Goal: Task Accomplishment & Management: Complete application form

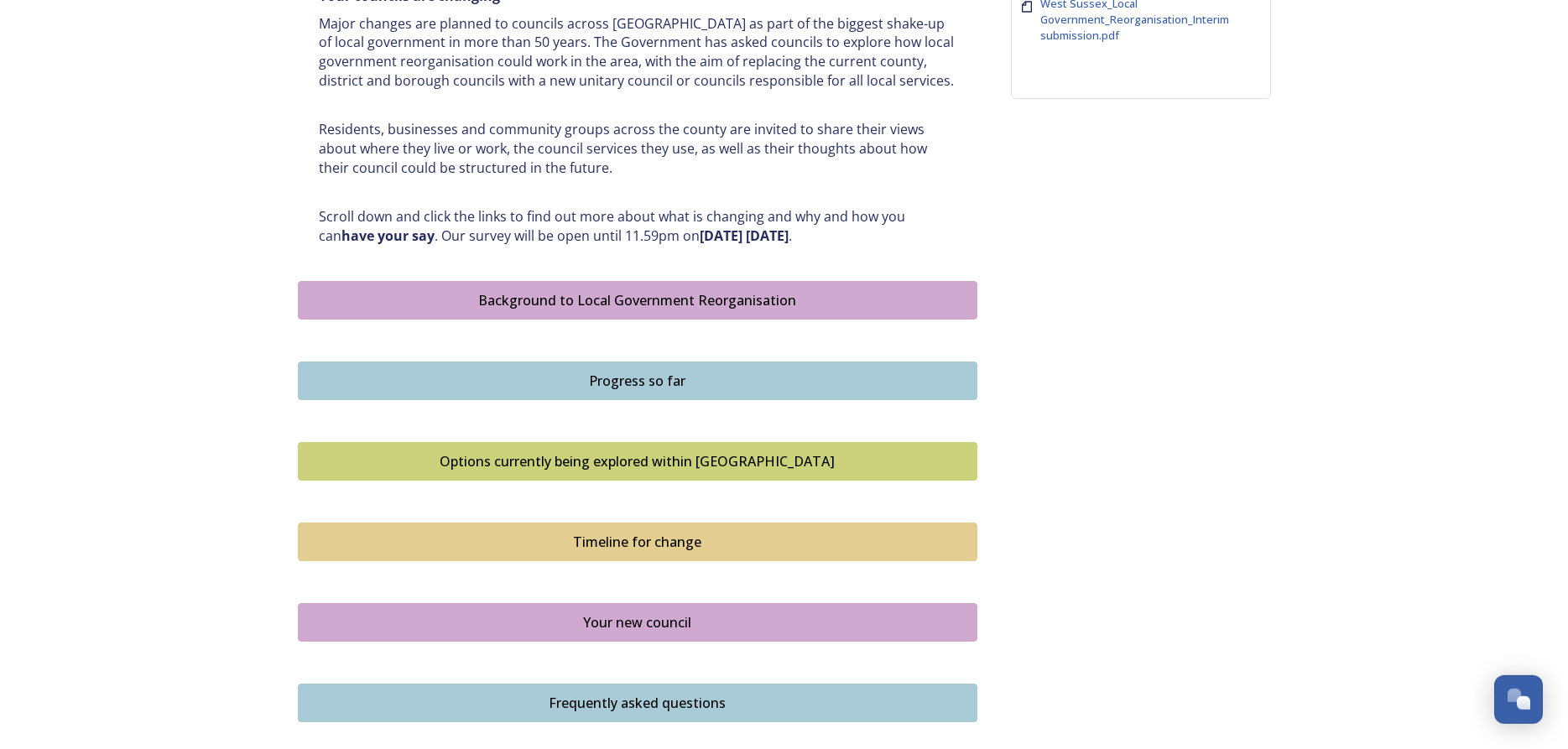
scroll to position [720, 0]
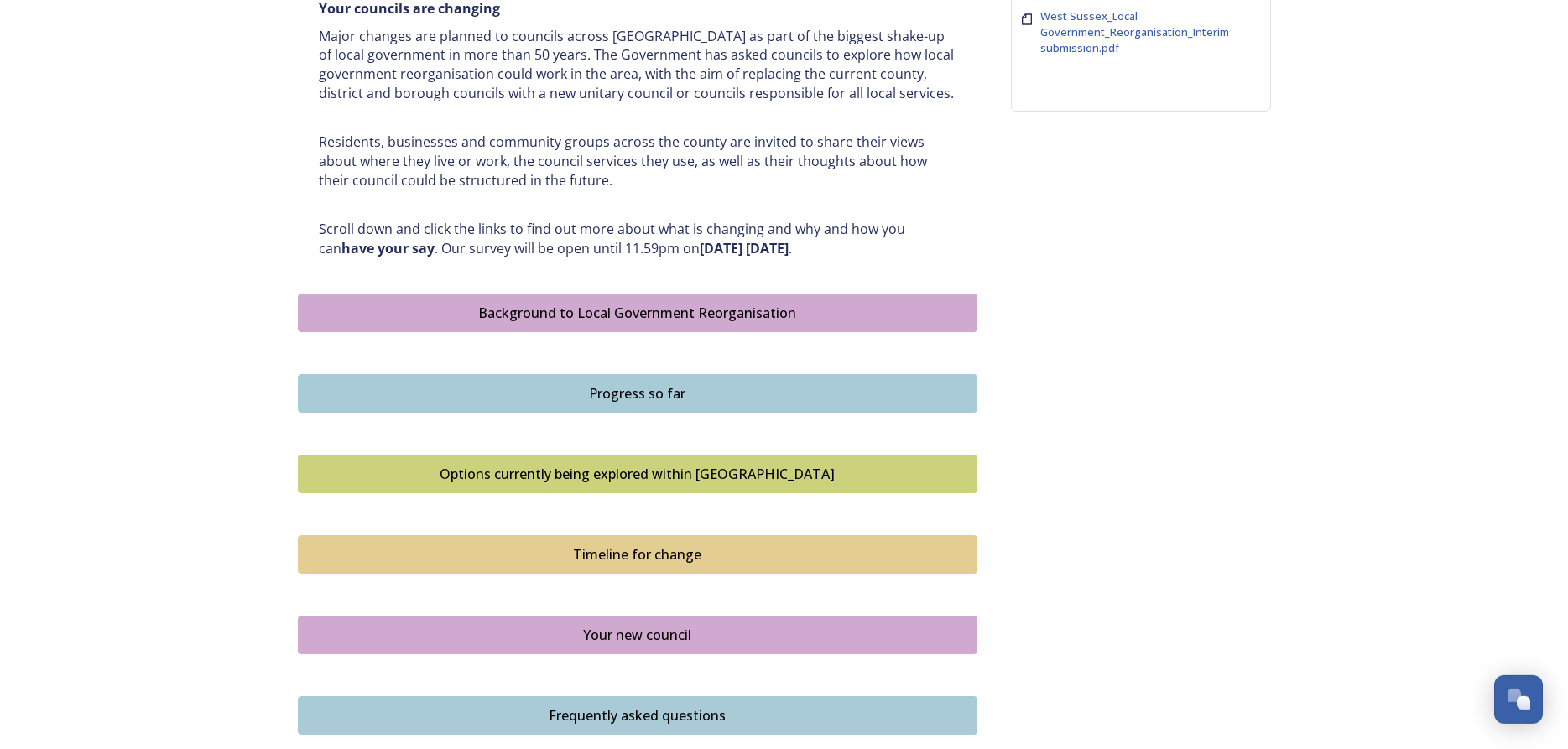
click at [658, 306] on div "Background to Local Government Reorganisation" at bounding box center [638, 312] width 661 height 20
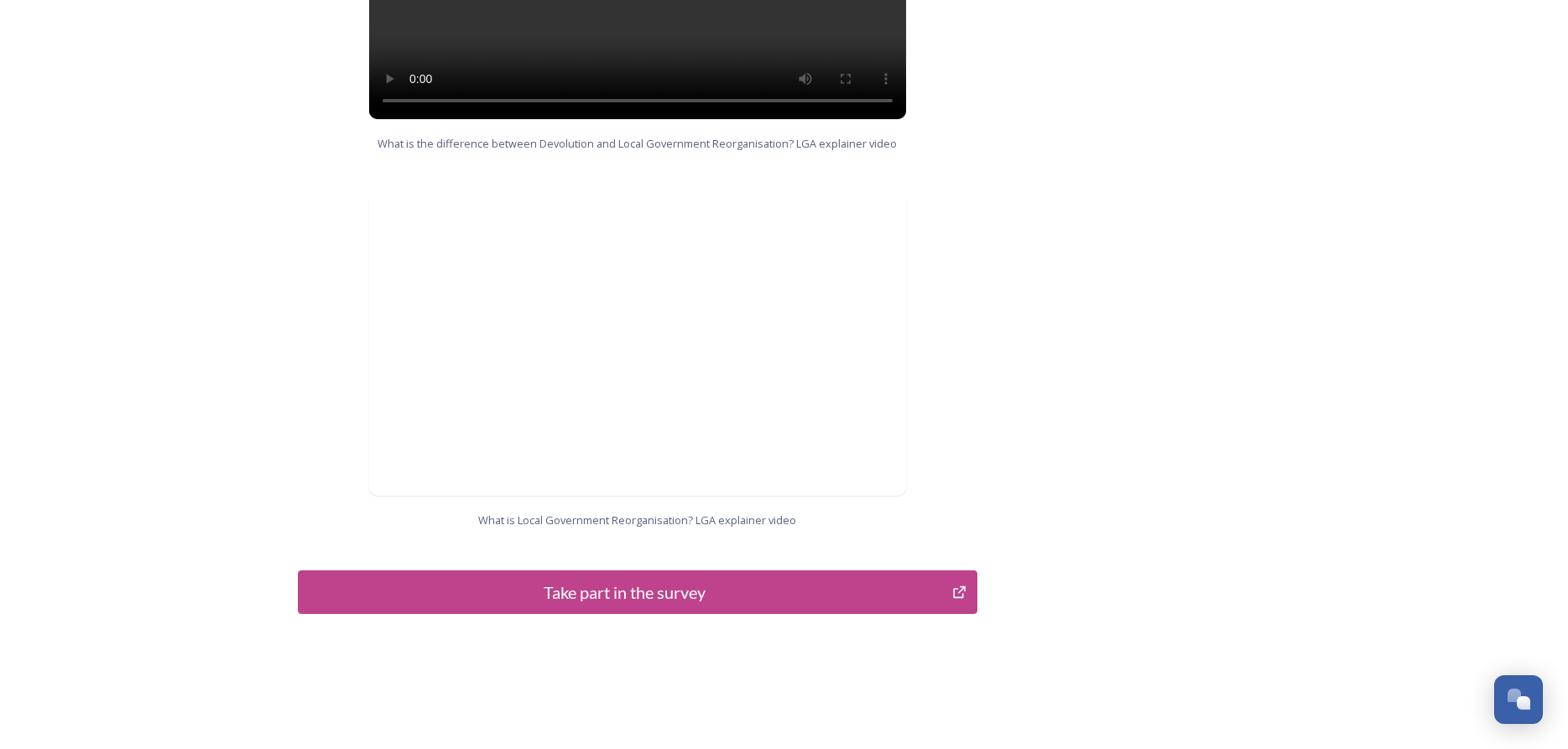
scroll to position [1629, 0]
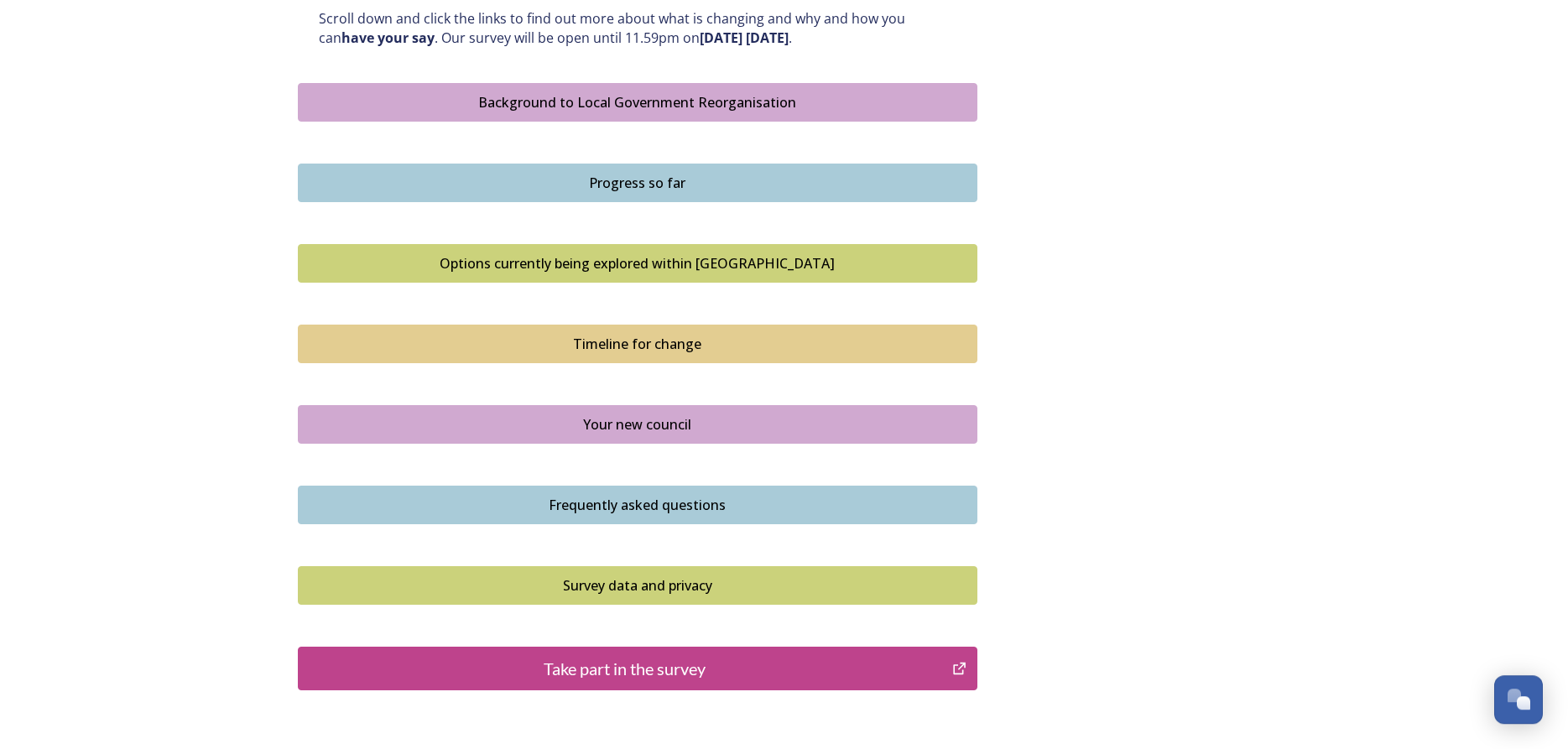
scroll to position [929, 0]
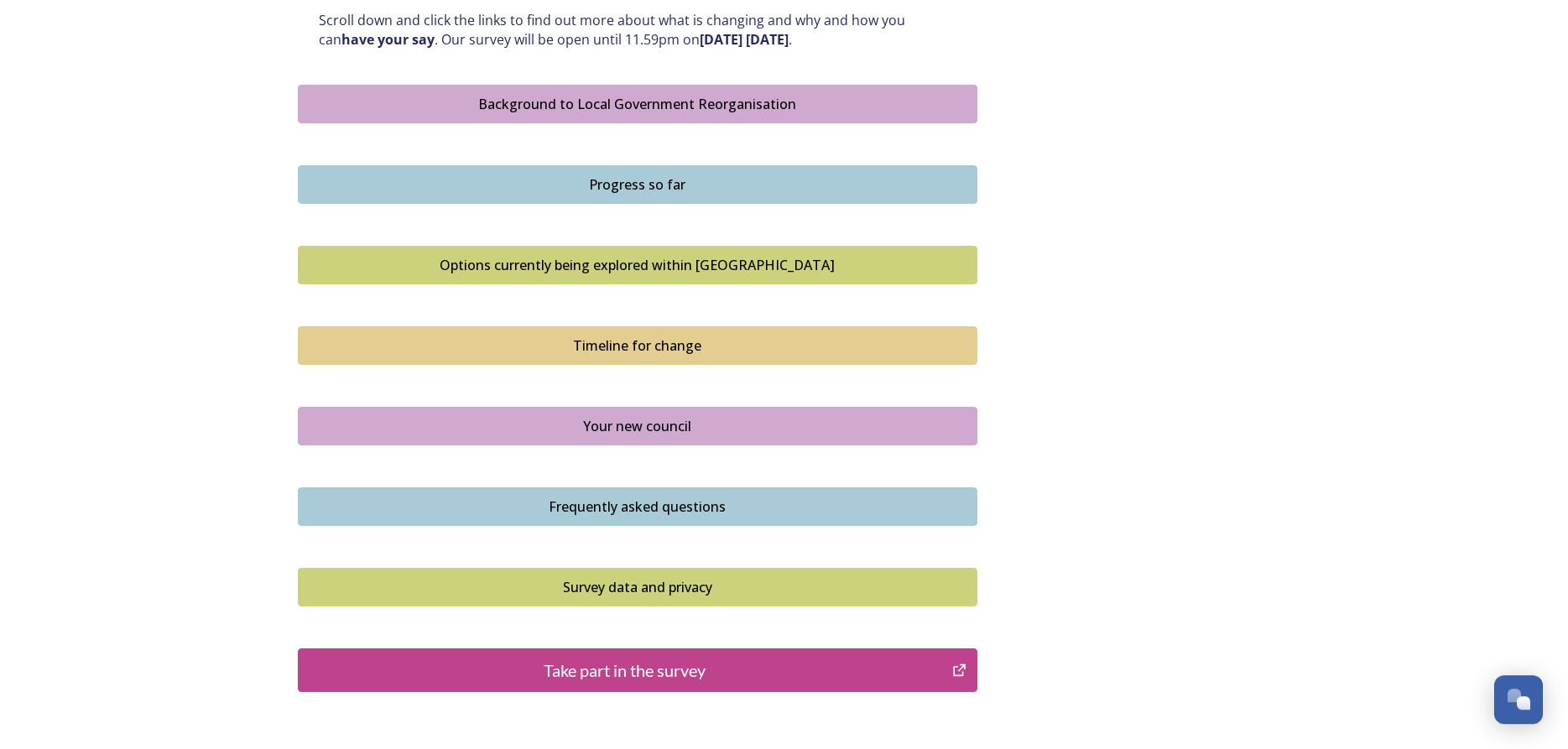
click at [647, 180] on div "Progress so far" at bounding box center [638, 184] width 661 height 20
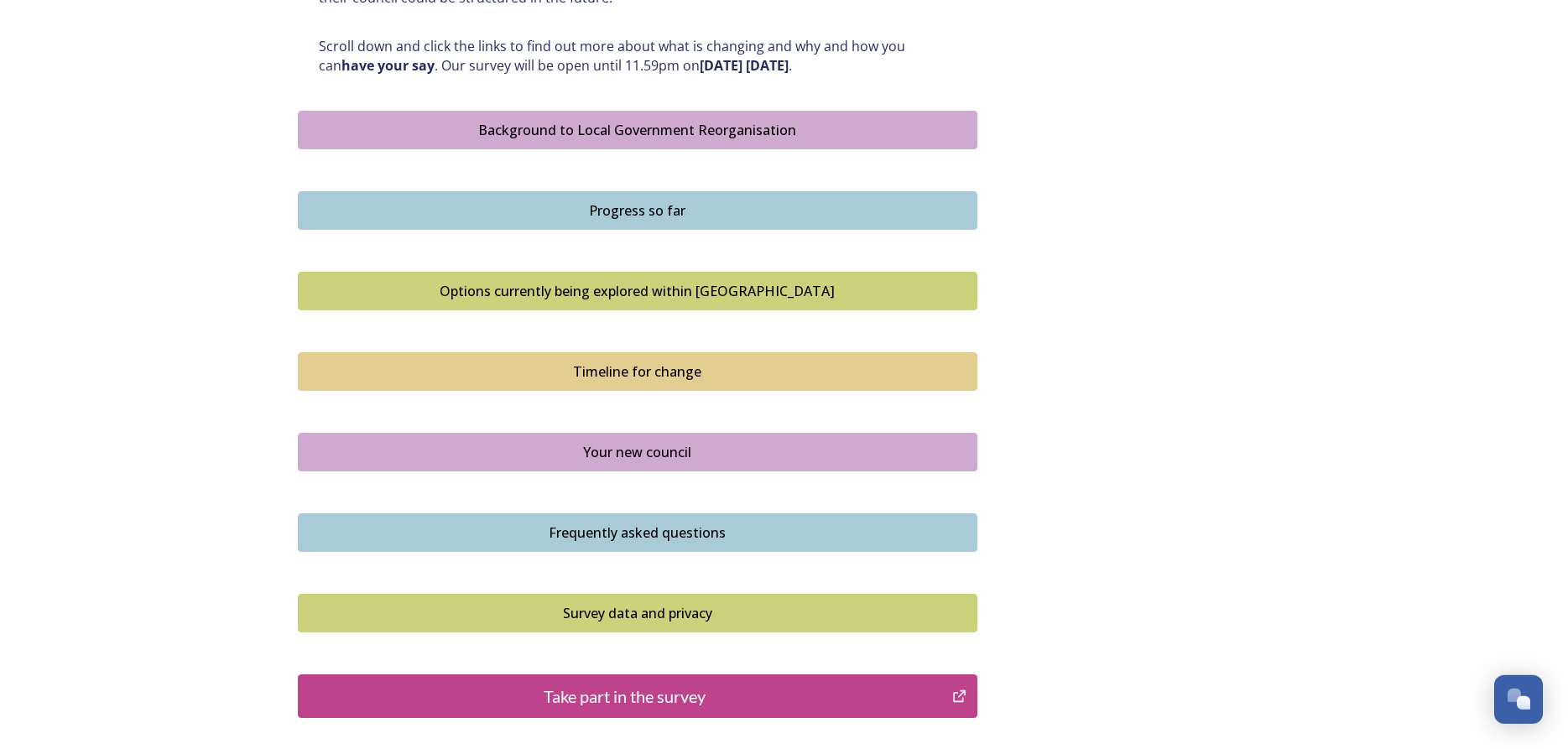
scroll to position [919, 0]
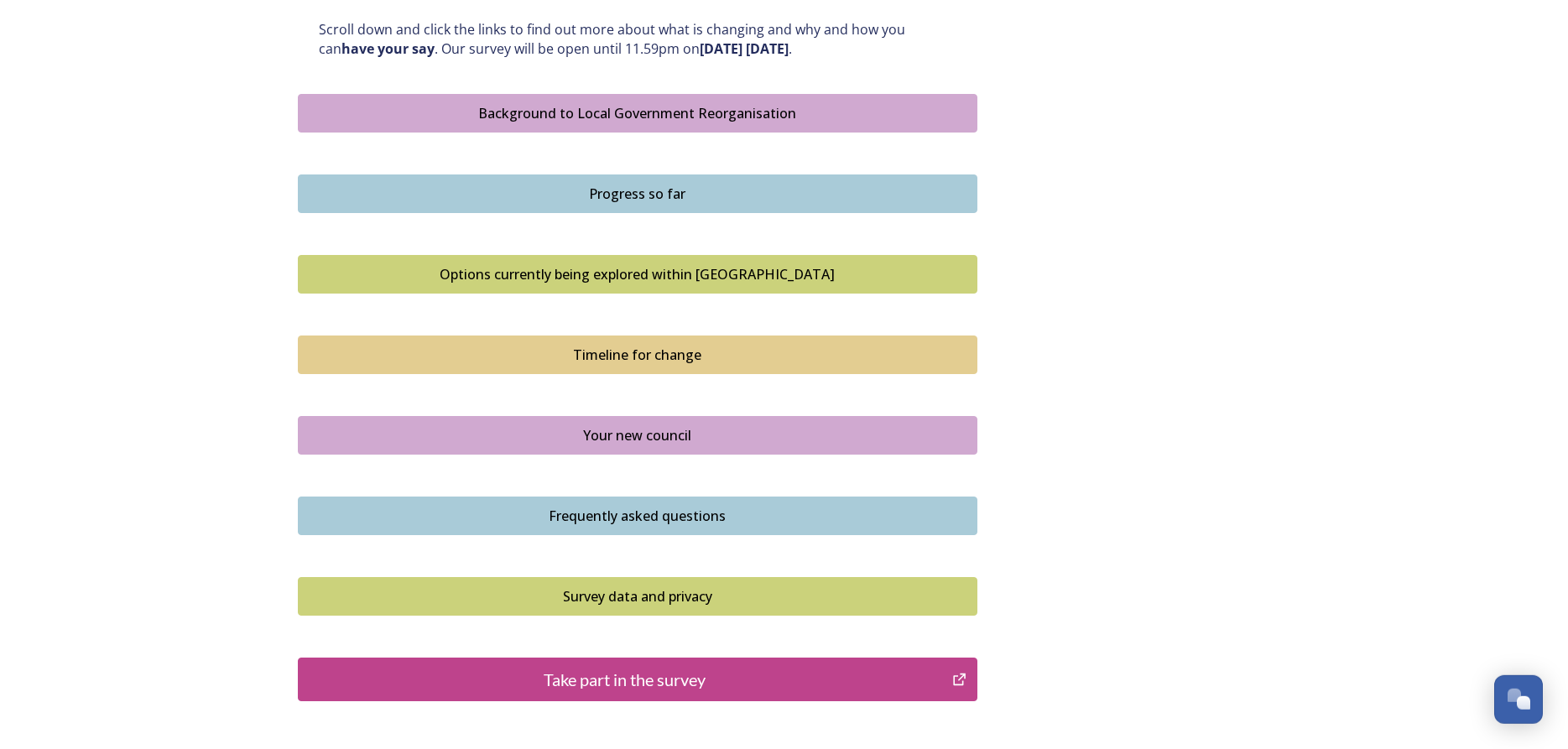
click at [743, 274] on div "Options currently being explored within West Sussex" at bounding box center [638, 274] width 661 height 20
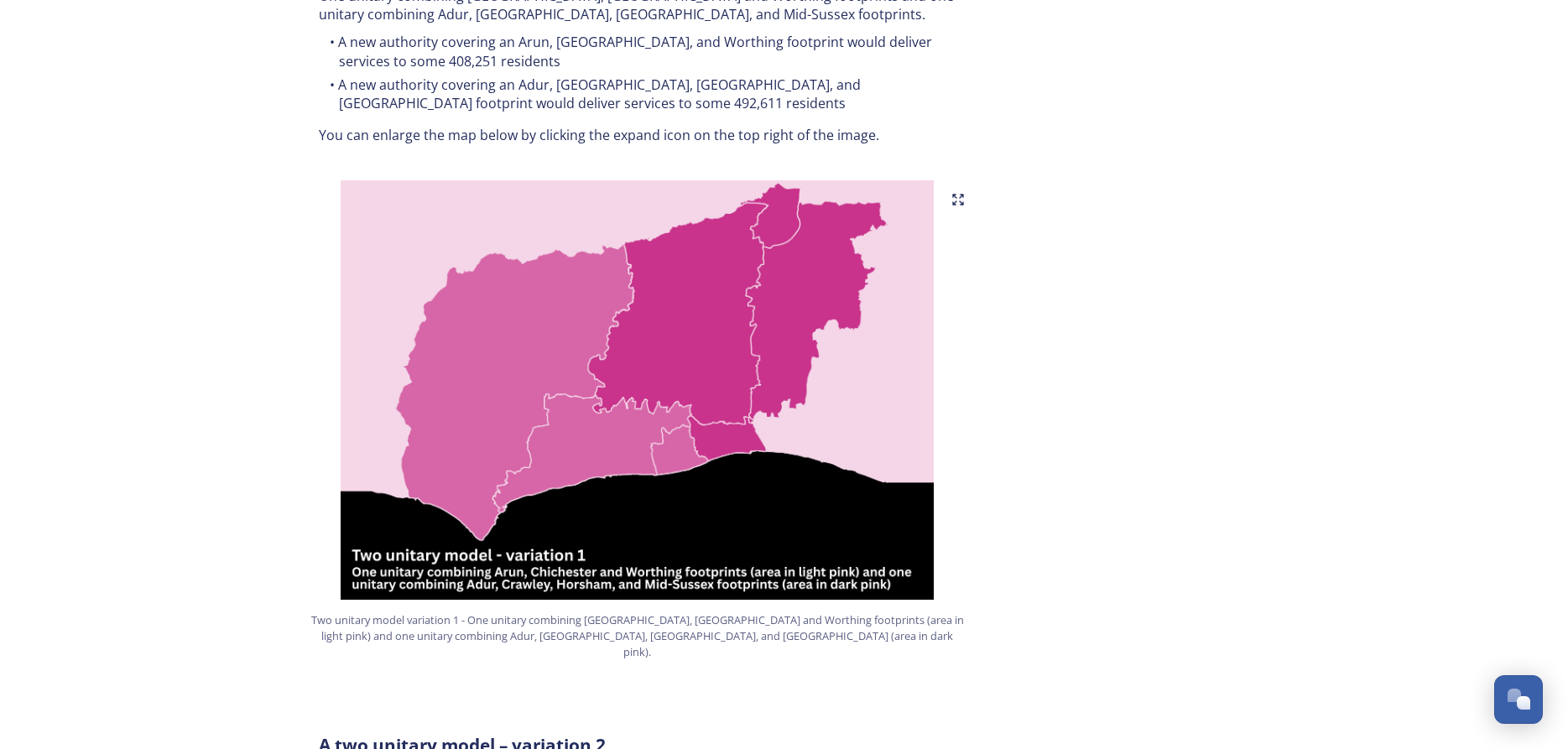
scroll to position [975, 0]
click at [585, 321] on img at bounding box center [637, 390] width 680 height 419
click at [959, 194] on icon at bounding box center [958, 200] width 14 height 14
click at [1509, 691] on div "Open Chat" at bounding box center [1514, 695] width 15 height 15
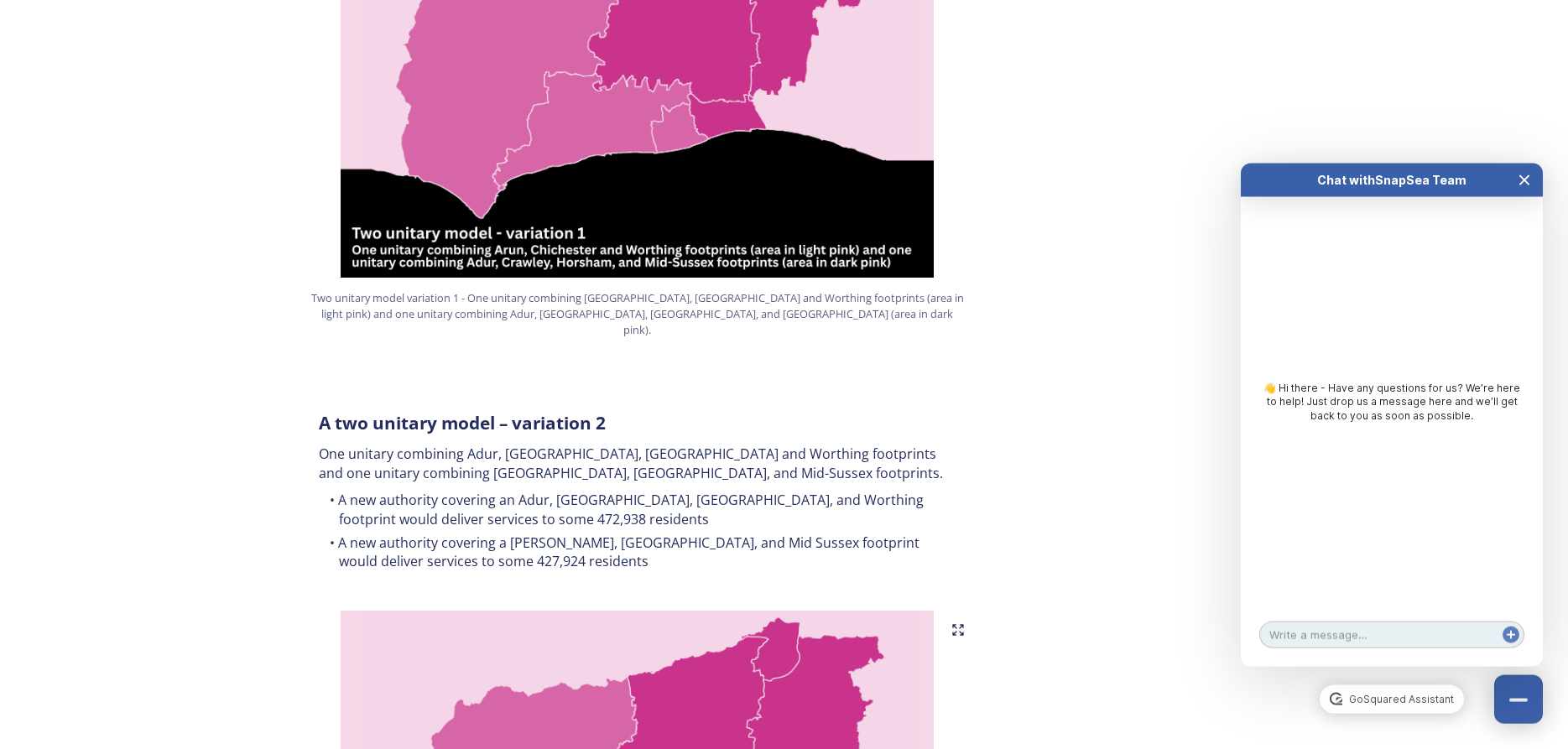
scroll to position [1299, 0]
click at [1524, 177] on icon "Close Chat" at bounding box center [1524, 181] width 14 height 14
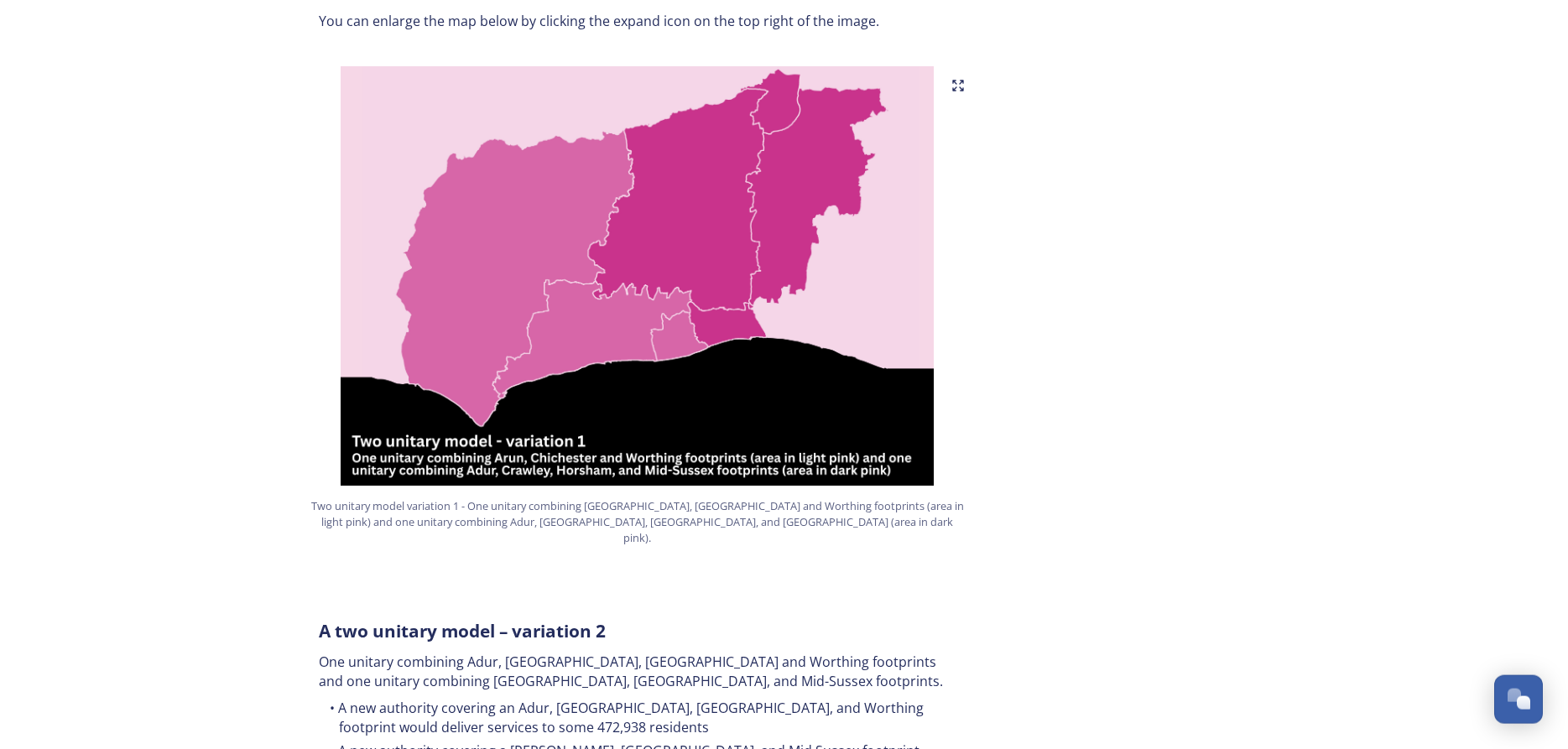
scroll to position [1088, 0]
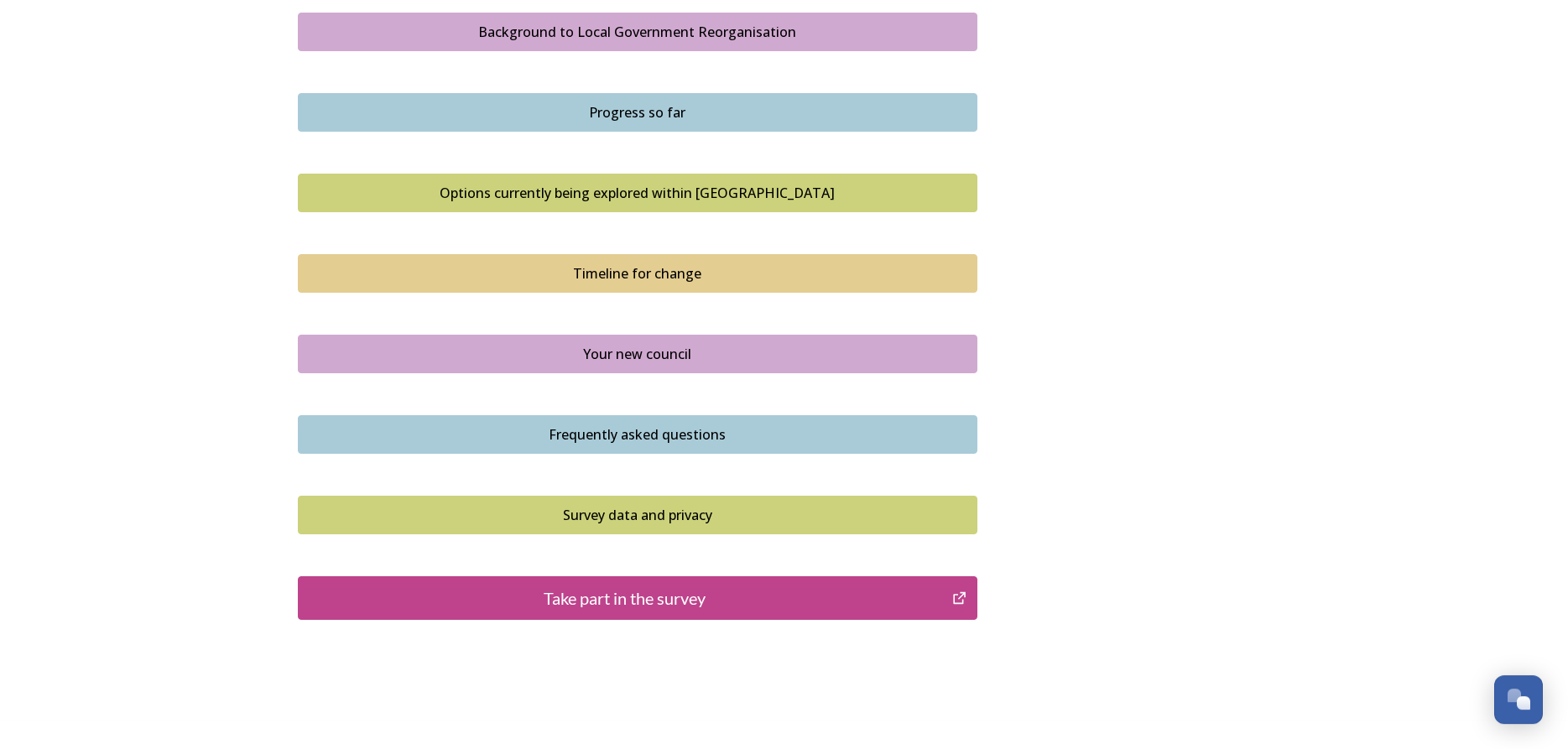
scroll to position [1002, 0]
click at [643, 276] on div "Timeline for change" at bounding box center [638, 272] width 661 height 20
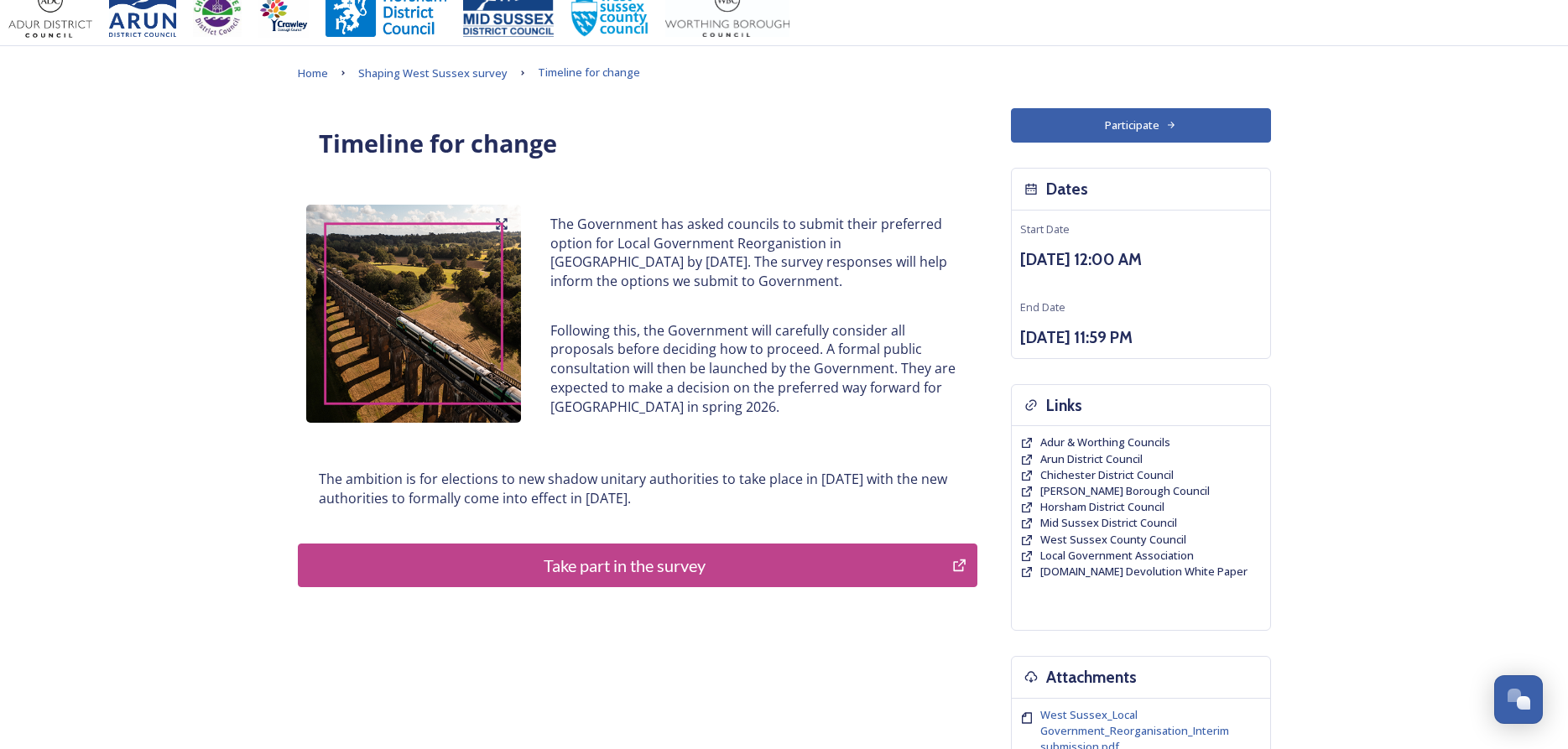
scroll to position [19, 0]
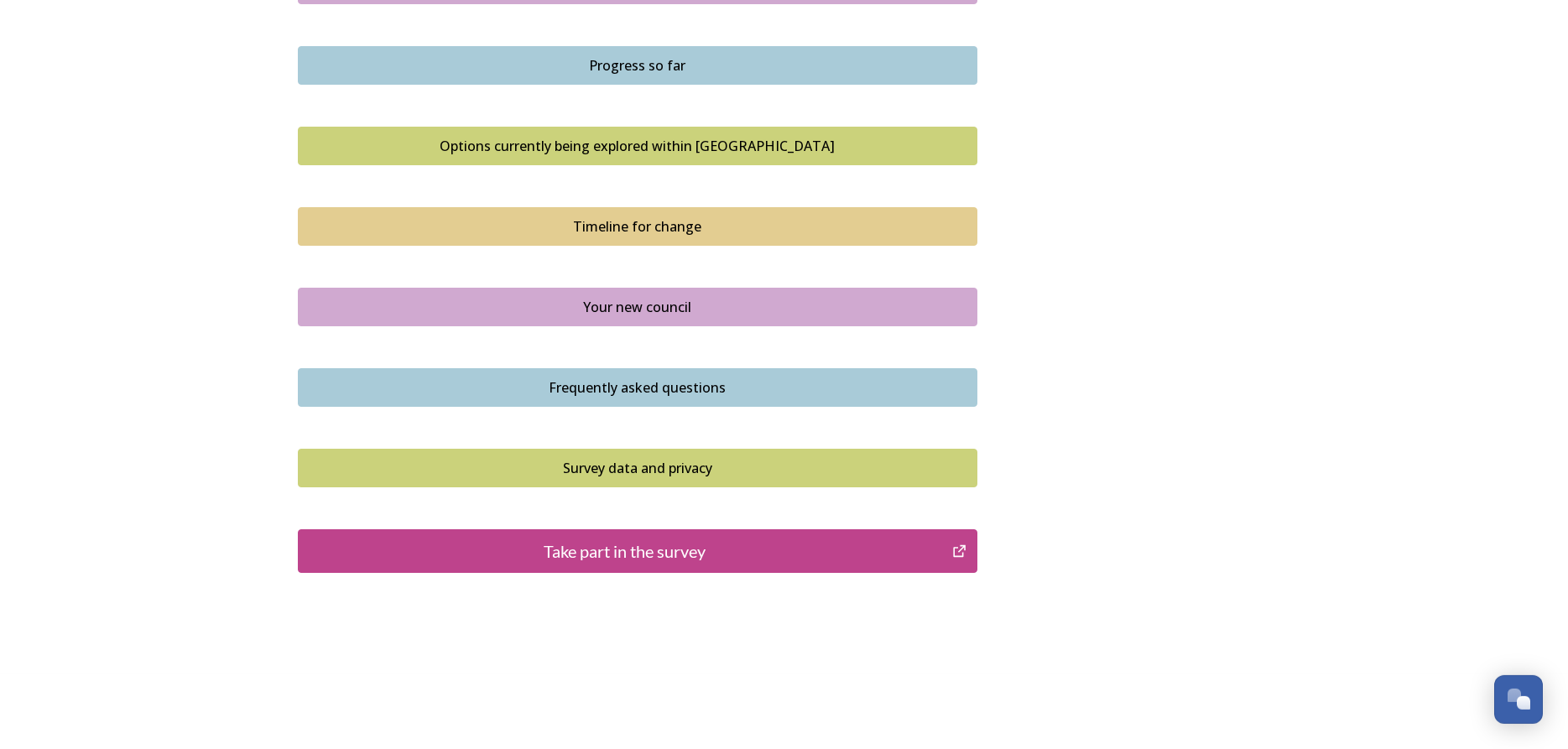
scroll to position [1056, 0]
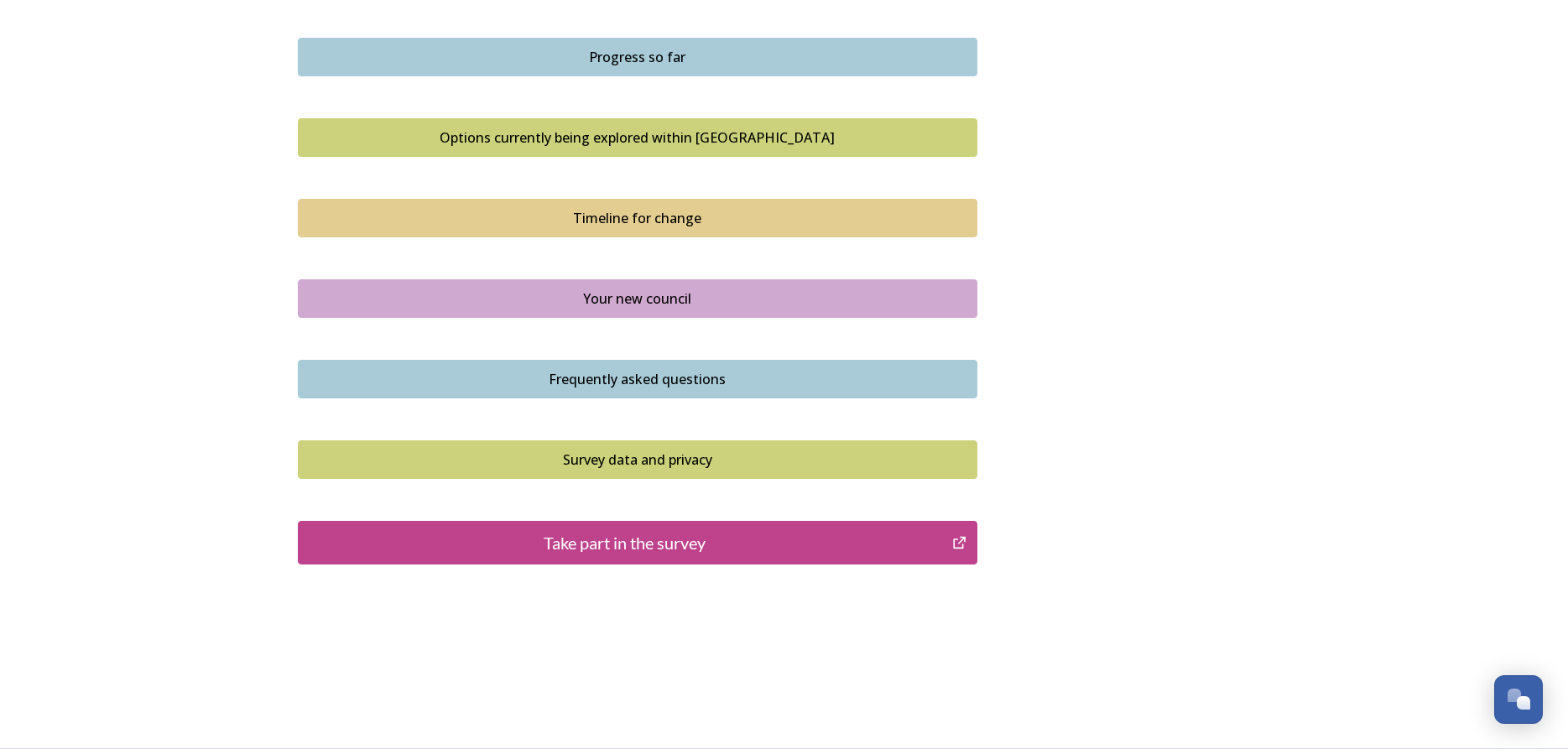
click at [679, 293] on div "Your new council" at bounding box center [638, 299] width 661 height 20
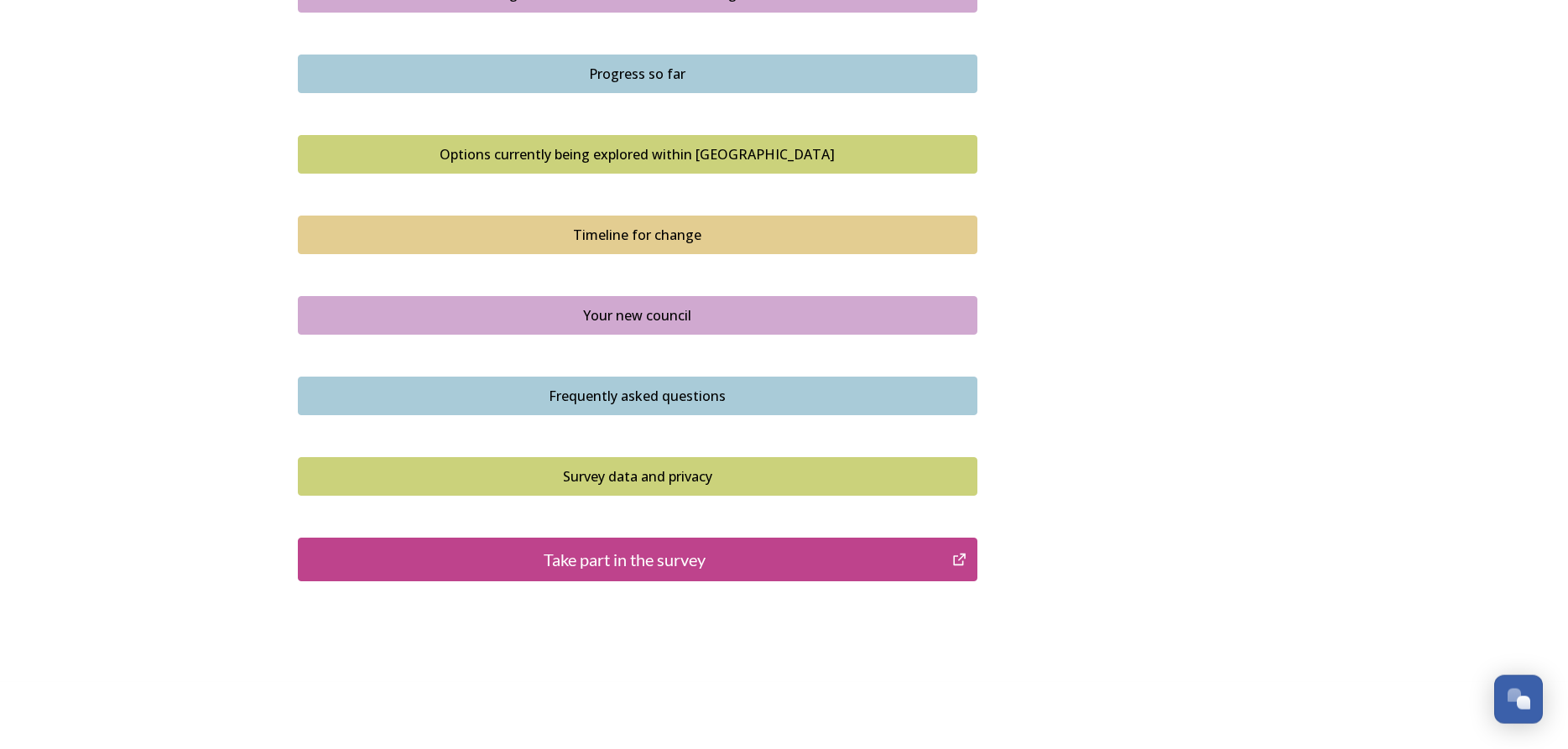
scroll to position [1056, 0]
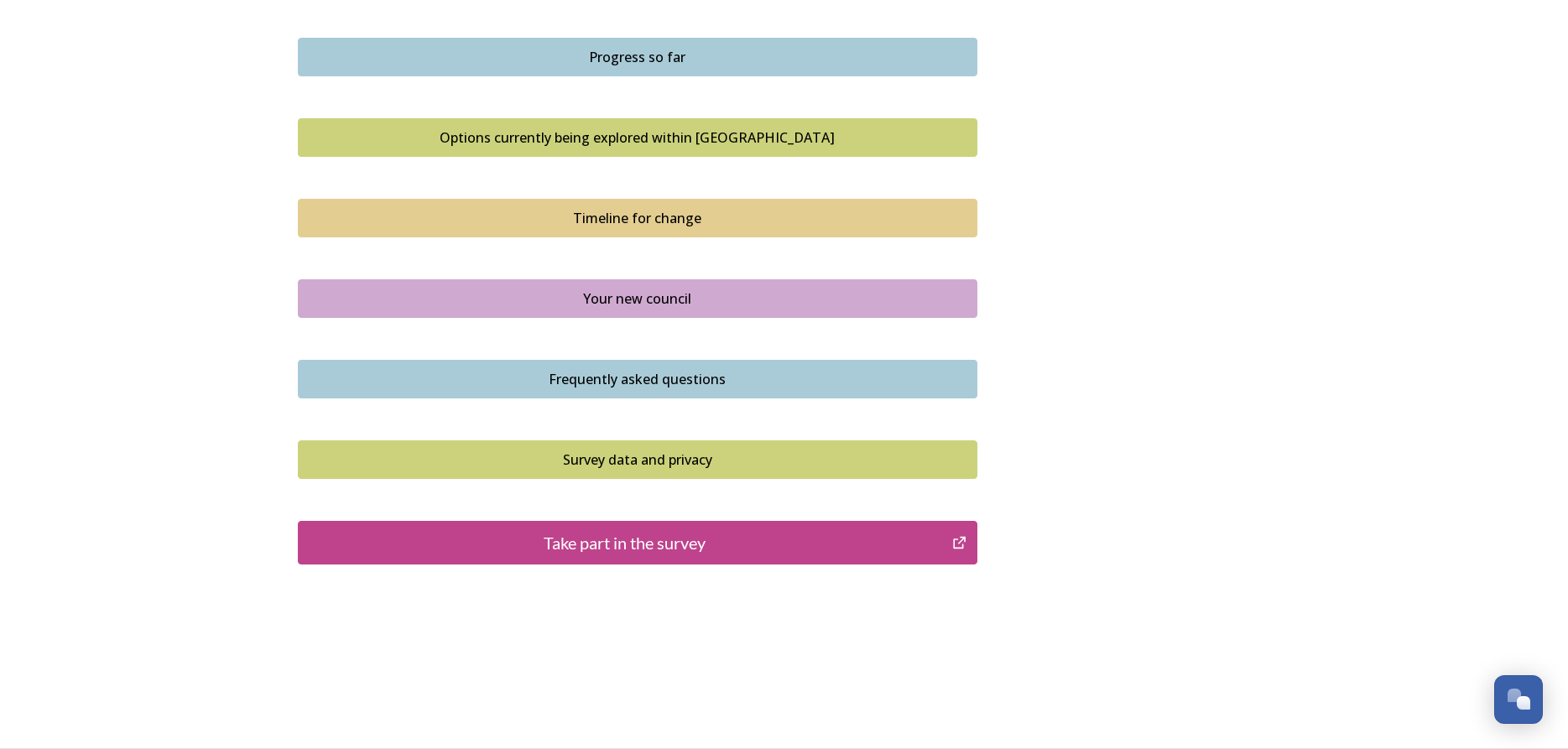
click at [606, 371] on div "Frequently asked questions" at bounding box center [638, 378] width 661 height 20
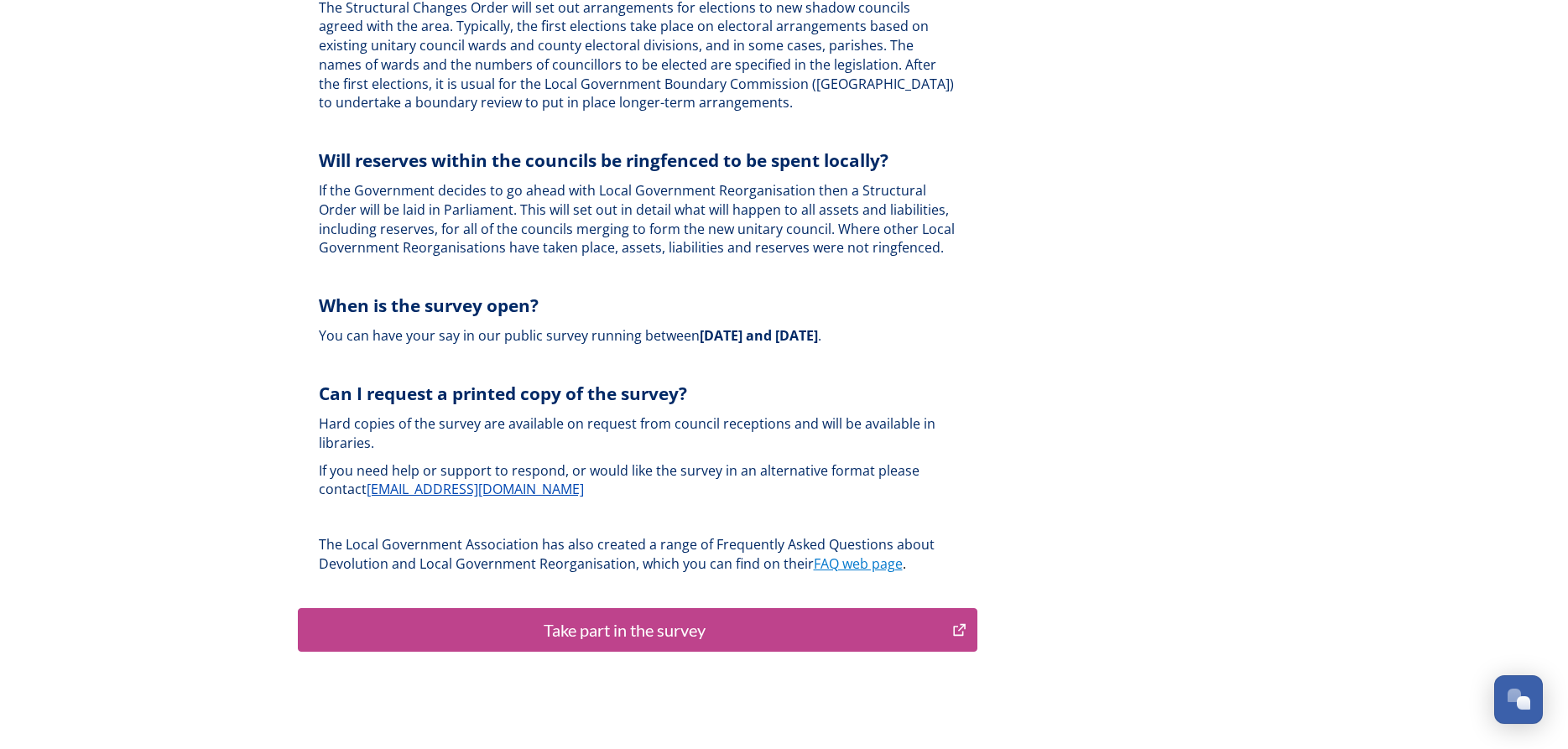
scroll to position [4880, 0]
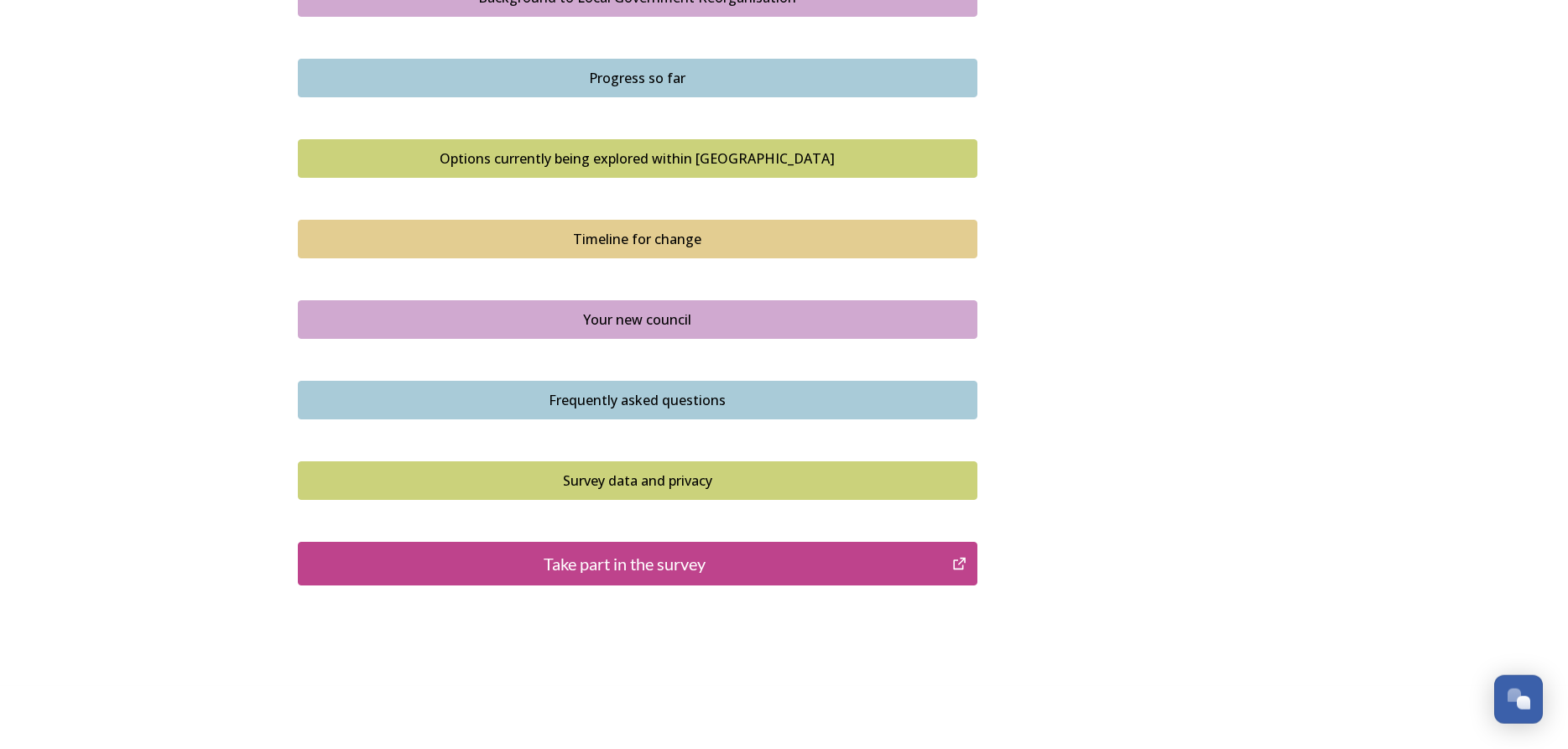
scroll to position [1056, 0]
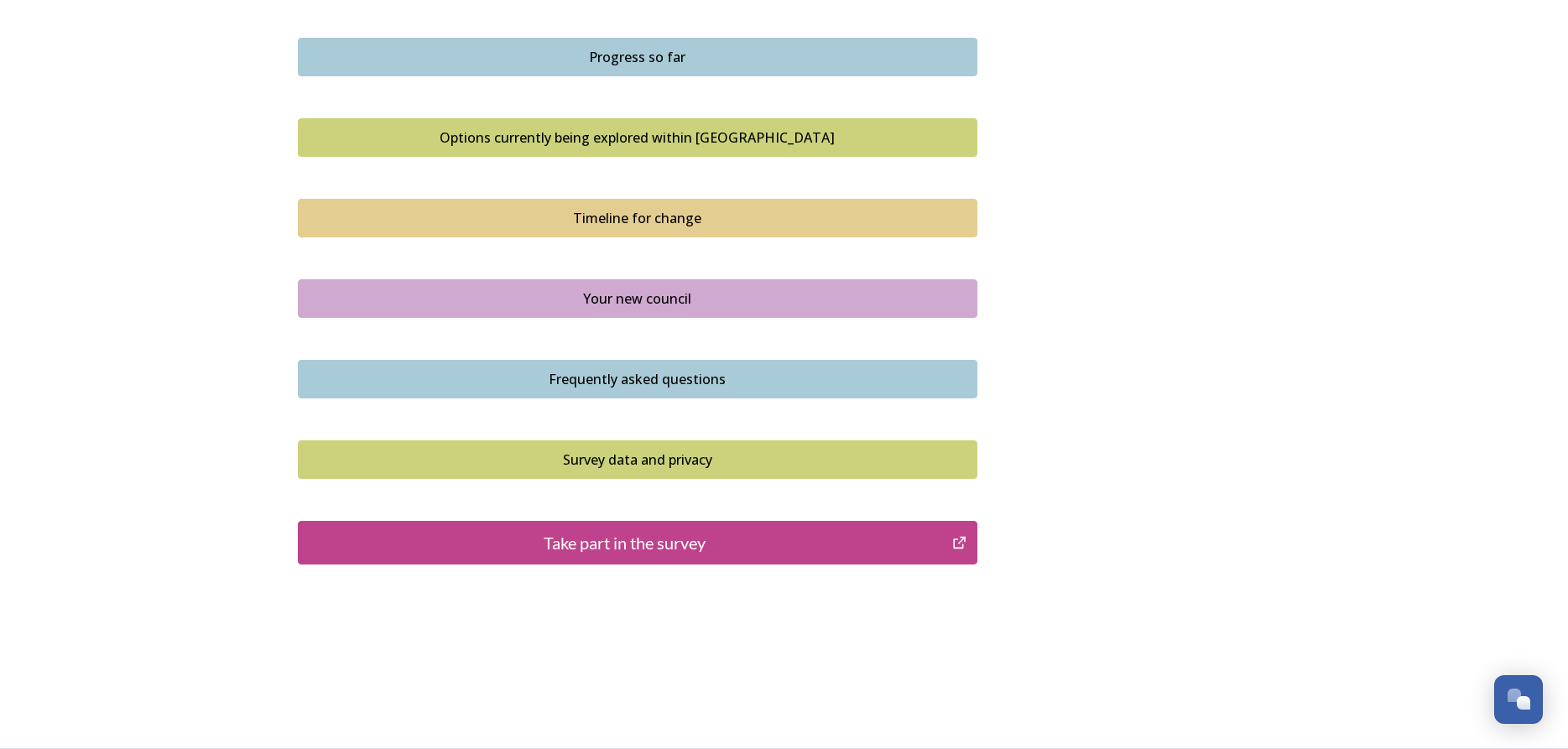
click at [624, 465] on div "Survey data and privacy" at bounding box center [638, 459] width 661 height 20
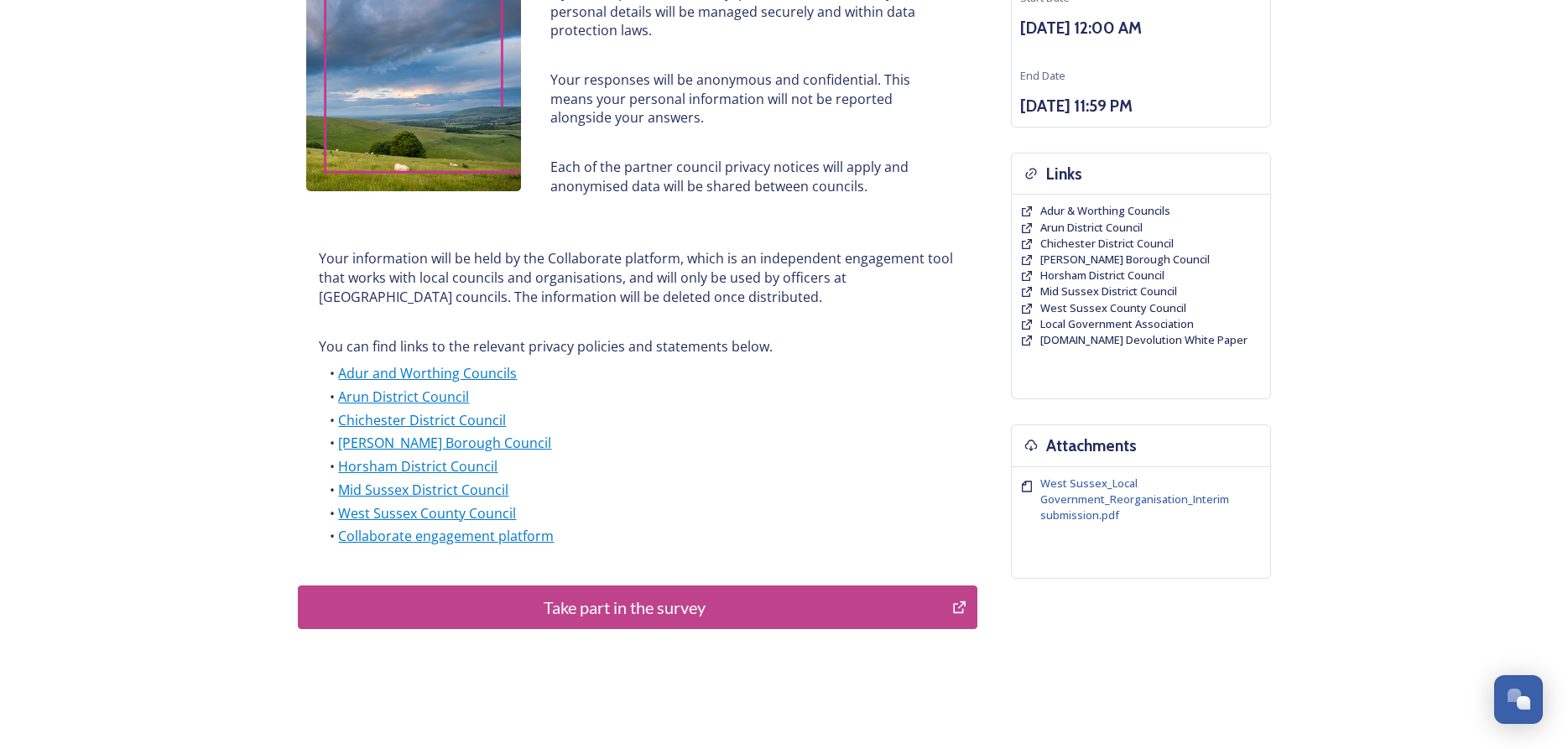
scroll to position [317, 0]
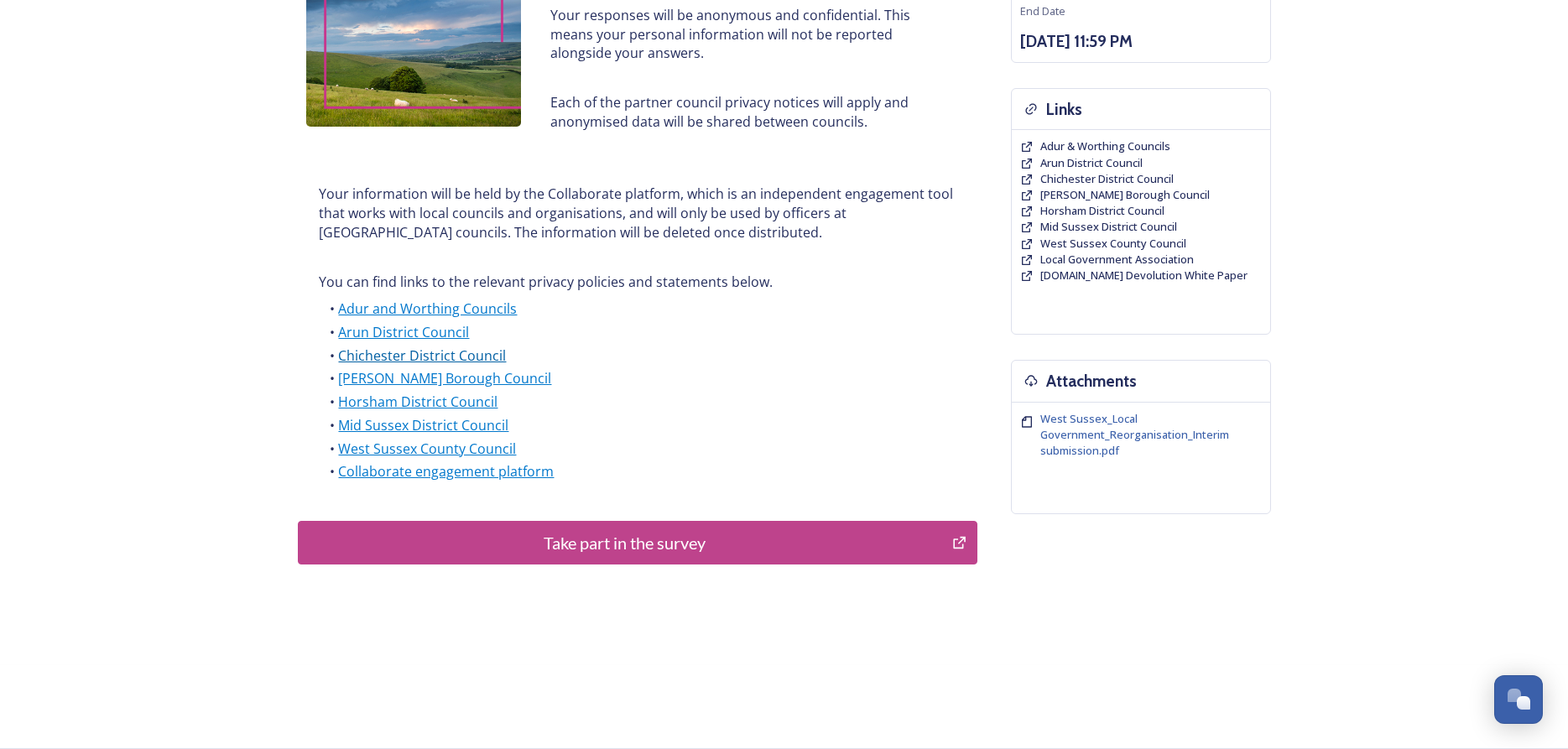
click at [408, 357] on link "Chichester District Council" at bounding box center [422, 355] width 167 height 18
click at [624, 546] on div "Take part in the survey" at bounding box center [625, 543] width 637 height 25
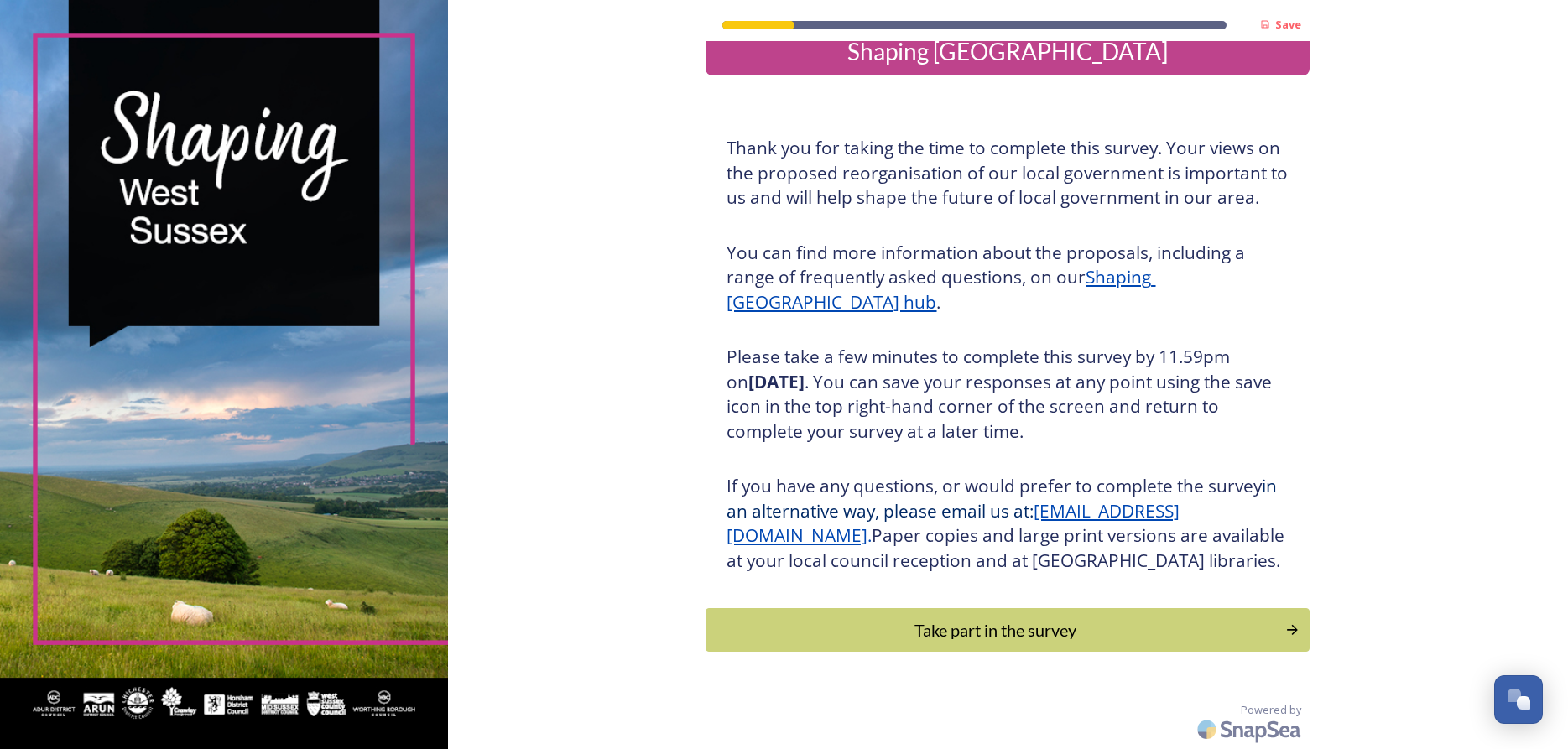
scroll to position [57, 0]
click at [984, 628] on div "Take part in the survey" at bounding box center [995, 630] width 567 height 25
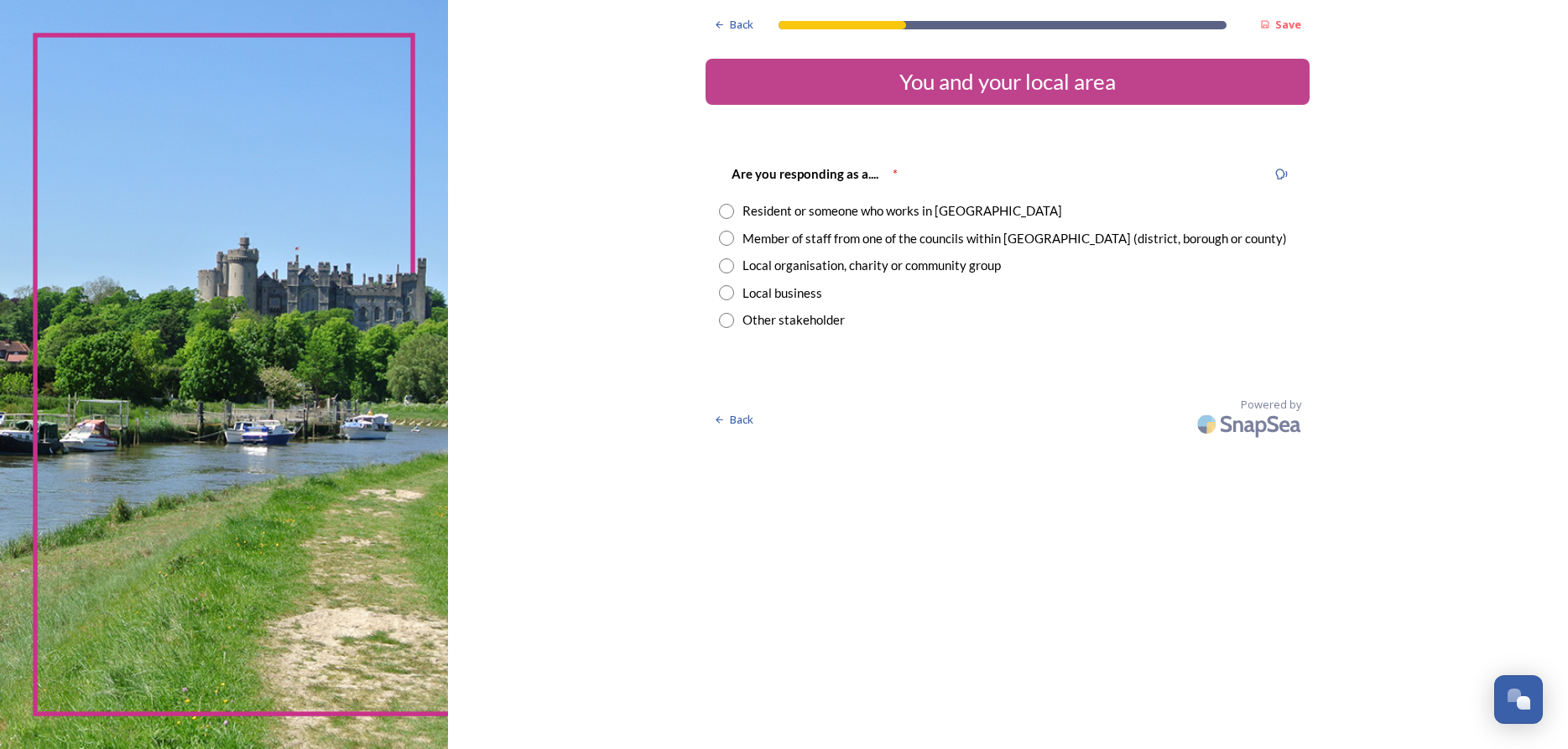
click at [728, 212] on input "radio" at bounding box center [727, 212] width 16 height 16
radio input "true"
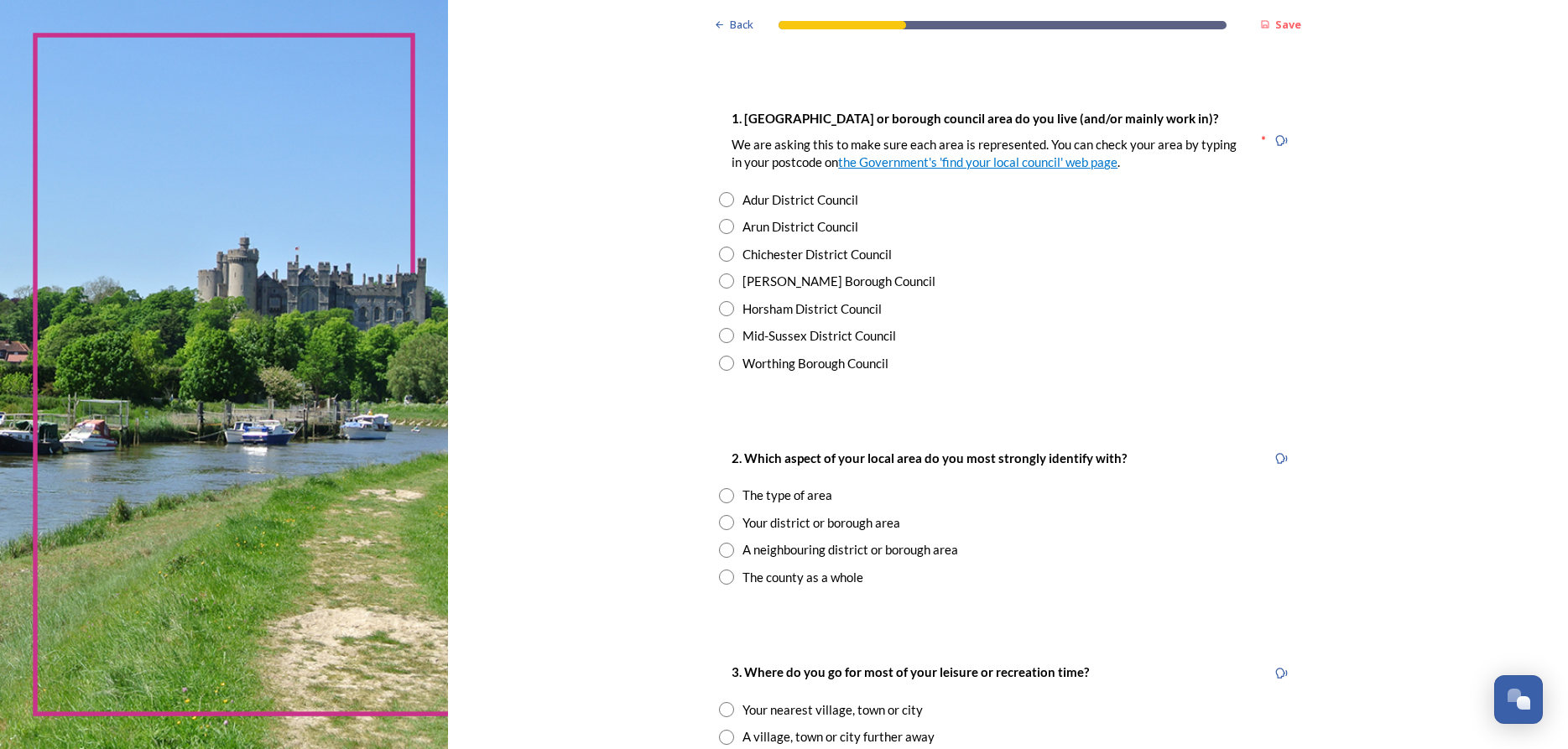
scroll to position [310, 0]
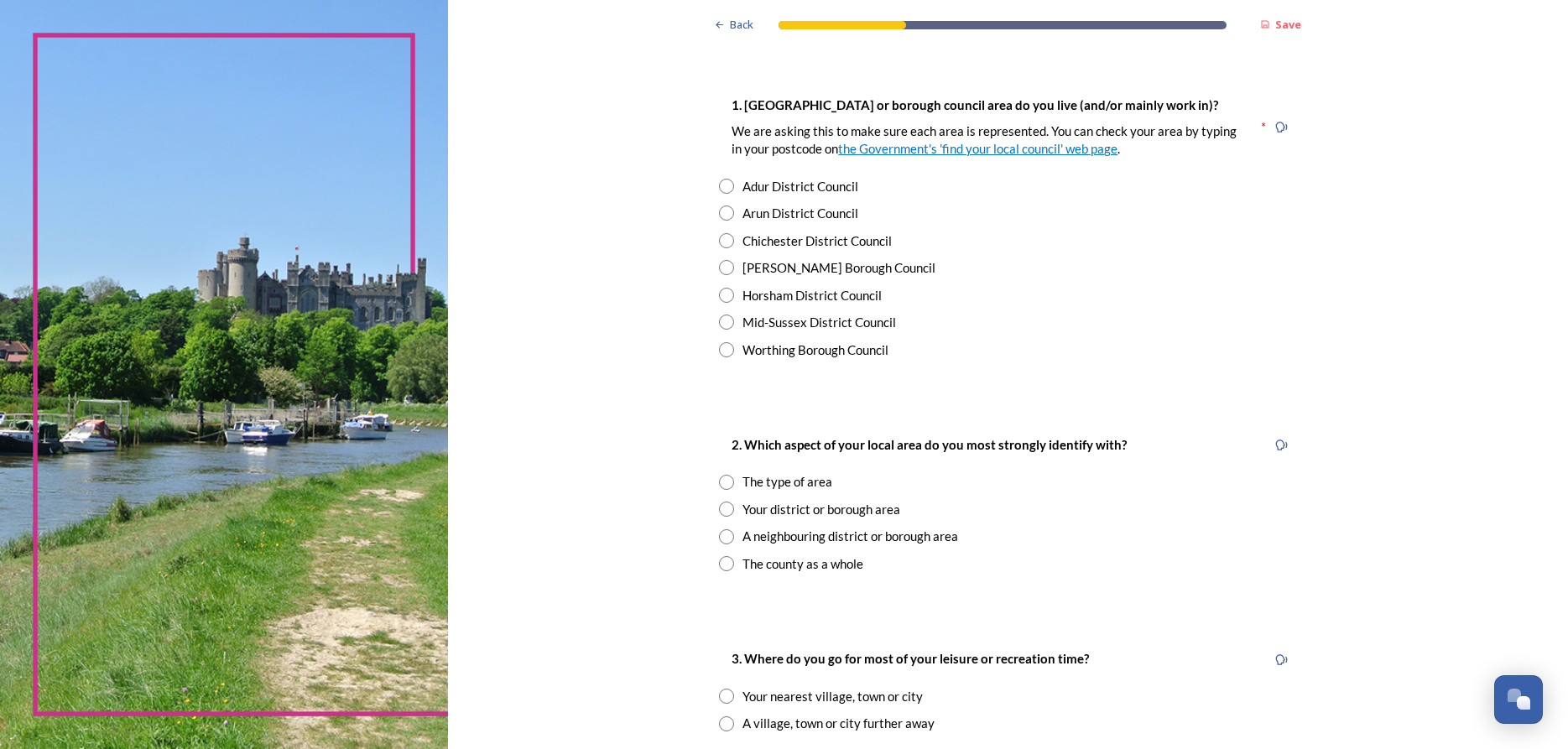
click at [723, 242] on input "radio" at bounding box center [727, 241] width 16 height 16
radio input "true"
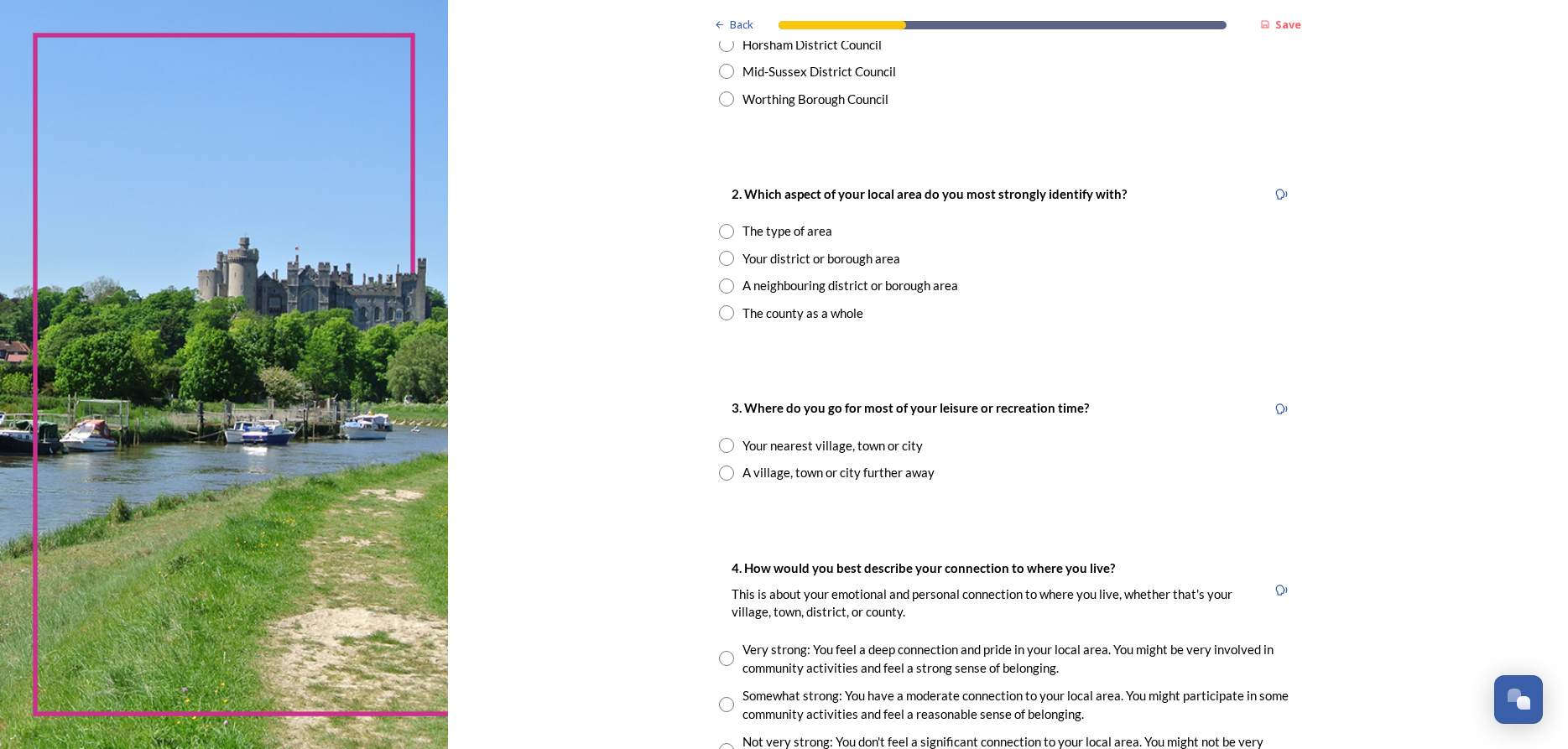
scroll to position [560, 0]
click at [728, 236] on input "radio" at bounding box center [727, 232] width 16 height 16
radio input "true"
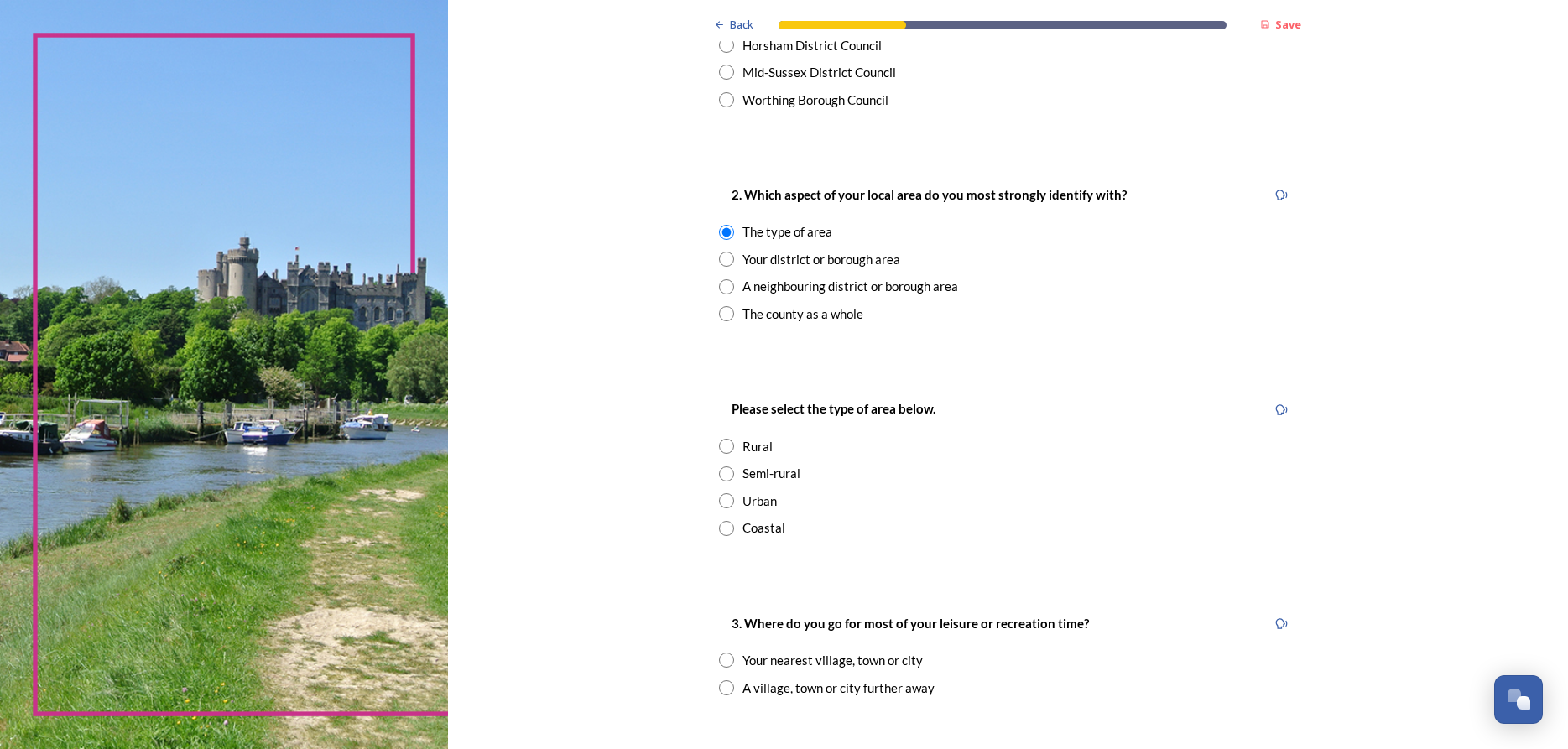
click at [726, 476] on input "radio" at bounding box center [727, 474] width 16 height 16
radio input "true"
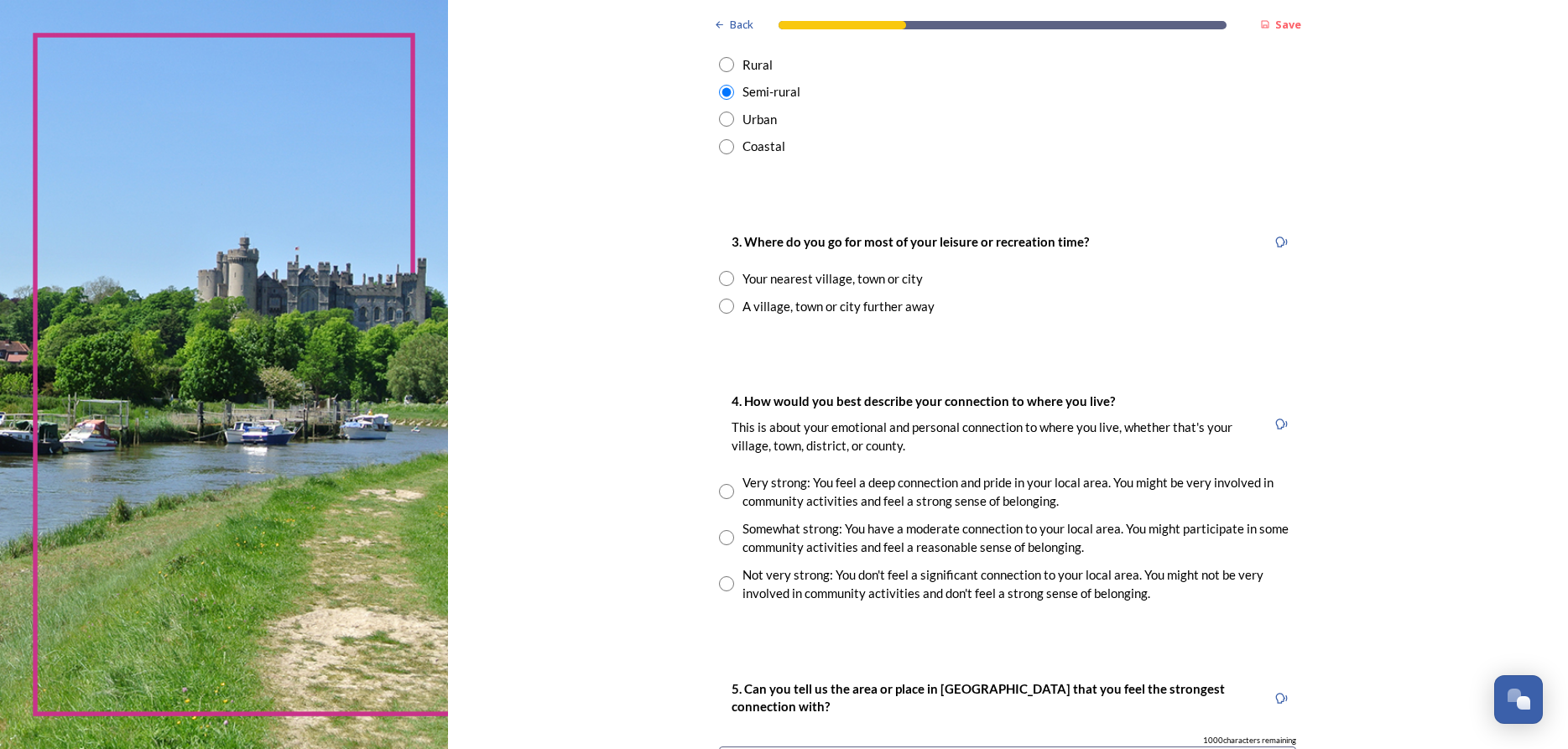
scroll to position [943, 0]
click at [728, 277] on input "radio" at bounding box center [727, 278] width 16 height 16
radio input "true"
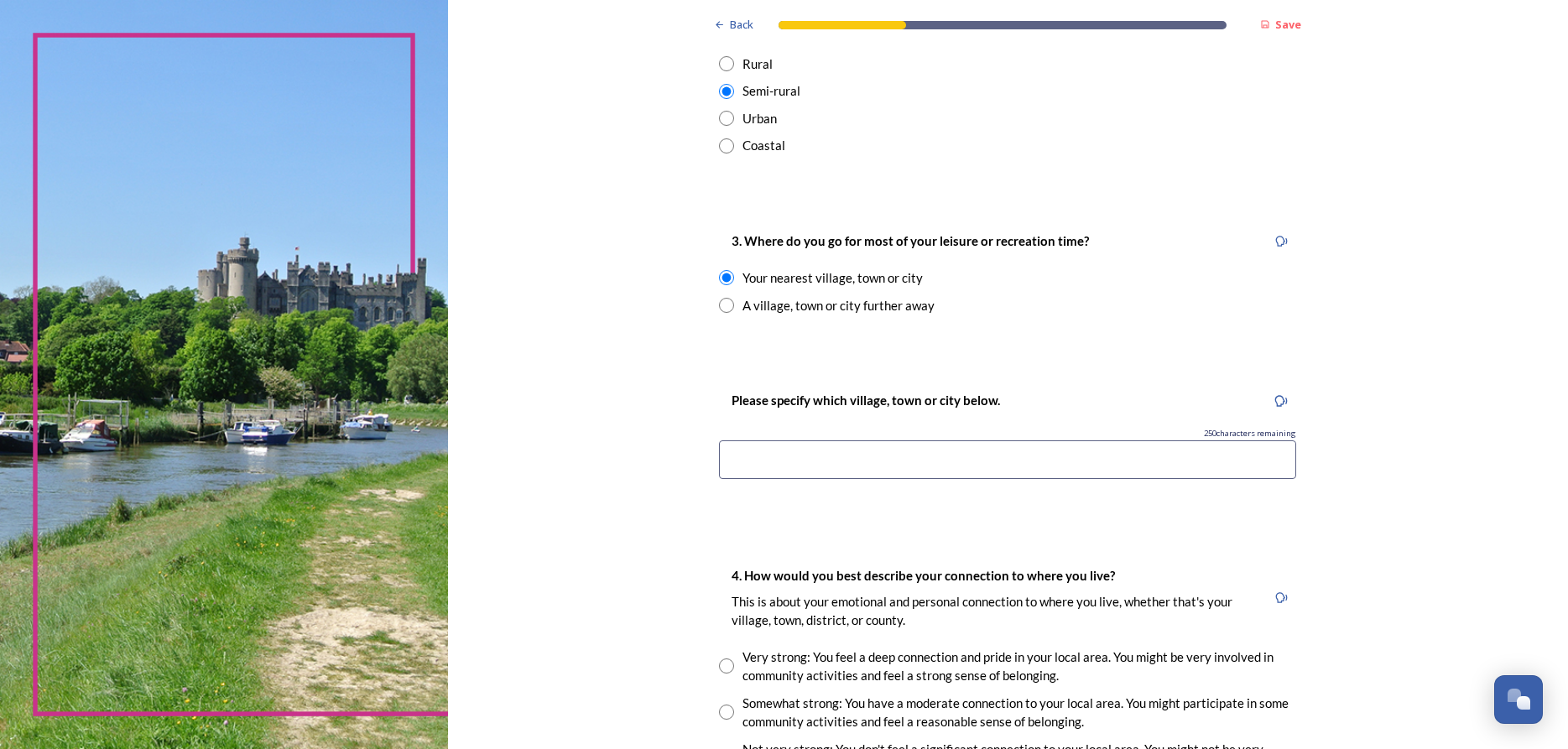
click at [734, 460] on input at bounding box center [1007, 460] width 577 height 39
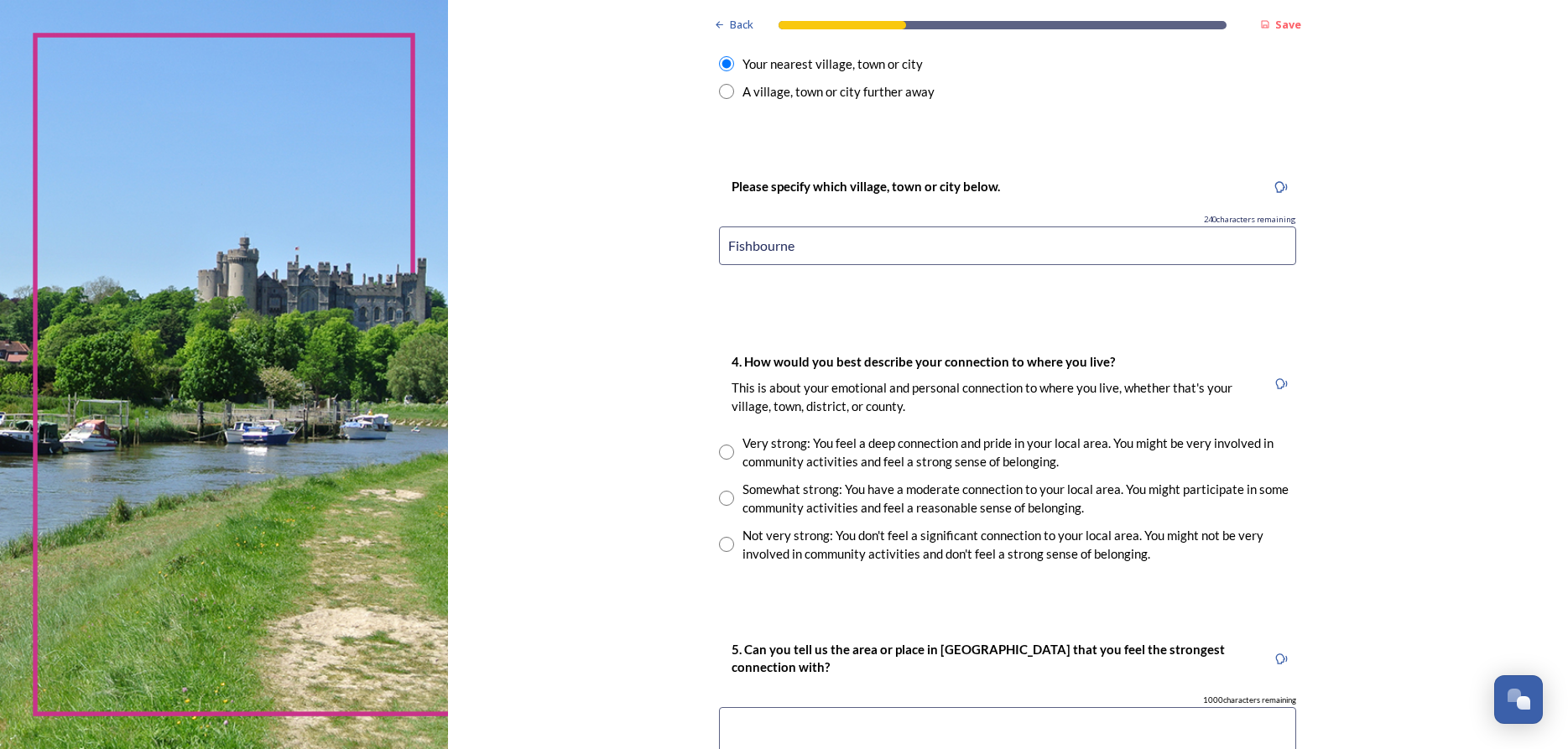
scroll to position [1167, 0]
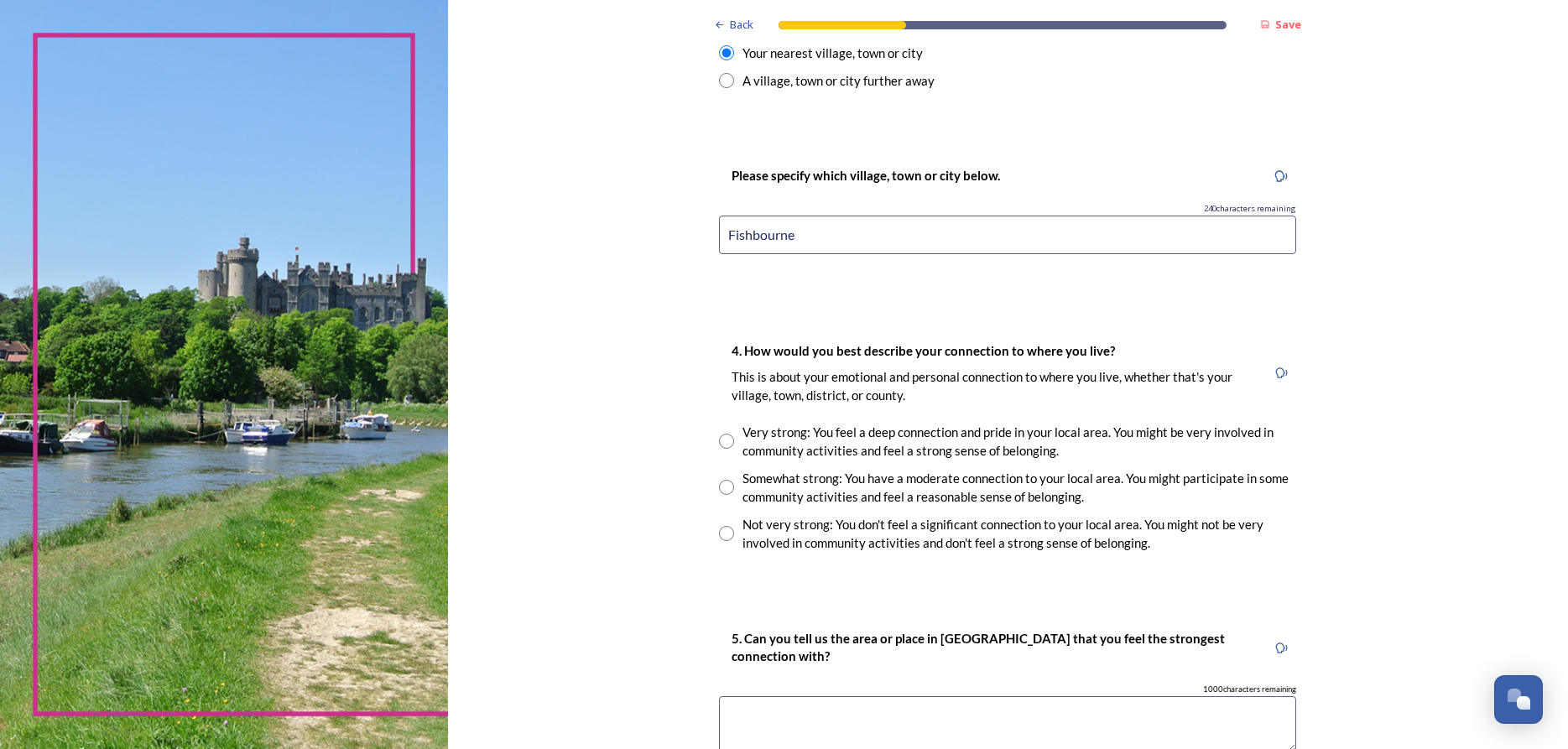
type input "Fishbourne"
click at [728, 442] on input "radio" at bounding box center [727, 442] width 16 height 16
radio input "true"
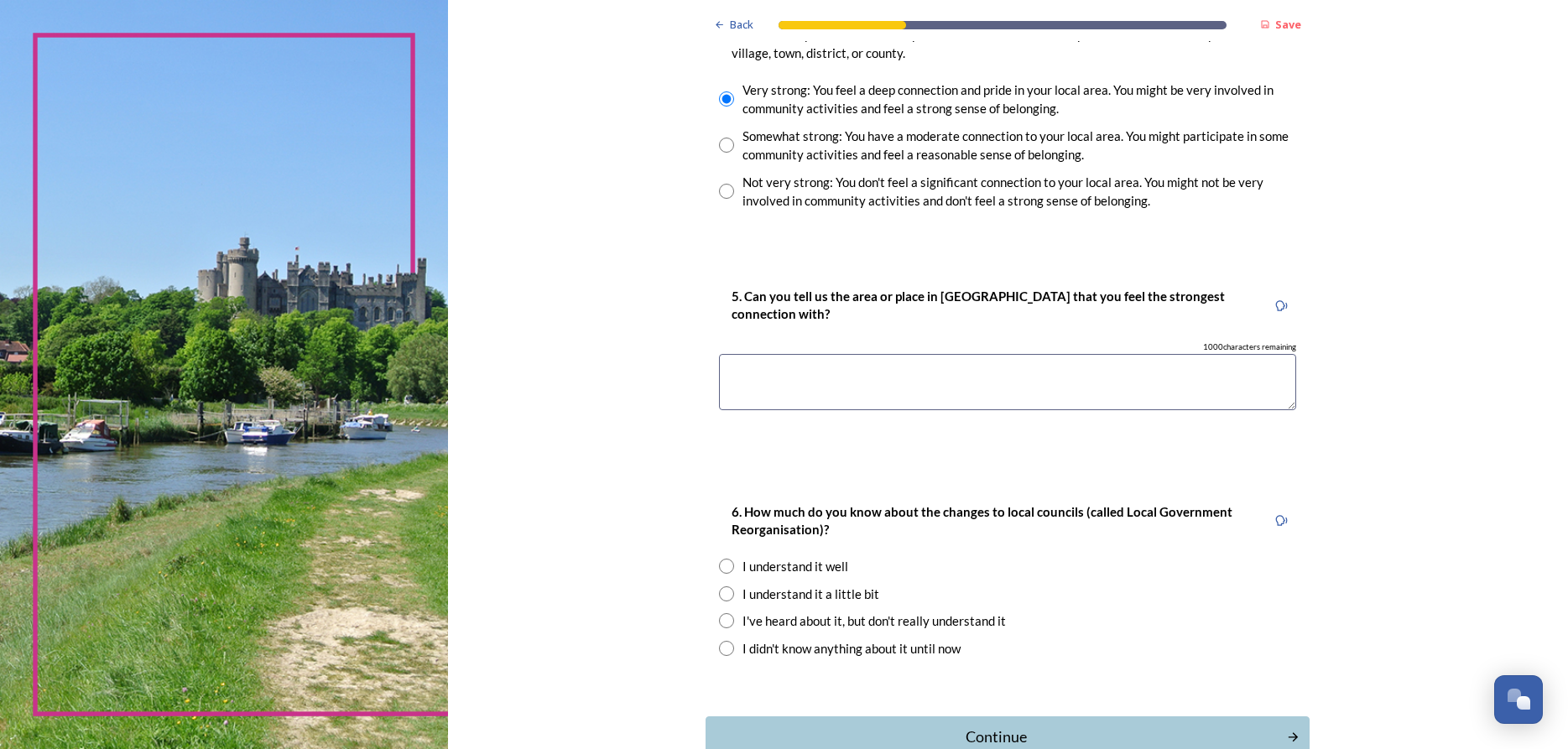
scroll to position [1525, 0]
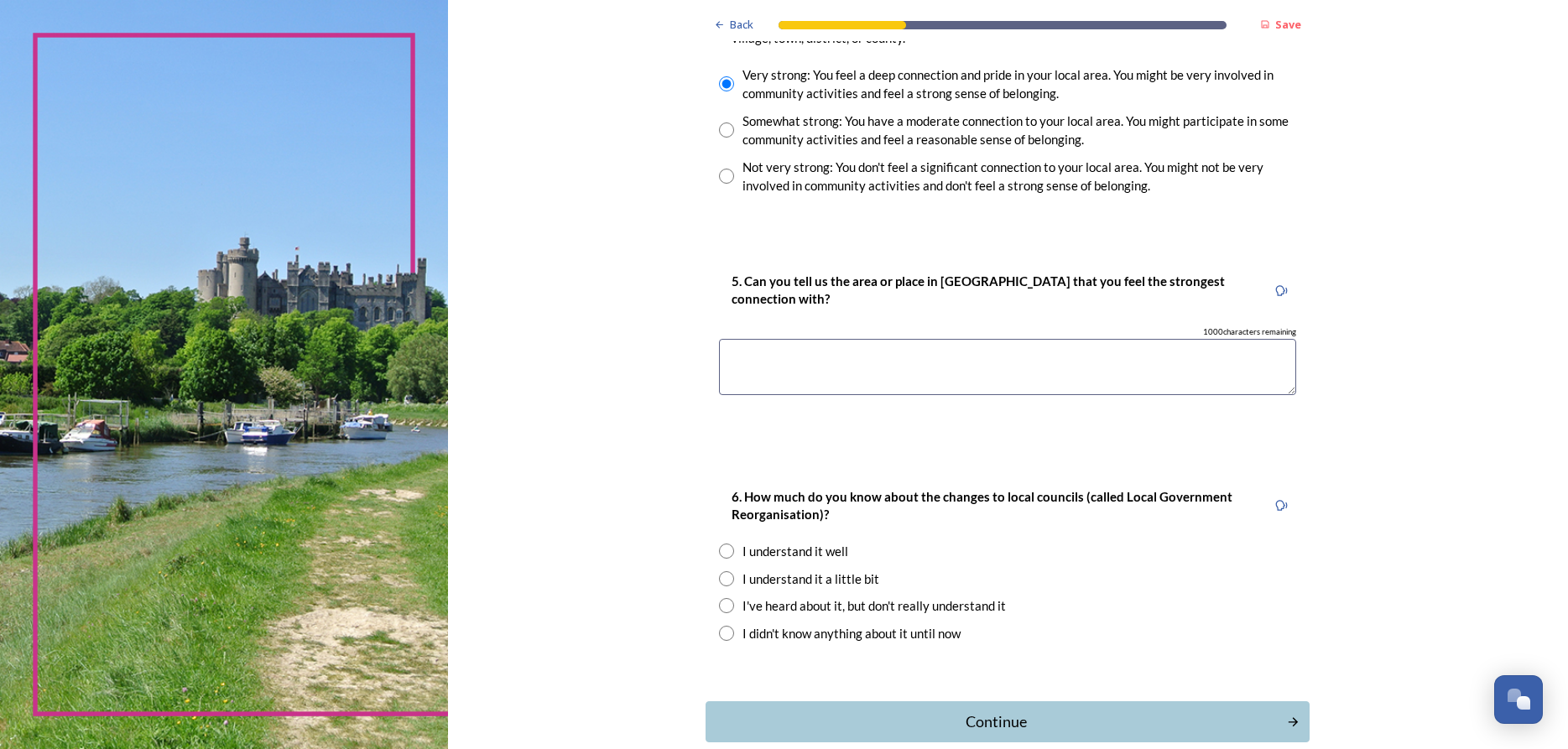
click at [731, 358] on textarea at bounding box center [1007, 367] width 577 height 56
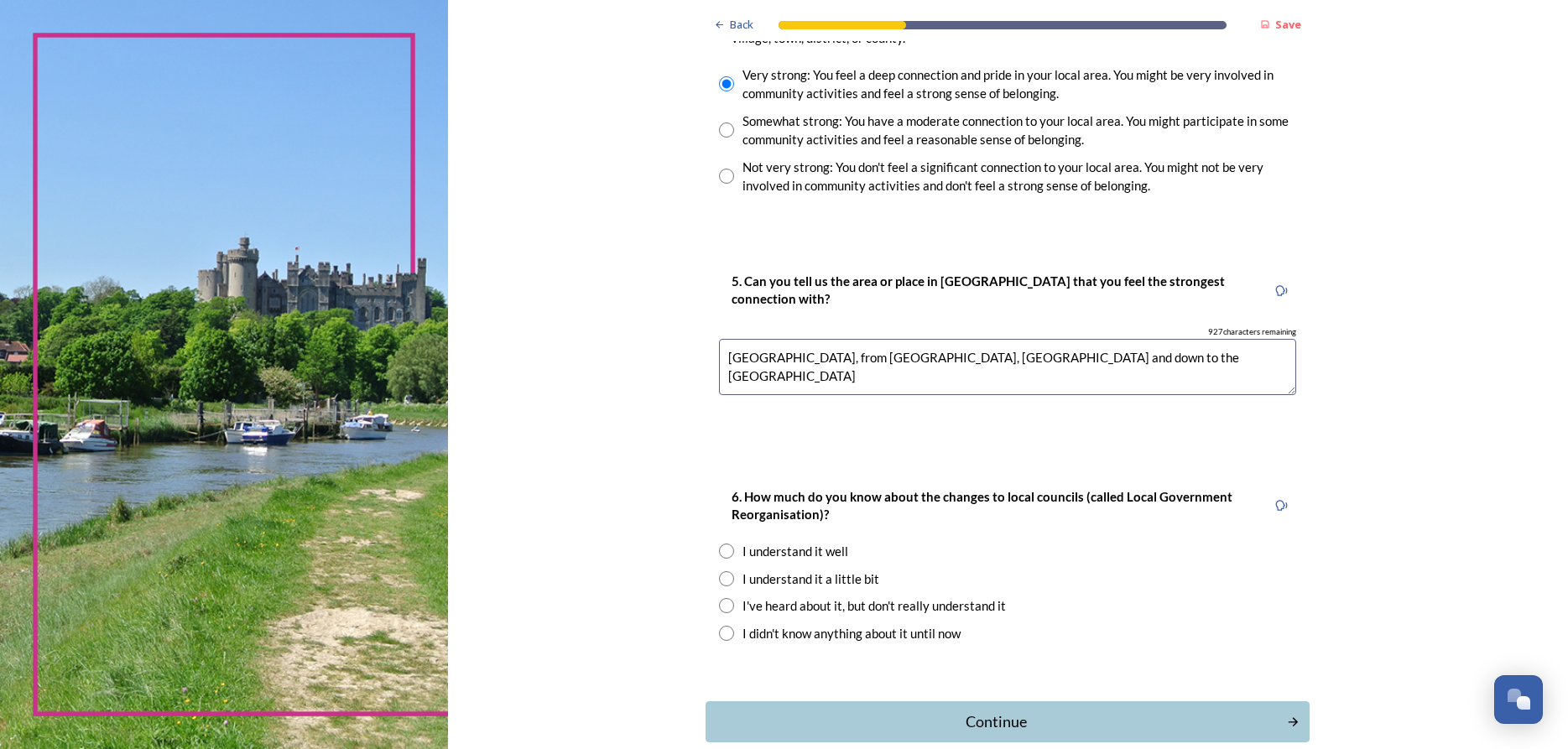
type textarea "[GEOGRAPHIC_DATA], from [GEOGRAPHIC_DATA], [GEOGRAPHIC_DATA] and down to the [G…"
click at [731, 580] on input "radio" at bounding box center [727, 579] width 16 height 16
radio input "true"
click at [994, 715] on div "Continue" at bounding box center [996, 721] width 568 height 22
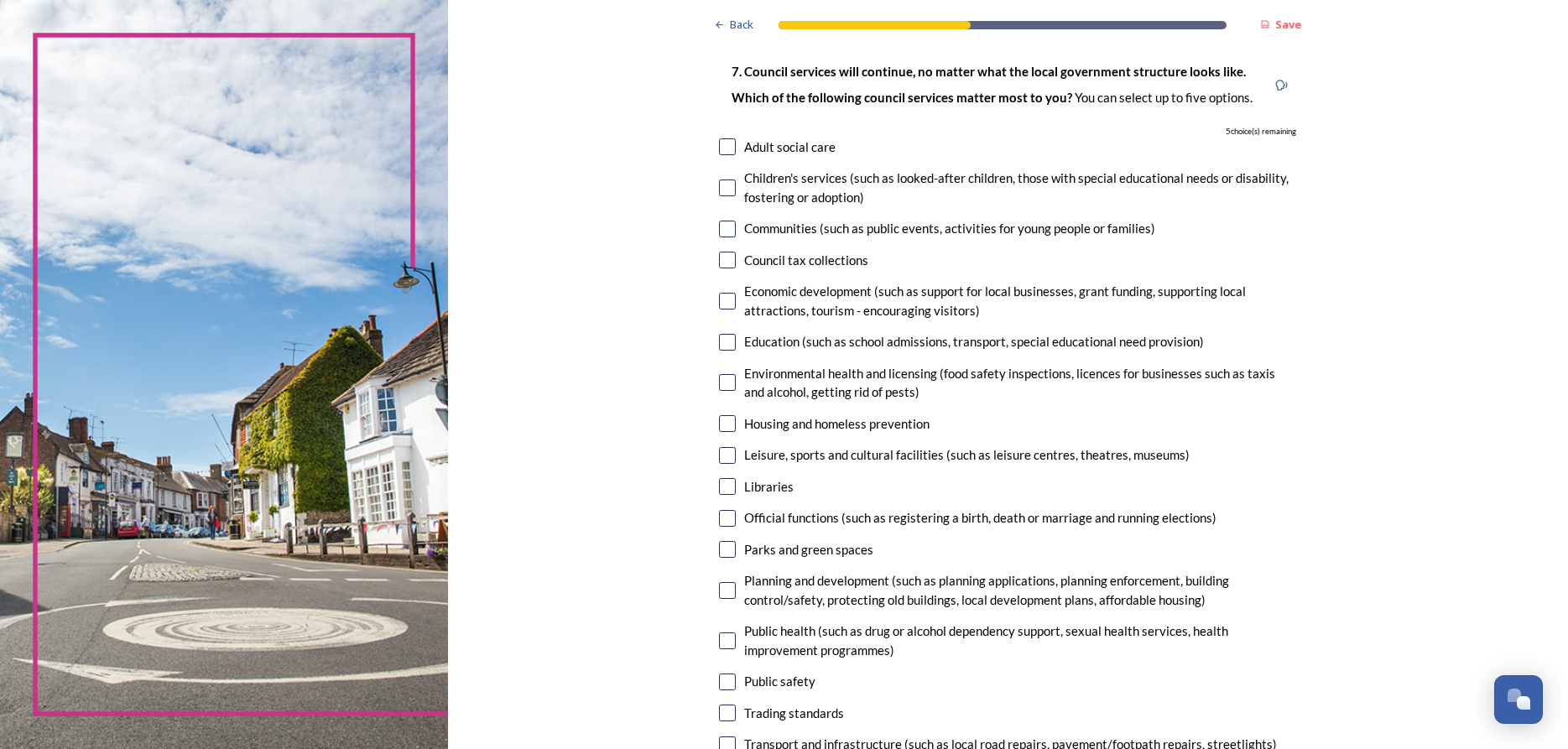
scroll to position [110, 0]
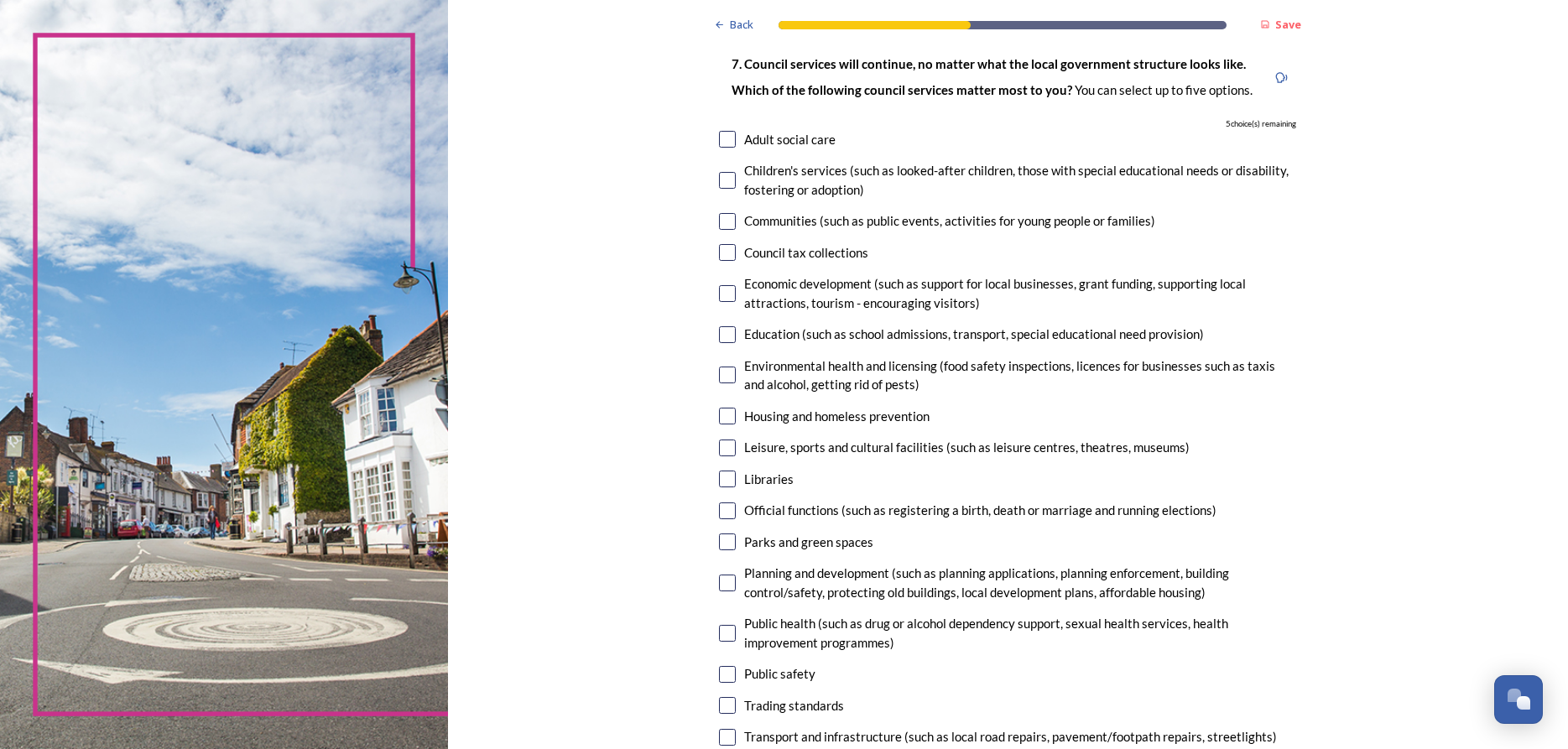
click at [726, 143] on input "checkbox" at bounding box center [727, 139] width 17 height 17
checkbox input "true"
click at [730, 296] on input "checkbox" at bounding box center [727, 293] width 17 height 17
checkbox input "true"
click at [729, 379] on input "checkbox" at bounding box center [727, 374] width 17 height 17
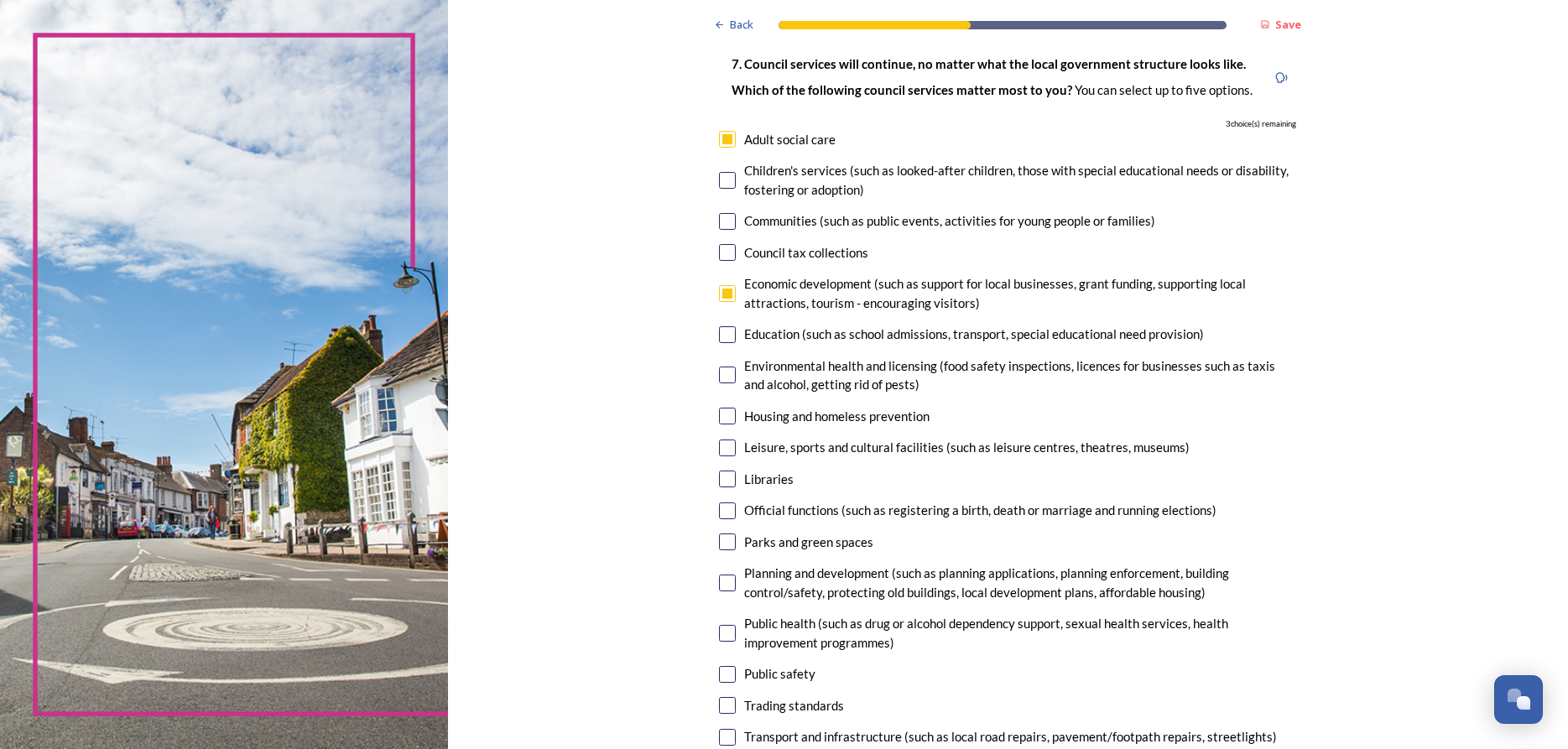
checkbox input "true"
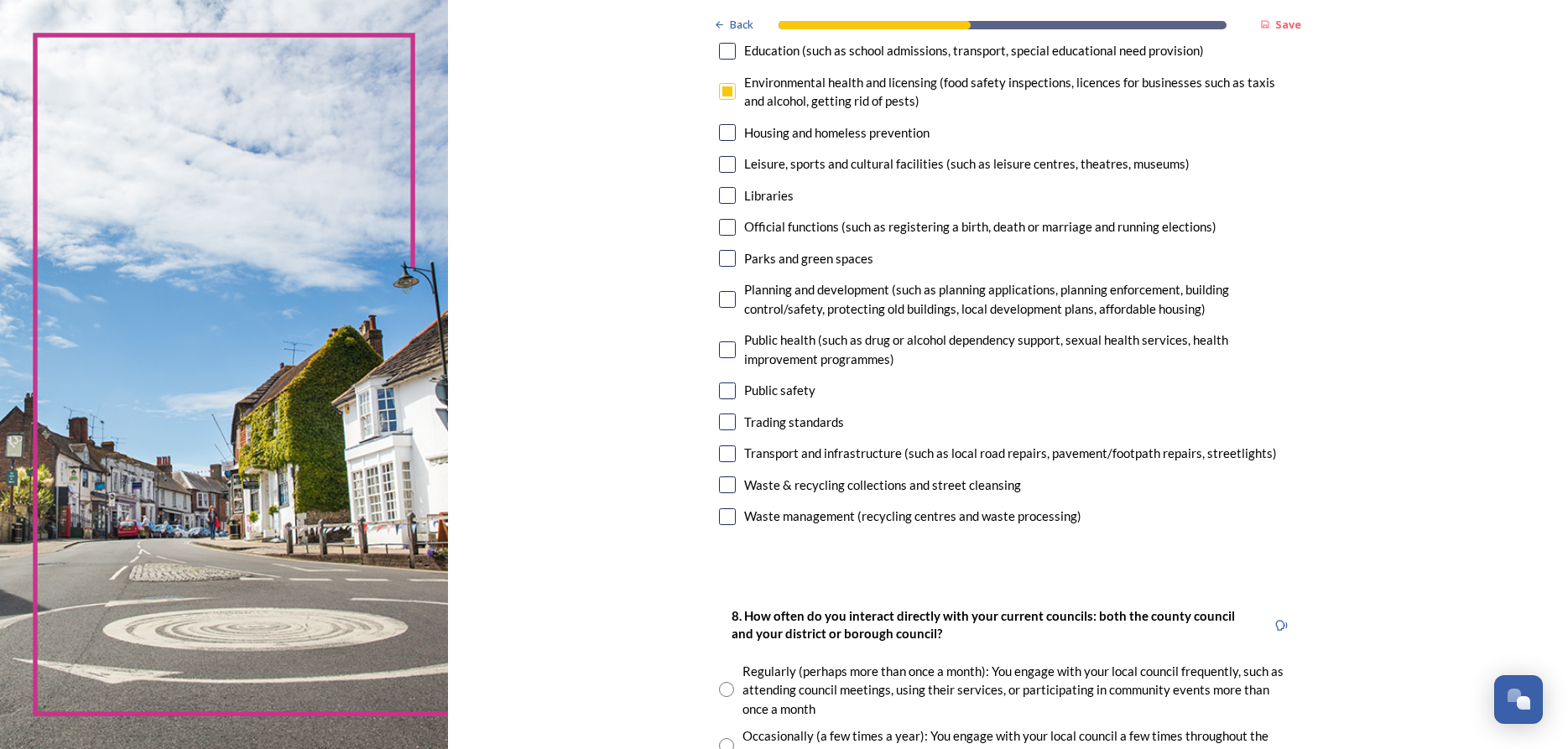
scroll to position [398, 0]
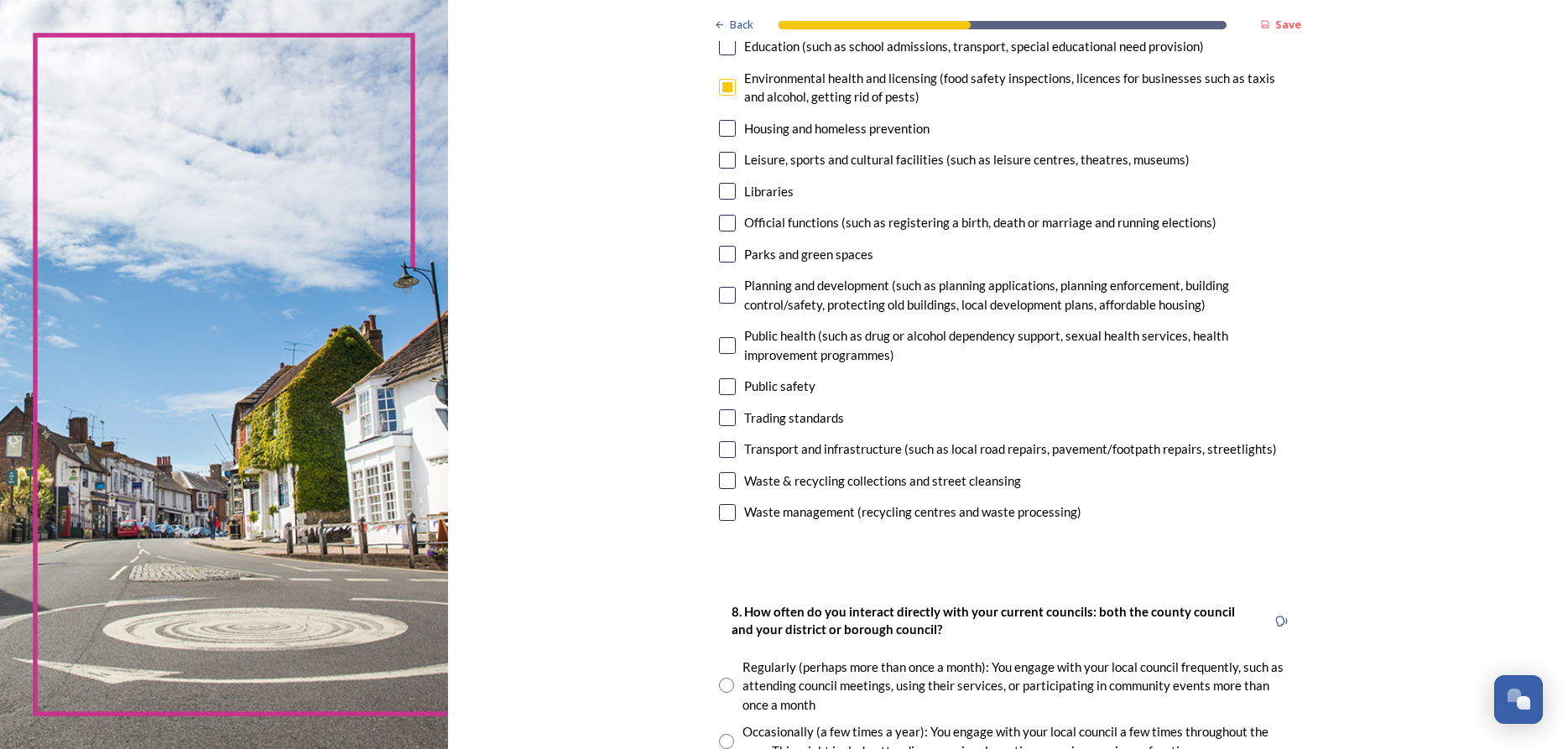
click at [724, 163] on input "checkbox" at bounding box center [727, 160] width 17 height 17
checkbox input "true"
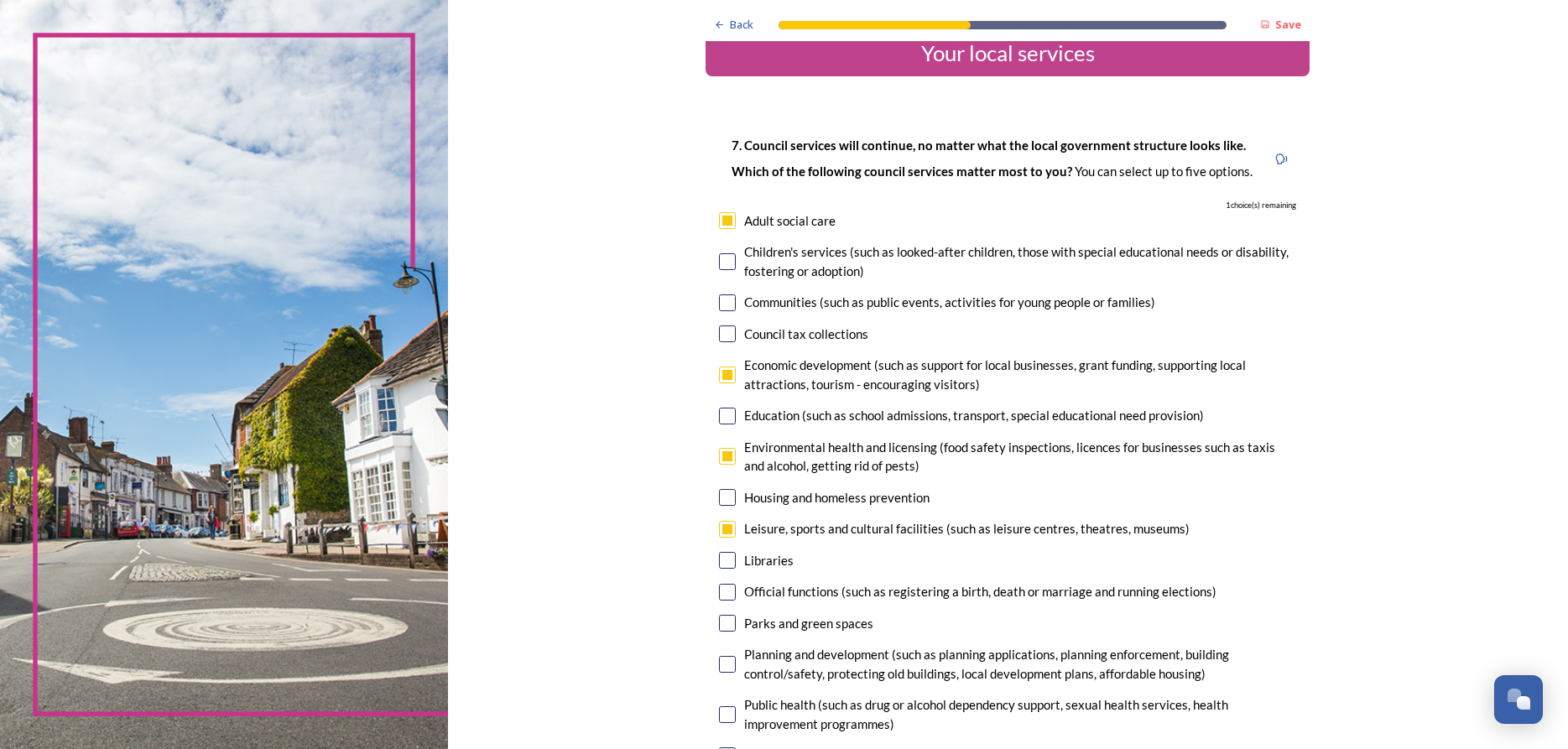
scroll to position [27, 0]
click at [725, 222] on input "checkbox" at bounding box center [727, 221] width 17 height 17
checkbox input "false"
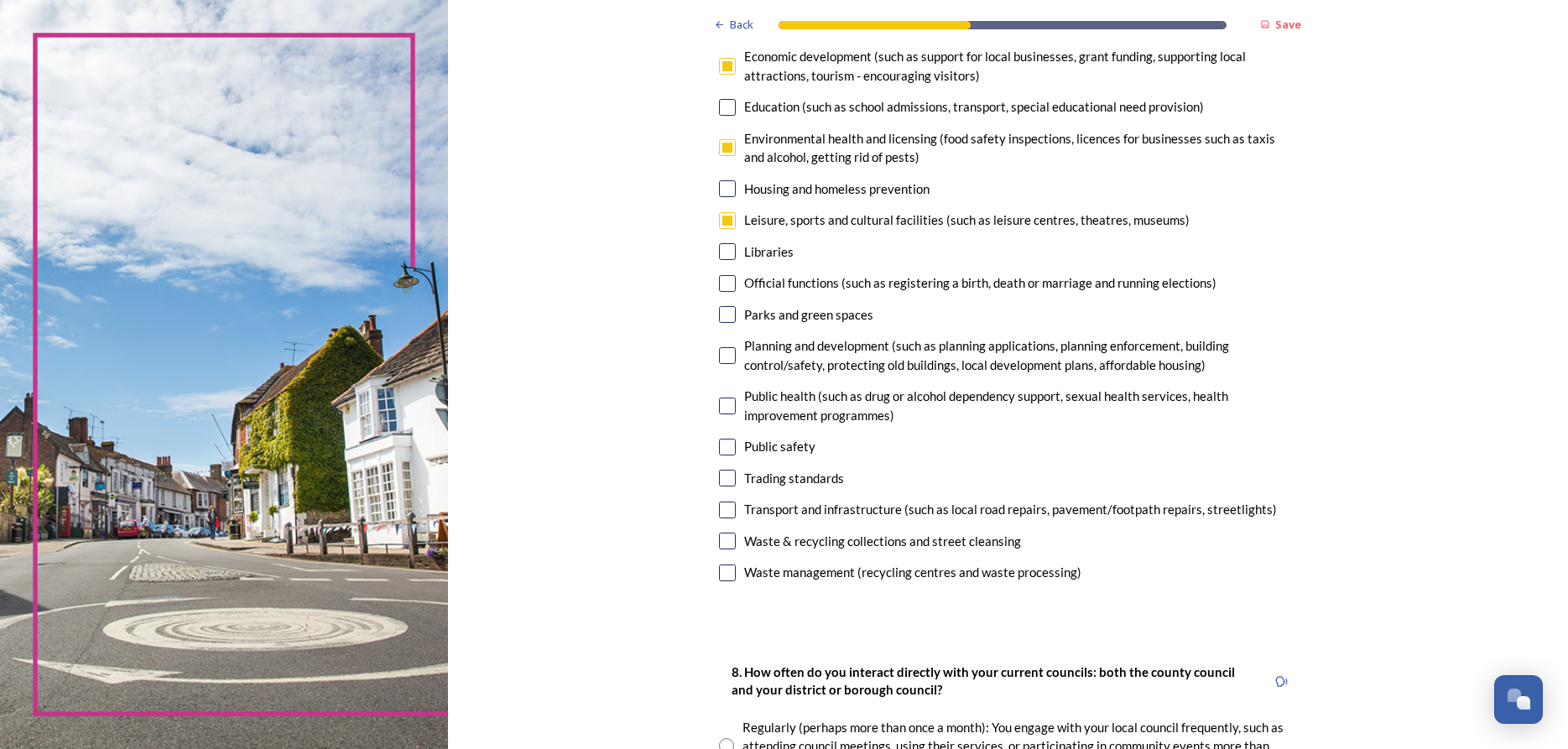
scroll to position [342, 0]
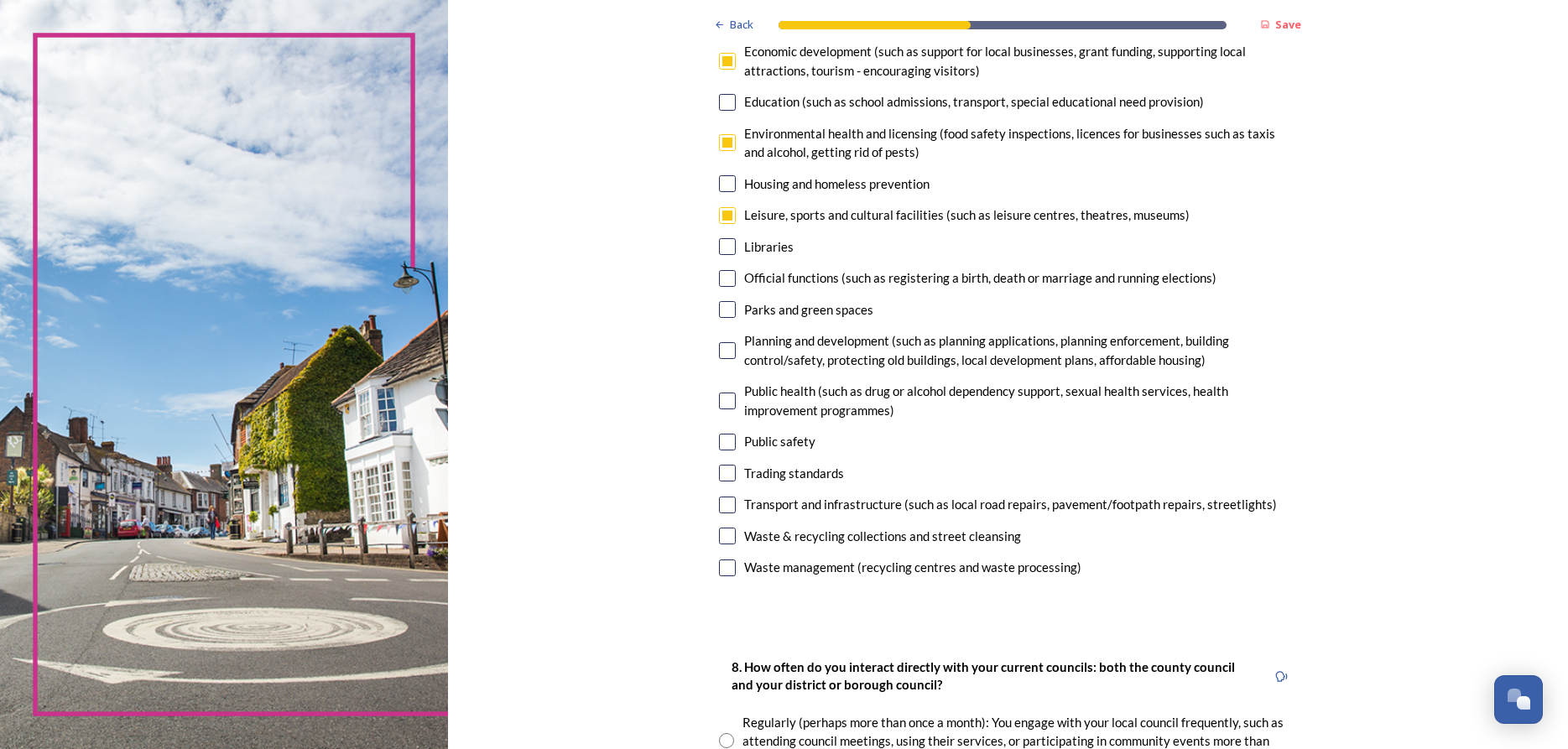
click at [1460, 426] on div "Back Save Your local services 7. Council services will continue, no matter what…" at bounding box center [1008, 720] width 1120 height 2124
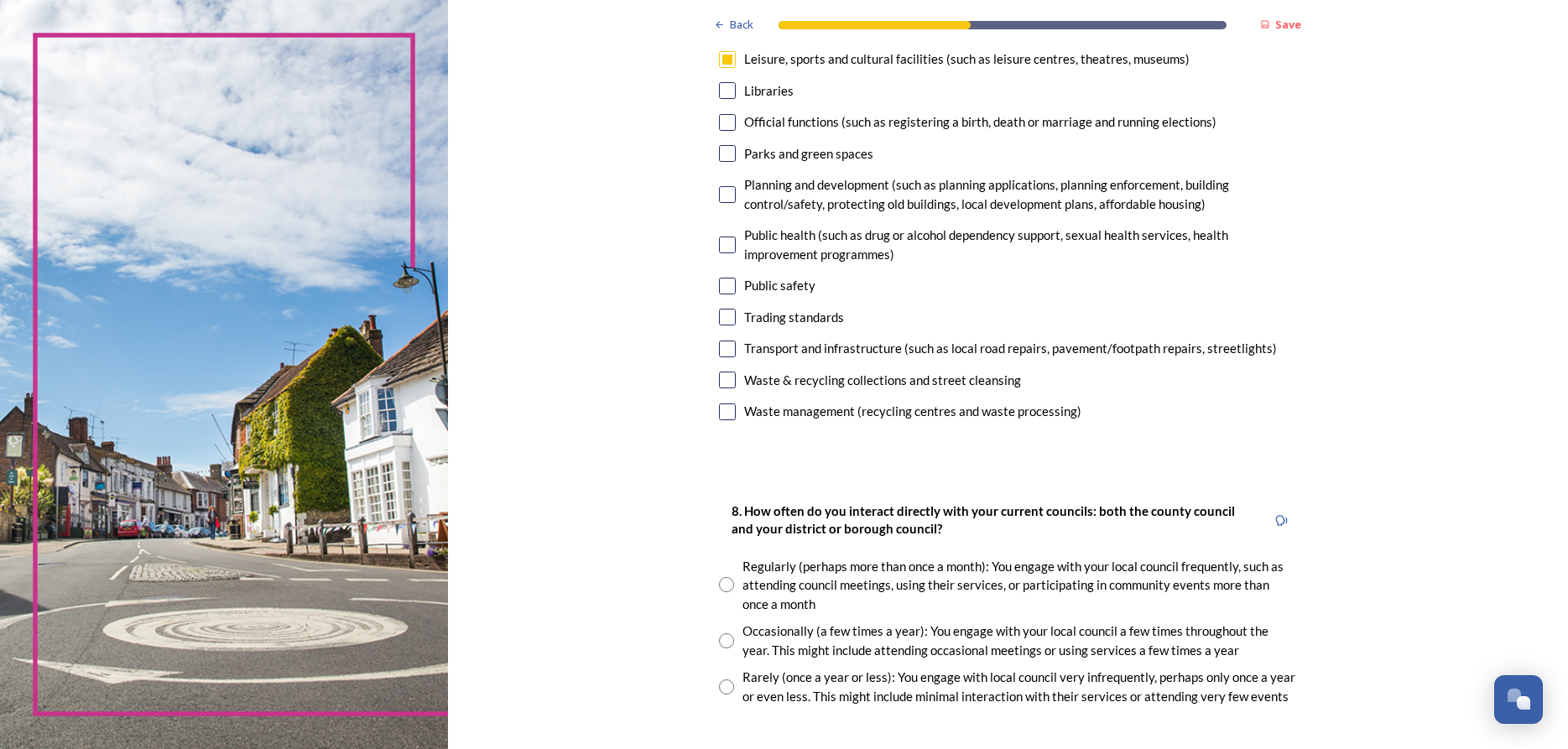
scroll to position [510, 0]
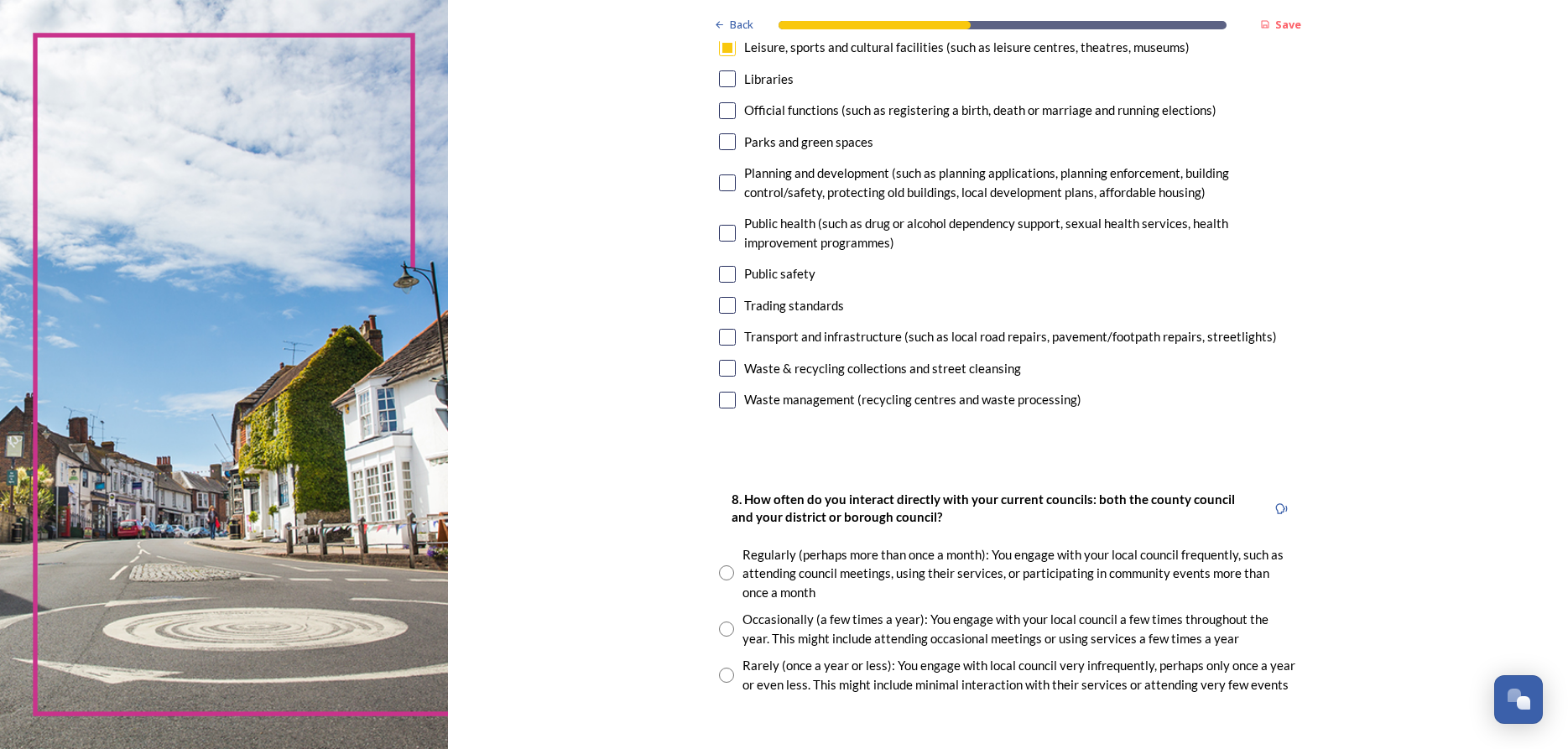
click at [729, 83] on input "checkbox" at bounding box center [727, 78] width 17 height 17
checkbox input "true"
click at [729, 277] on input "checkbox" at bounding box center [727, 273] width 17 height 17
checkbox input "true"
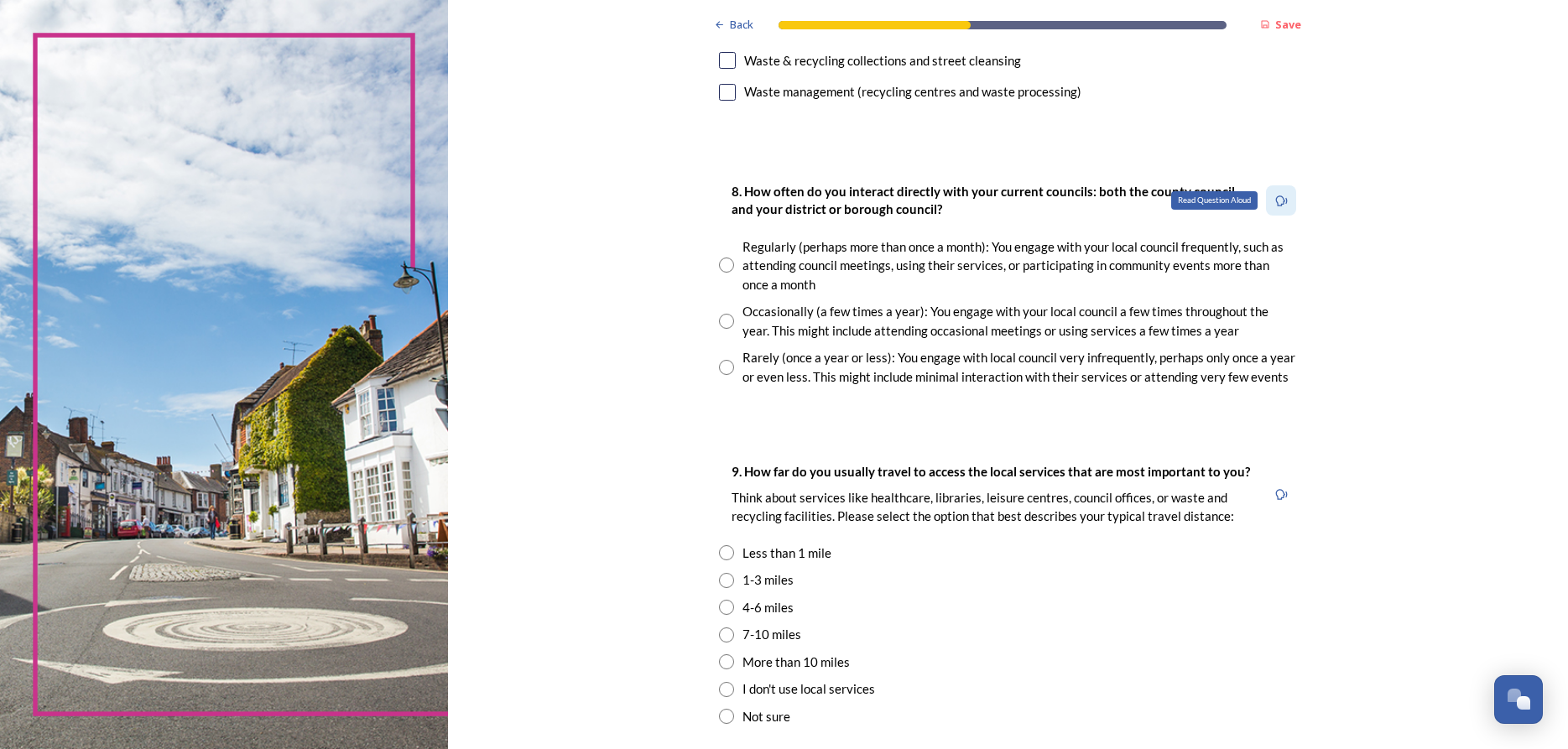
scroll to position [842, 0]
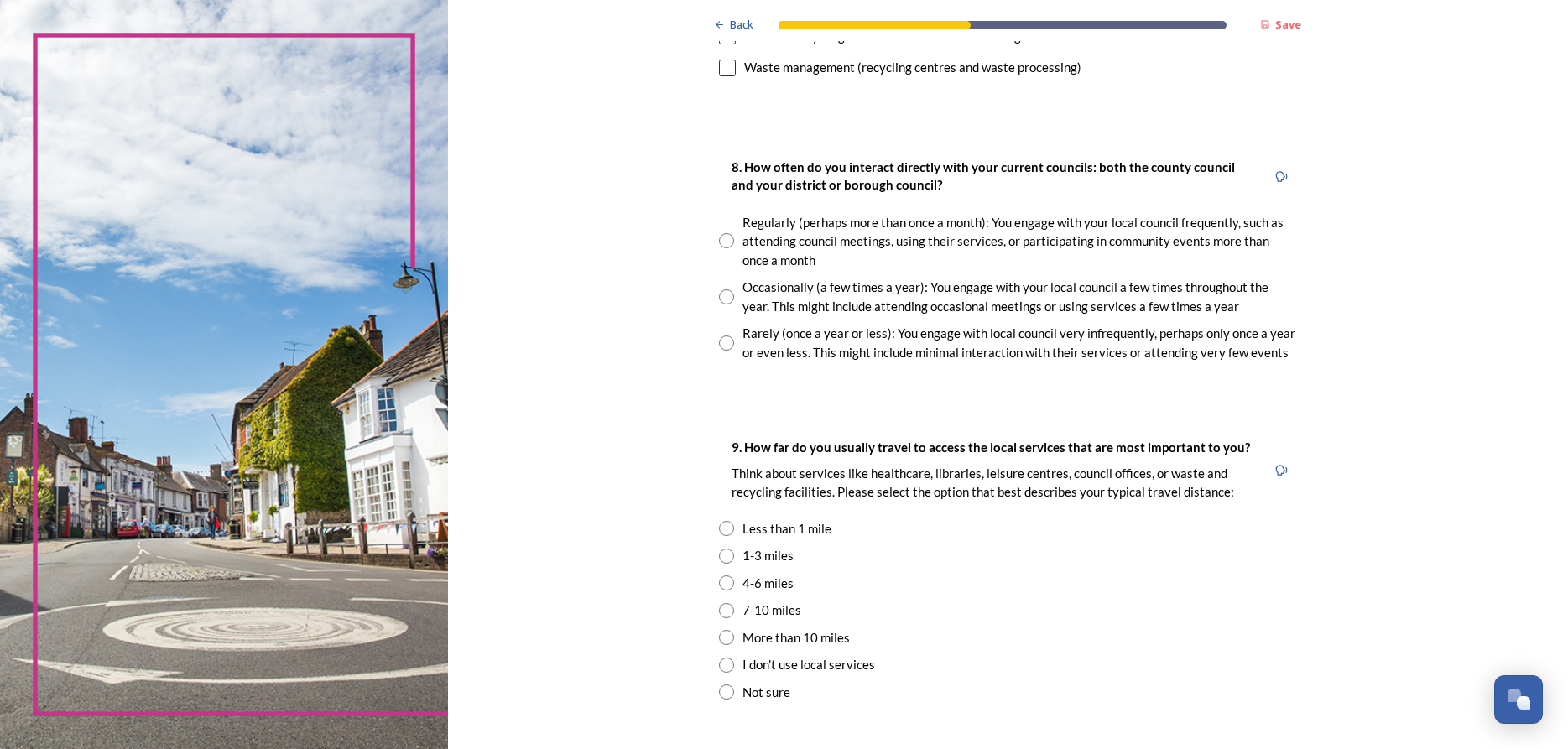
click at [727, 342] on input "radio" at bounding box center [727, 343] width 16 height 16
radio input "true"
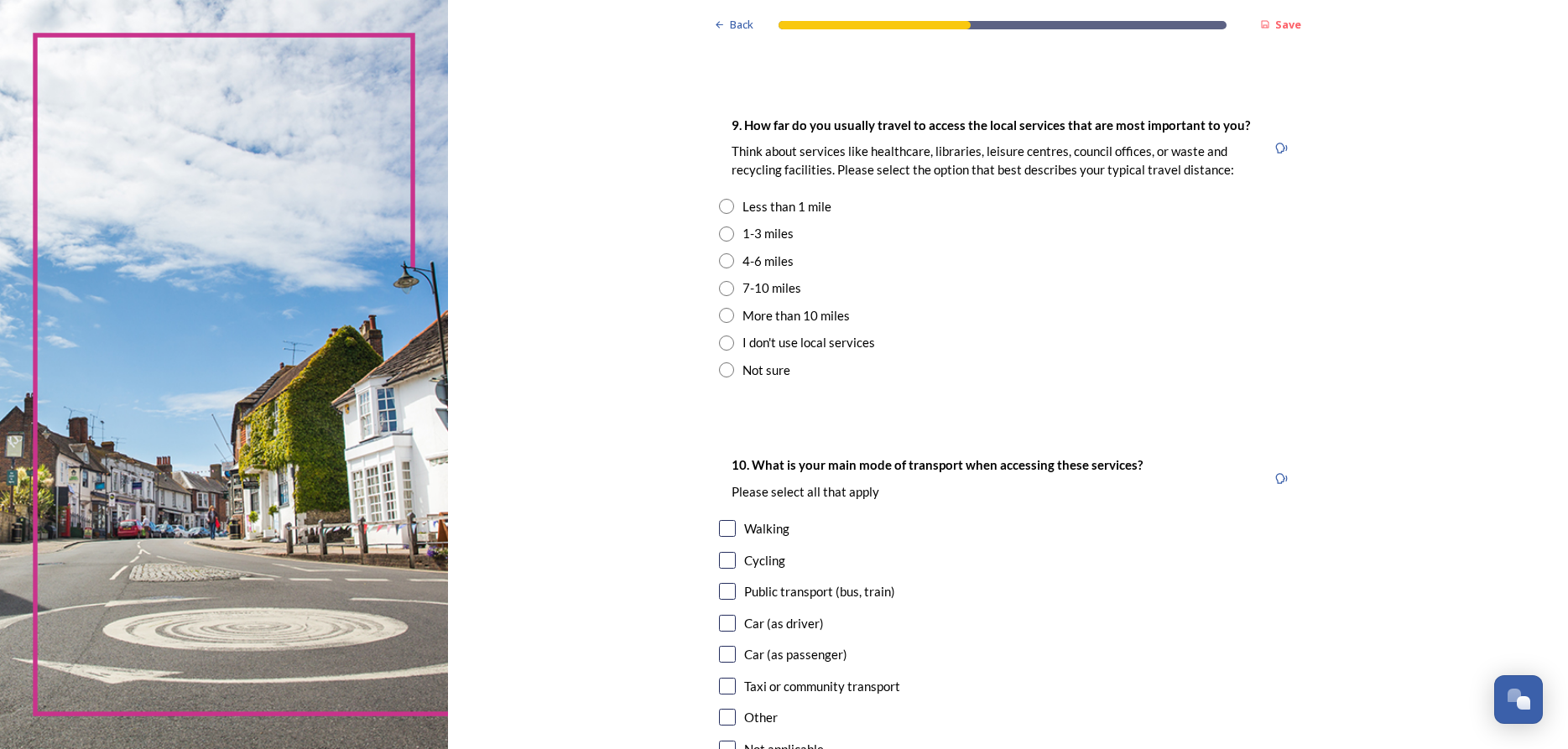
scroll to position [1166, 0]
click at [724, 287] on input "radio" at bounding box center [727, 287] width 16 height 16
radio input "true"
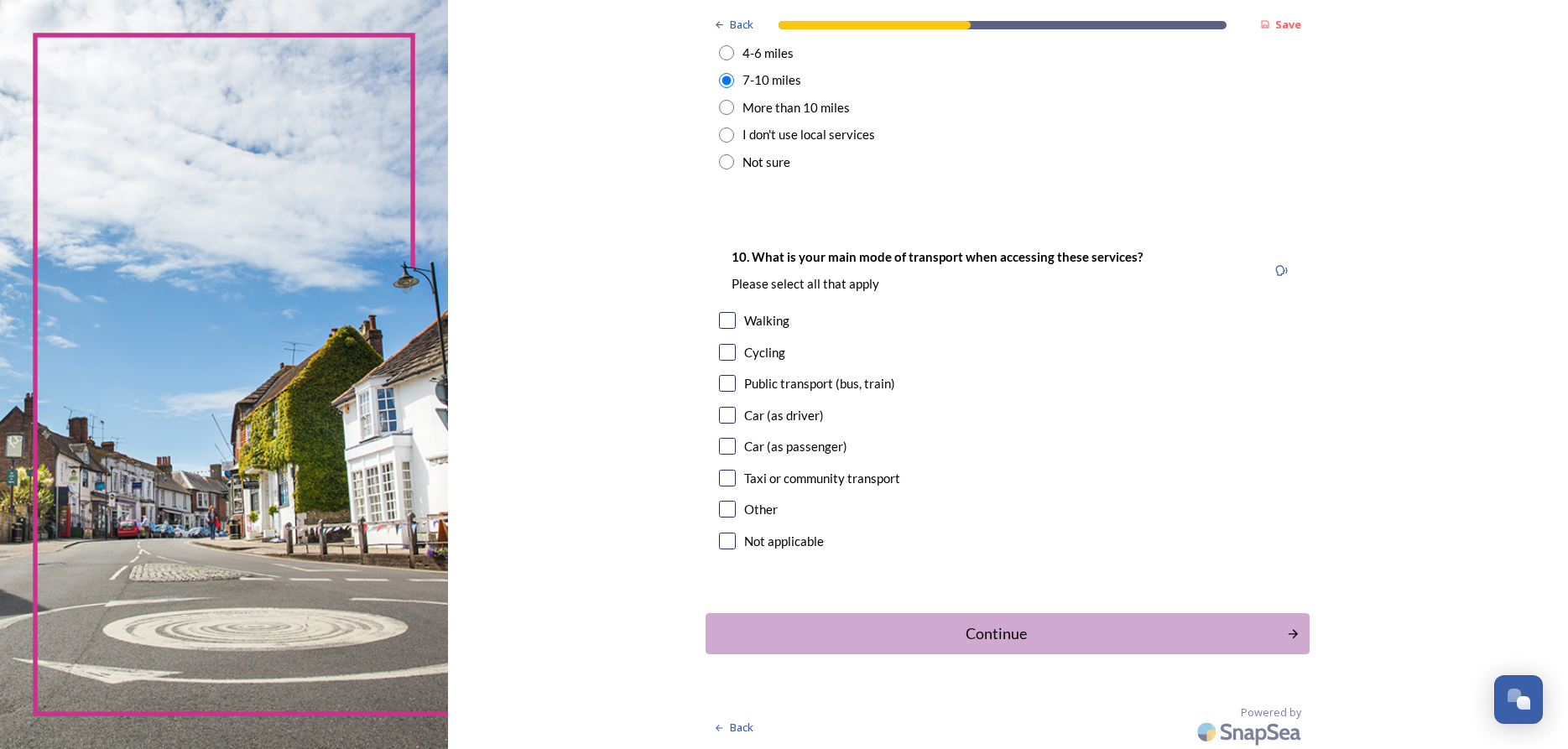
scroll to position [1374, 0]
click at [729, 410] on input "checkbox" at bounding box center [727, 412] width 17 height 17
checkbox input "true"
click at [985, 632] on div "Continue" at bounding box center [996, 630] width 568 height 22
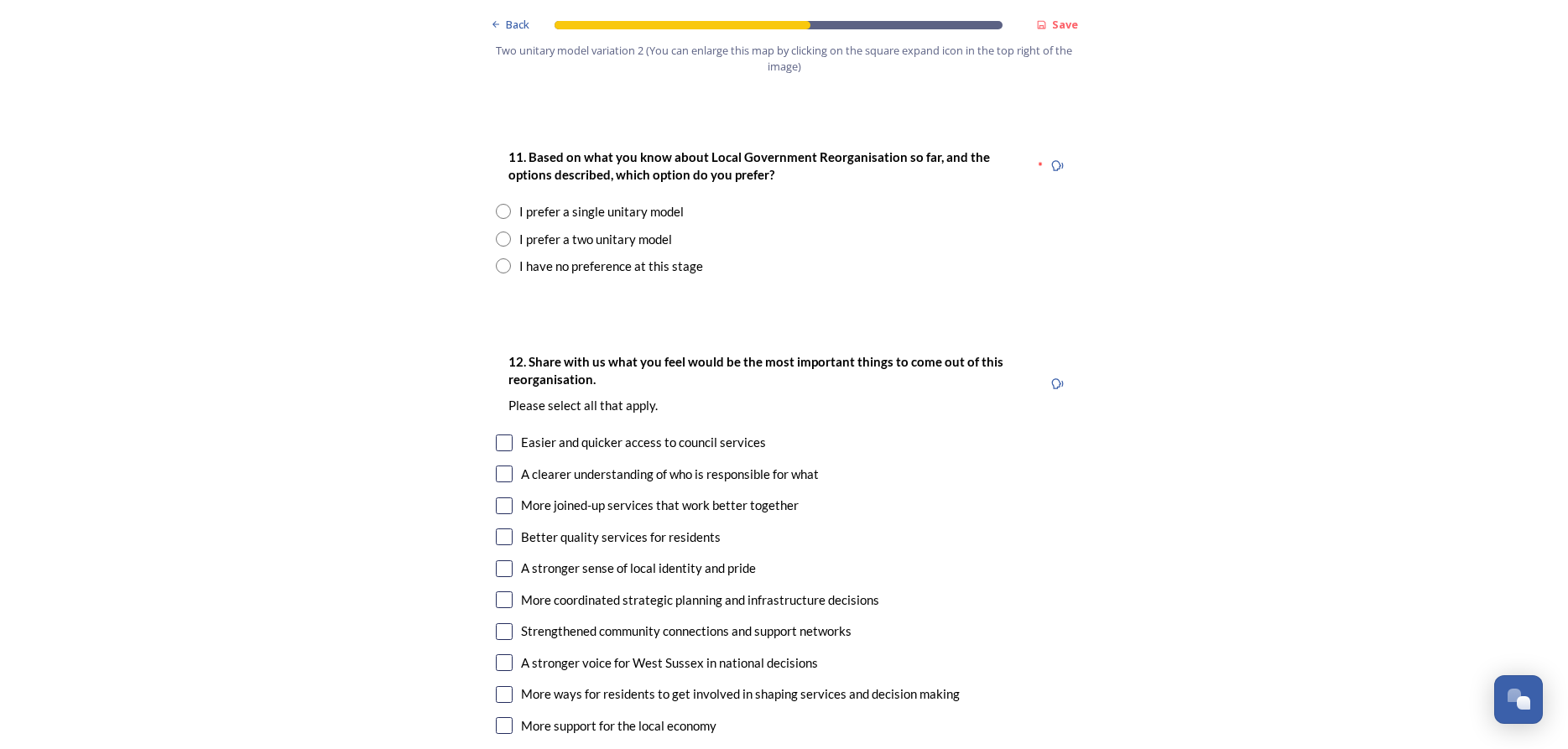
scroll to position [2202, 0]
click at [503, 257] on input "radio" at bounding box center [504, 265] width 16 height 16
radio input "true"
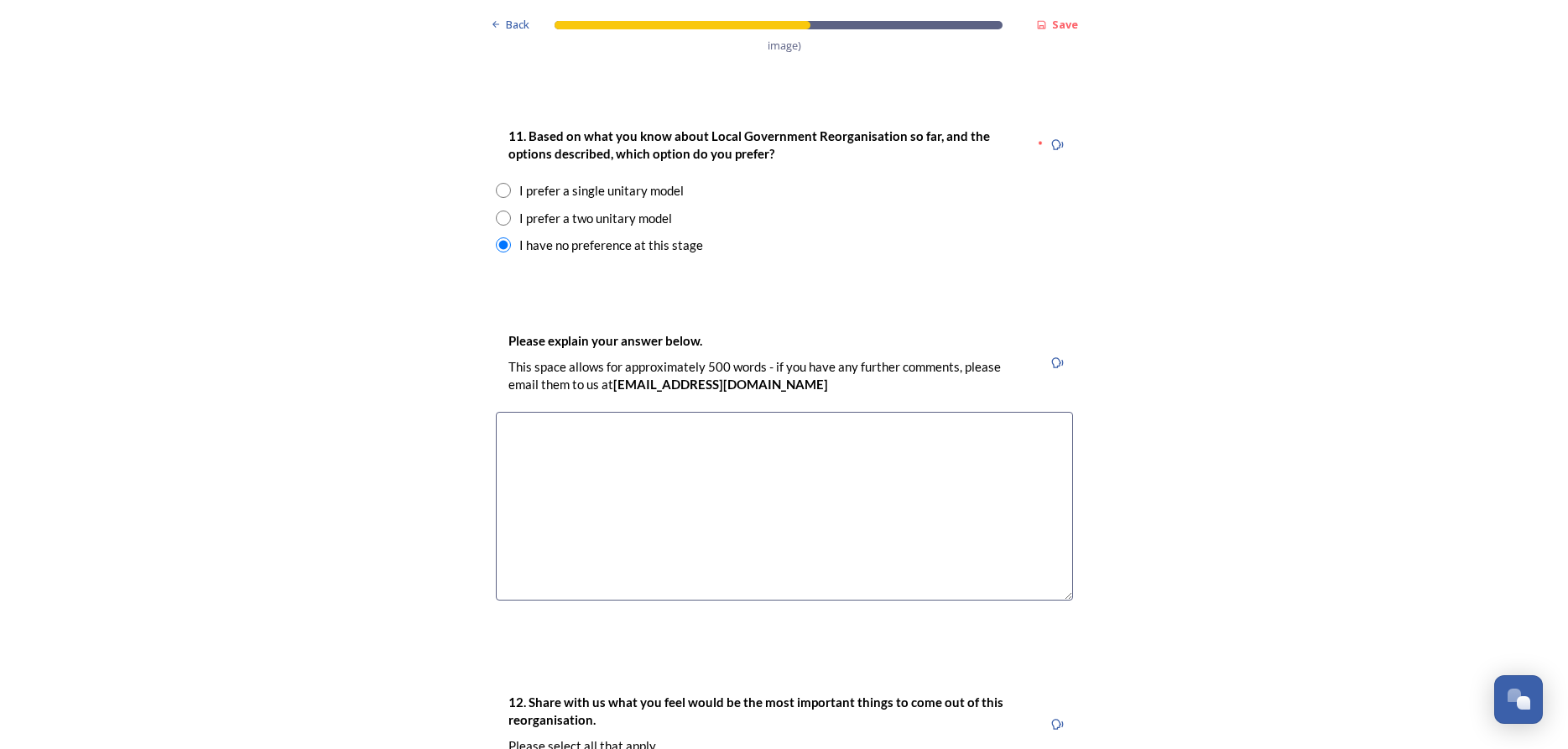
scroll to position [2218, 0]
click at [504, 214] on input "radio" at bounding box center [504, 222] width 16 height 16
radio input "true"
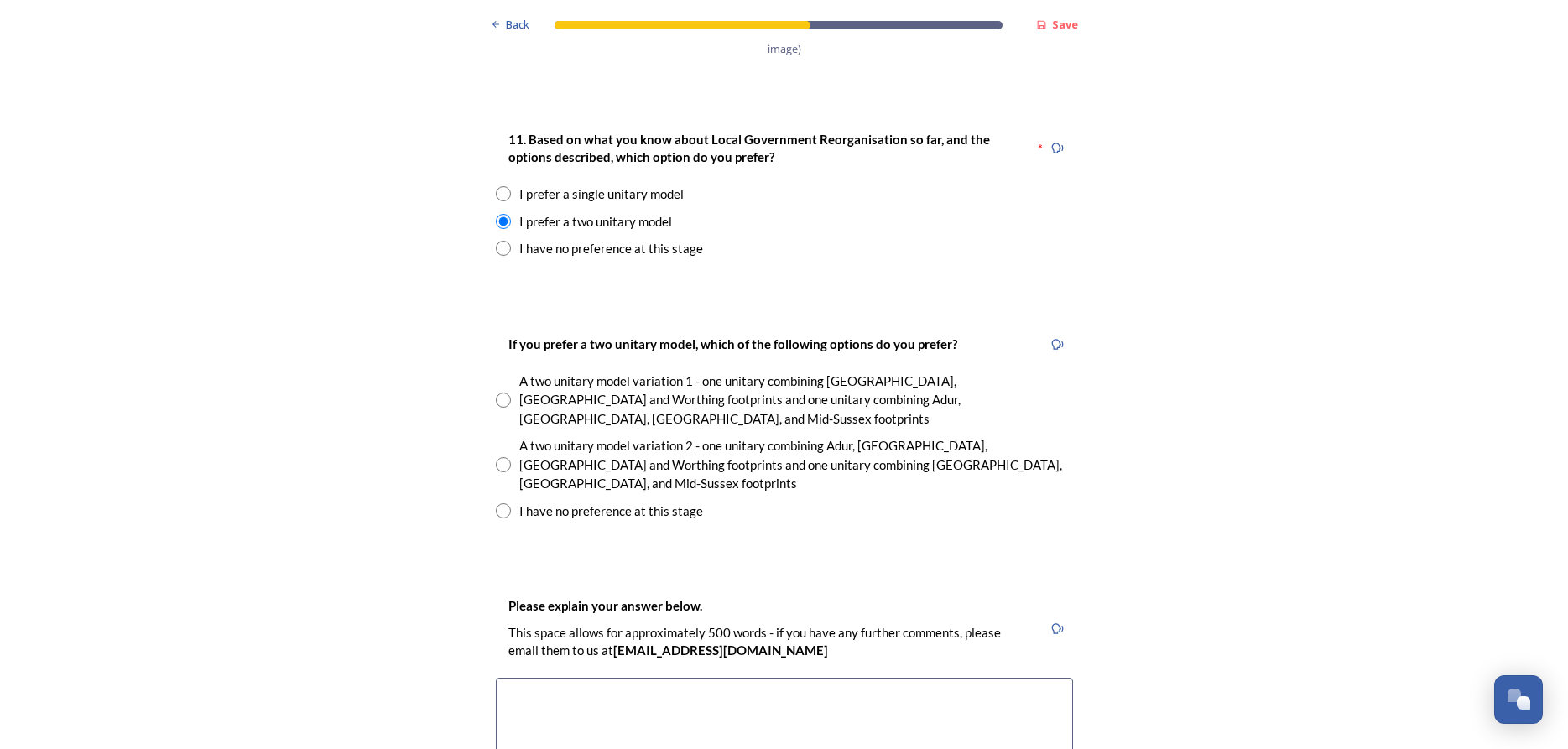
click at [503, 503] on input "radio" at bounding box center [504, 511] width 16 height 16
radio input "true"
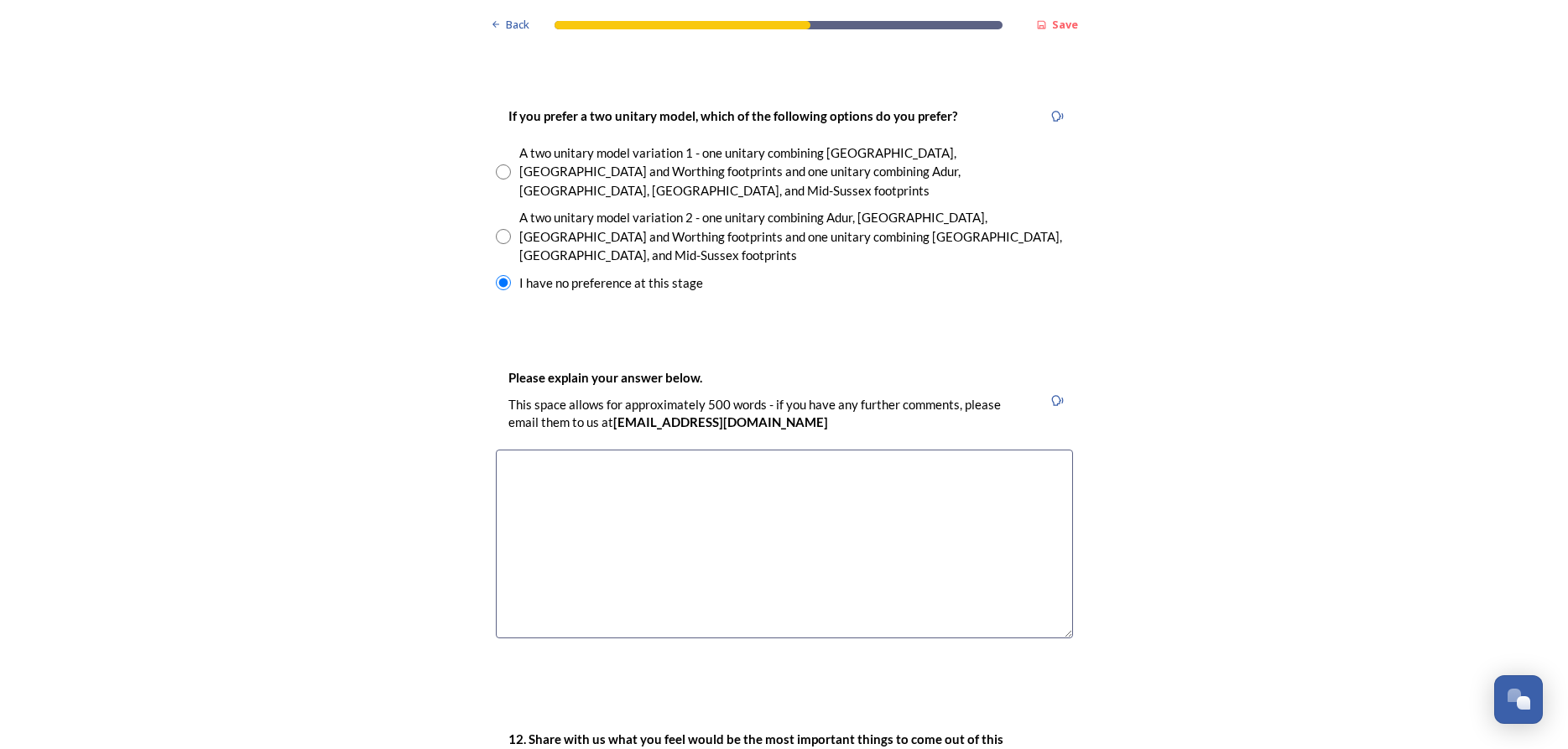
scroll to position [2502, 0]
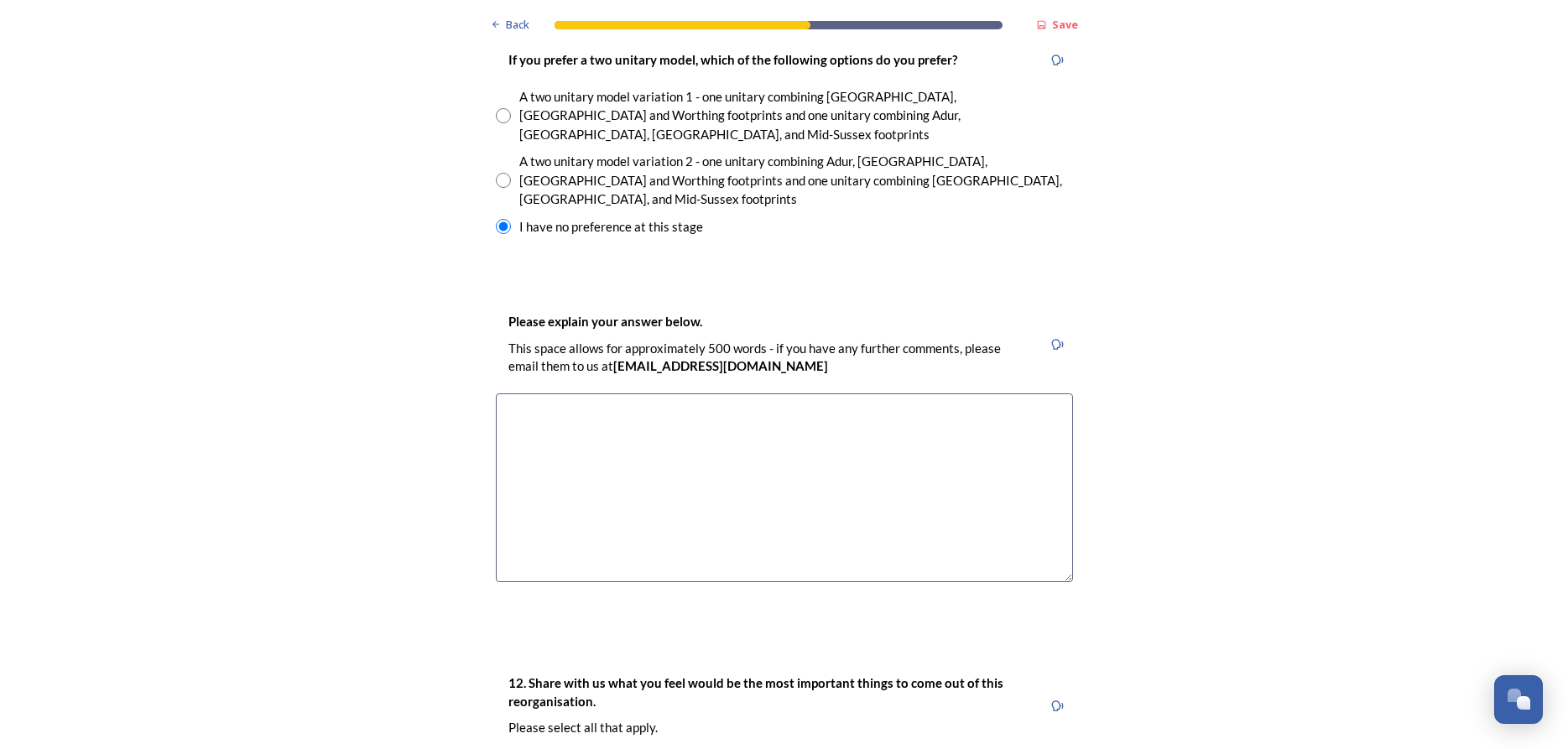
click at [499, 108] on input "radio" at bounding box center [504, 116] width 16 height 16
radio input "true"
click at [513, 393] on textarea at bounding box center [784, 487] width 577 height 189
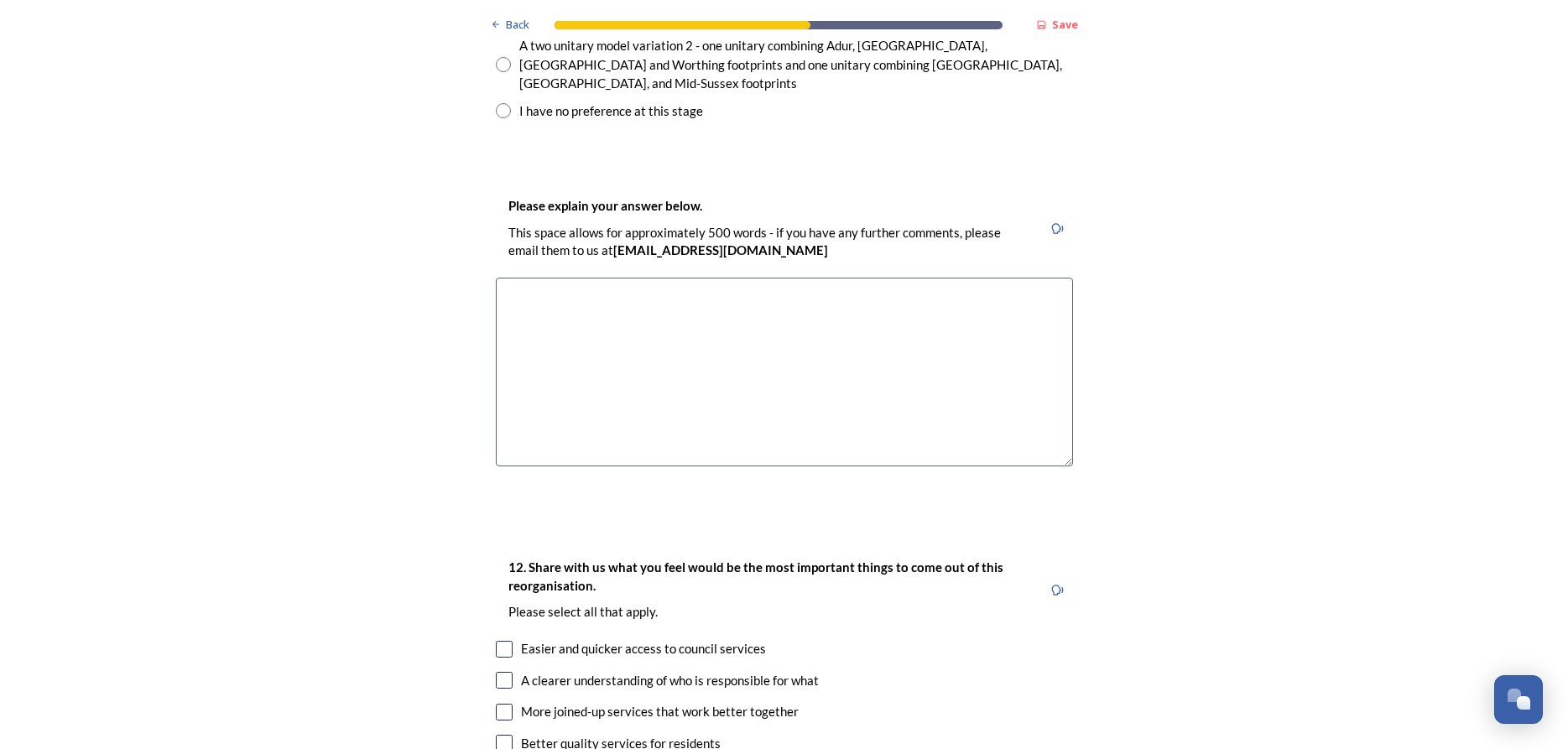
scroll to position [2613, 0]
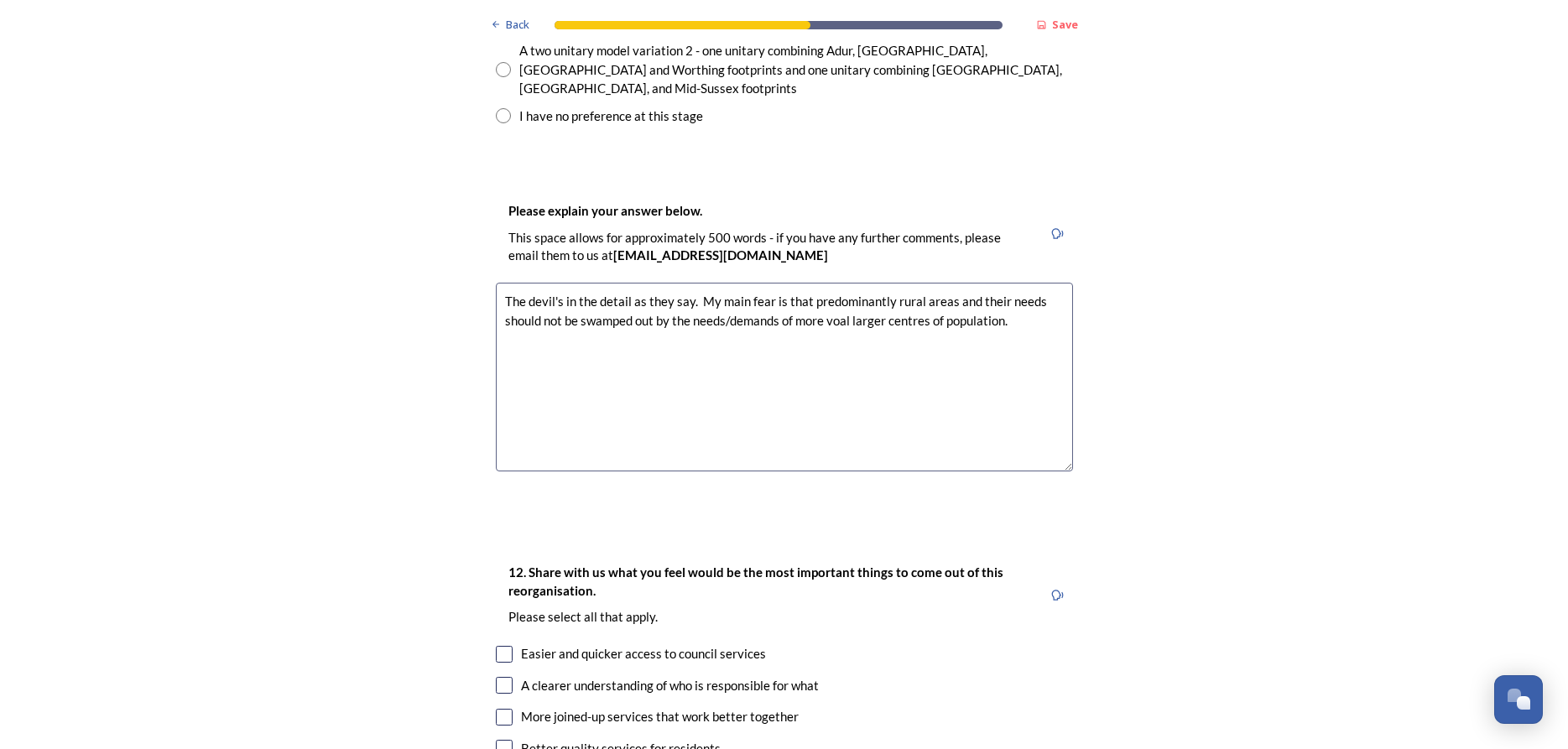
click at [839, 283] on textarea "The devil's in the detail as they say. My main fear is that predominantly rural…" at bounding box center [784, 377] width 577 height 189
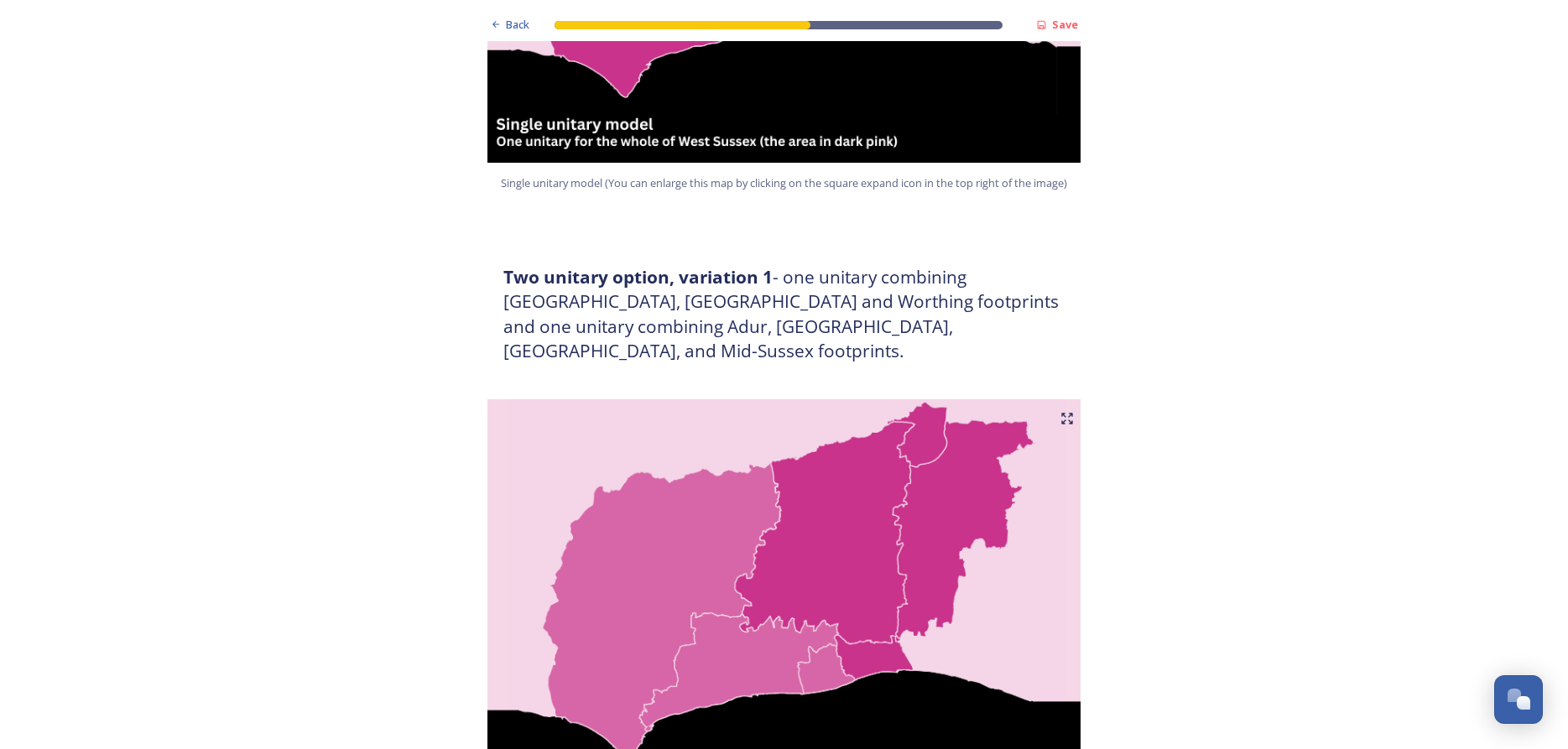
scroll to position [781, 0]
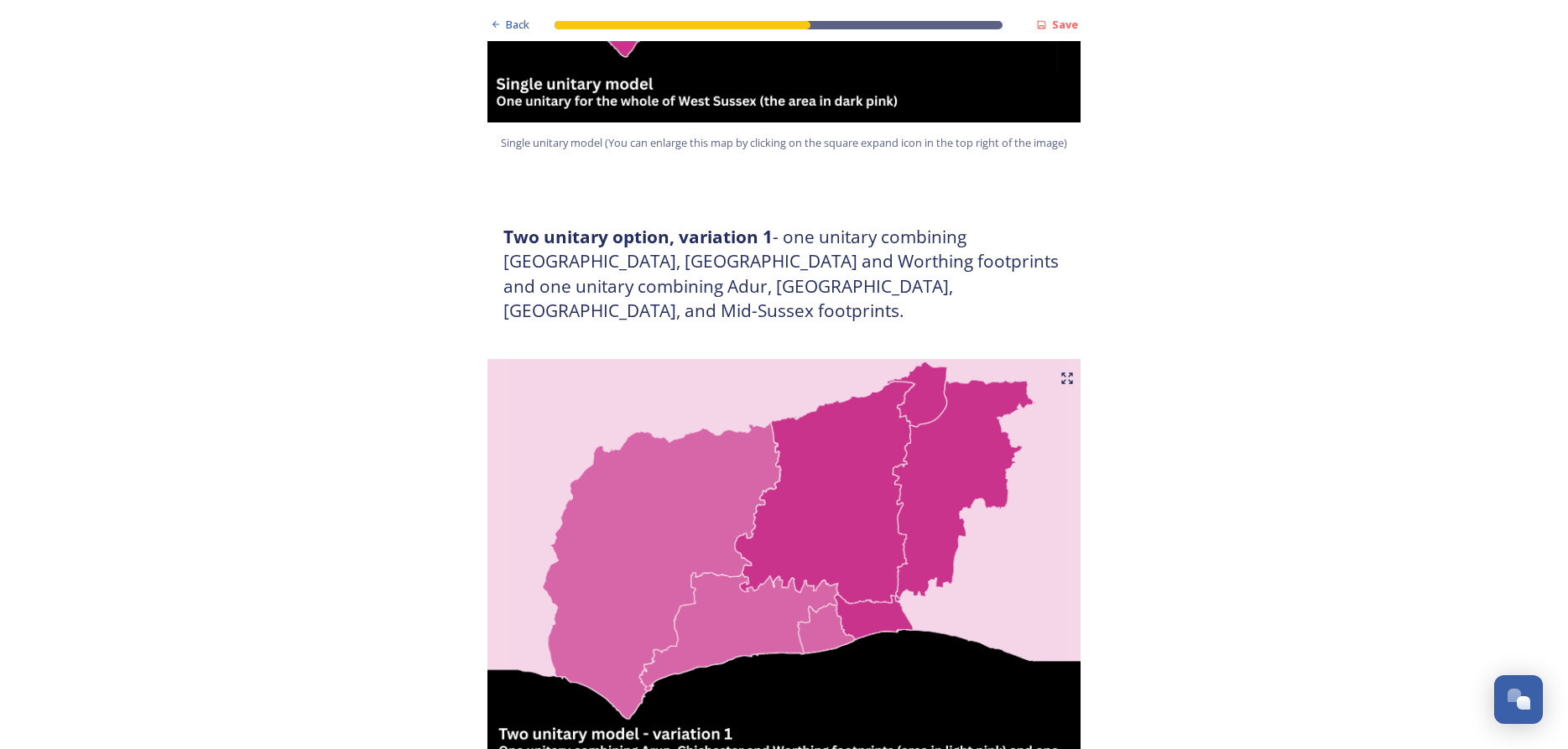
type textarea "The devil's in the detail as they say. My main fear is that predominantly rural…"
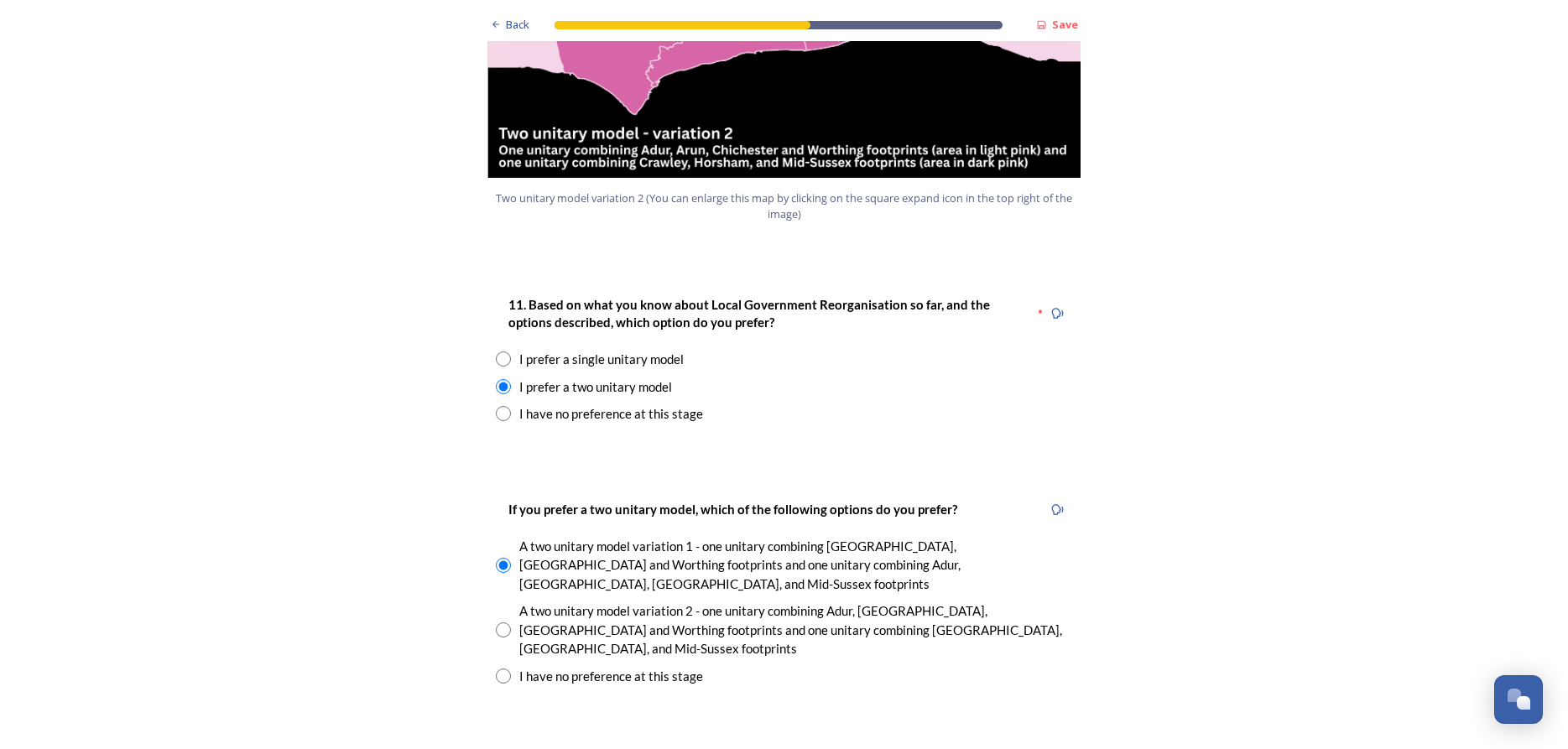
scroll to position [2054, 0]
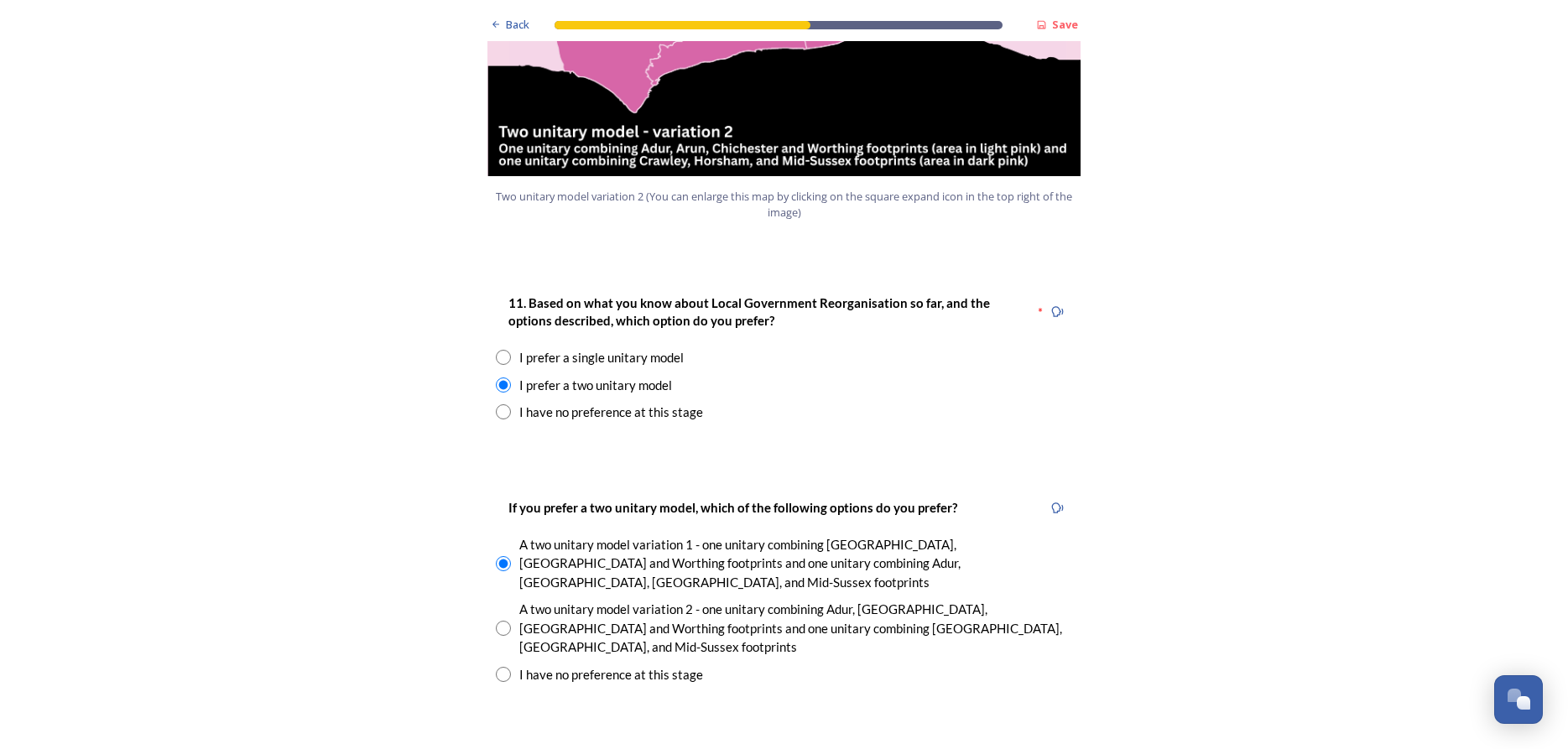
click at [503, 405] on input "radio" at bounding box center [504, 412] width 16 height 16
radio input "true"
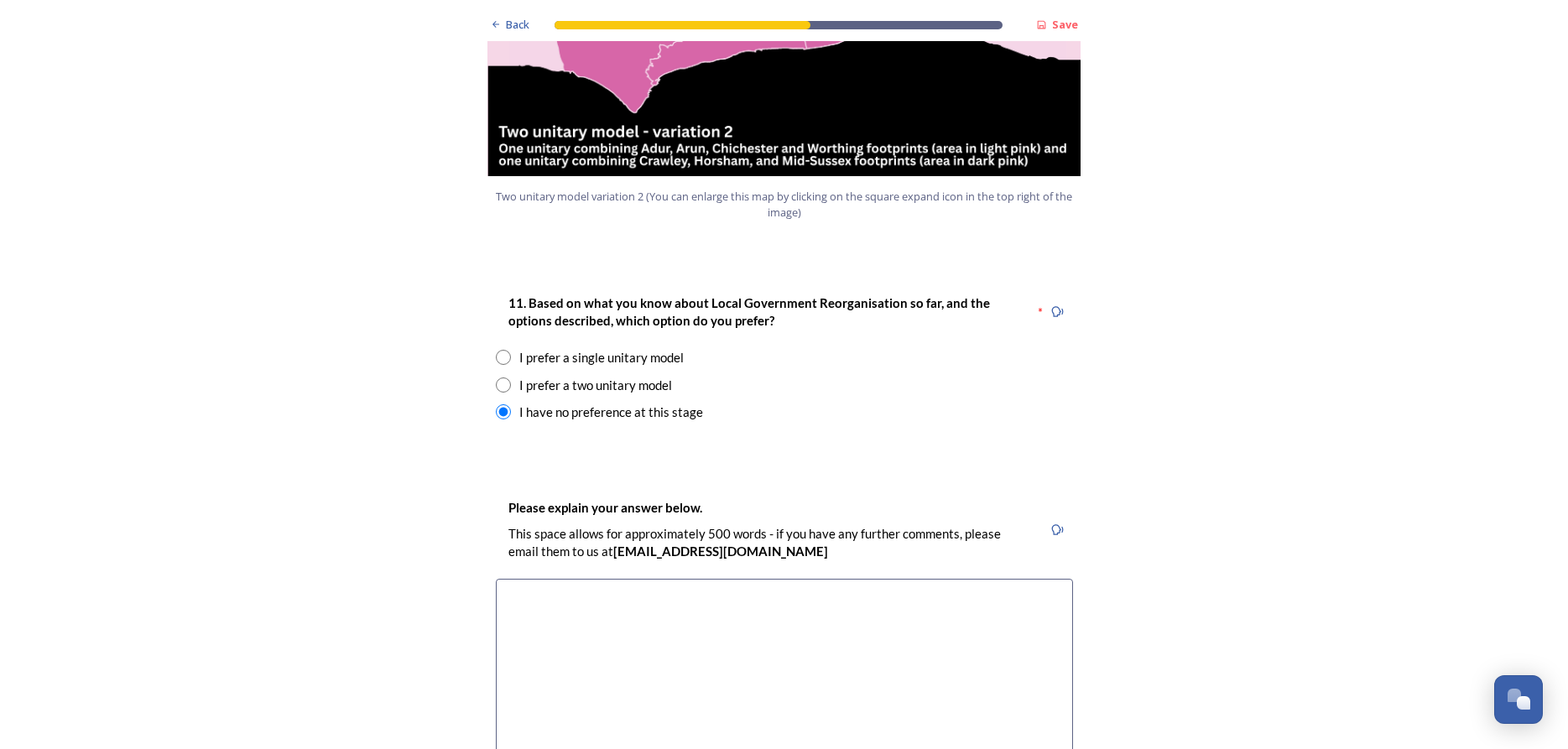
click at [509, 377] on input "radio" at bounding box center [504, 385] width 16 height 16
radio input "true"
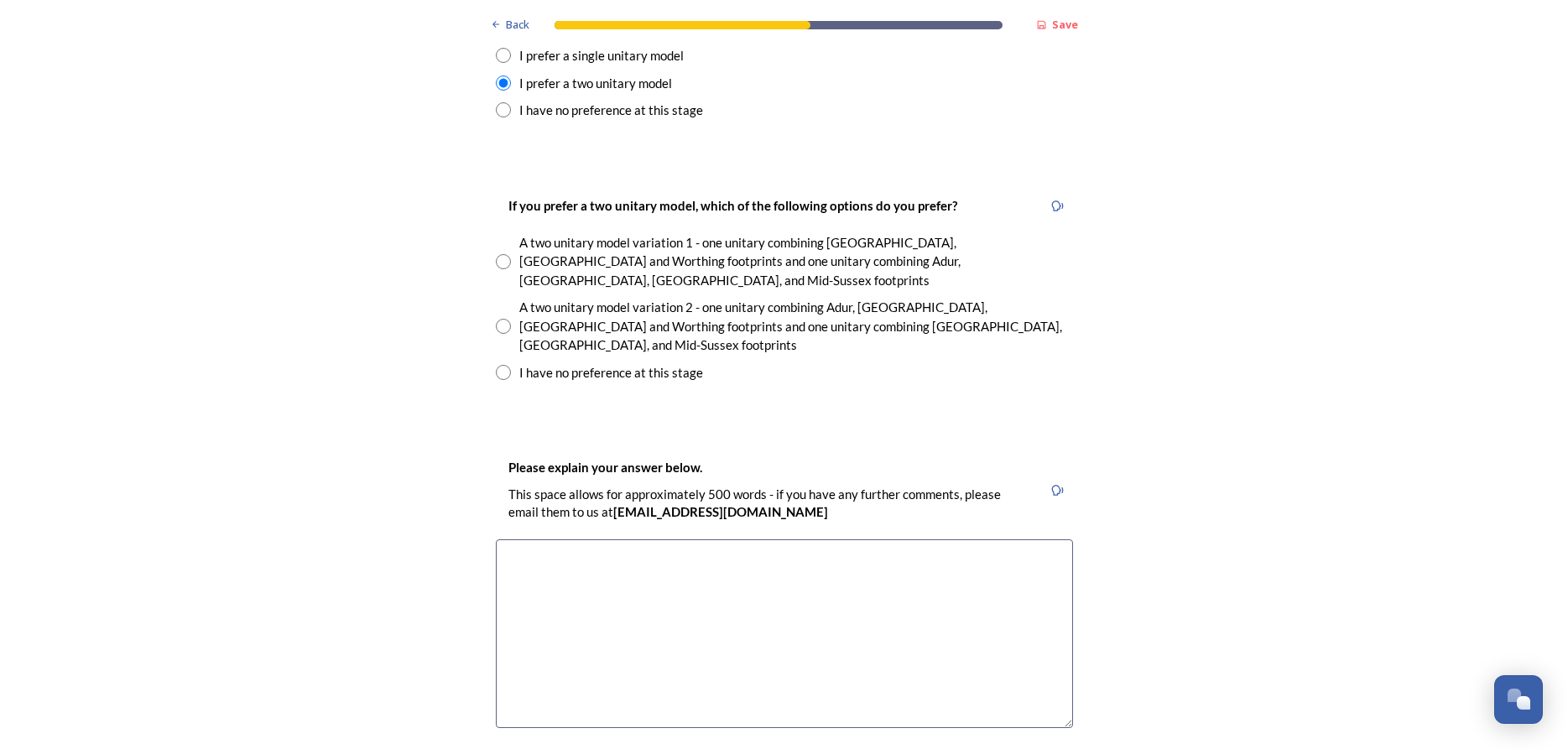
scroll to position [2354, 0]
click at [499, 368] on input "radio" at bounding box center [504, 375] width 16 height 16
radio input "true"
click at [519, 542] on textarea at bounding box center [784, 636] width 577 height 189
click at [505, 257] on input "radio" at bounding box center [504, 265] width 16 height 16
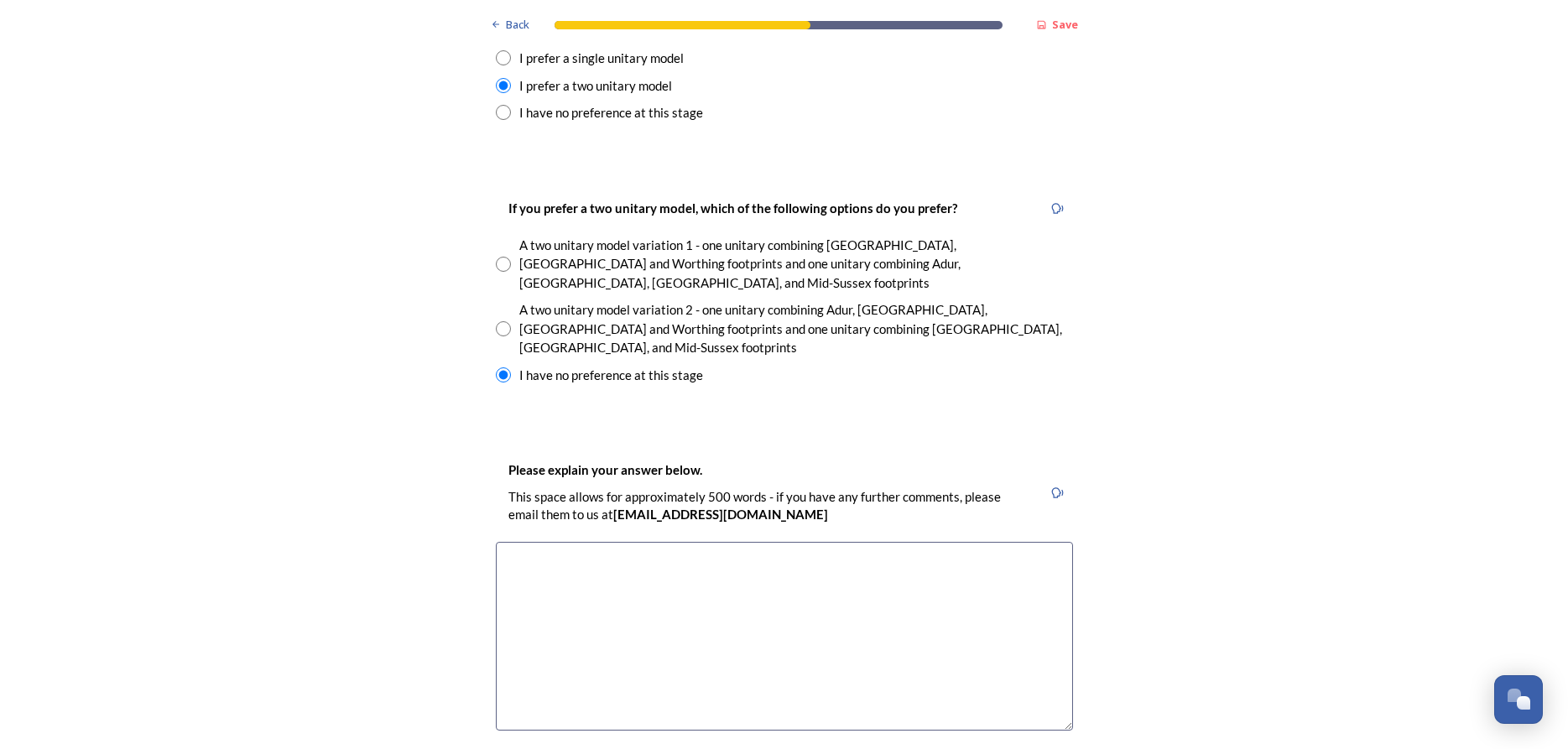
radio input "true"
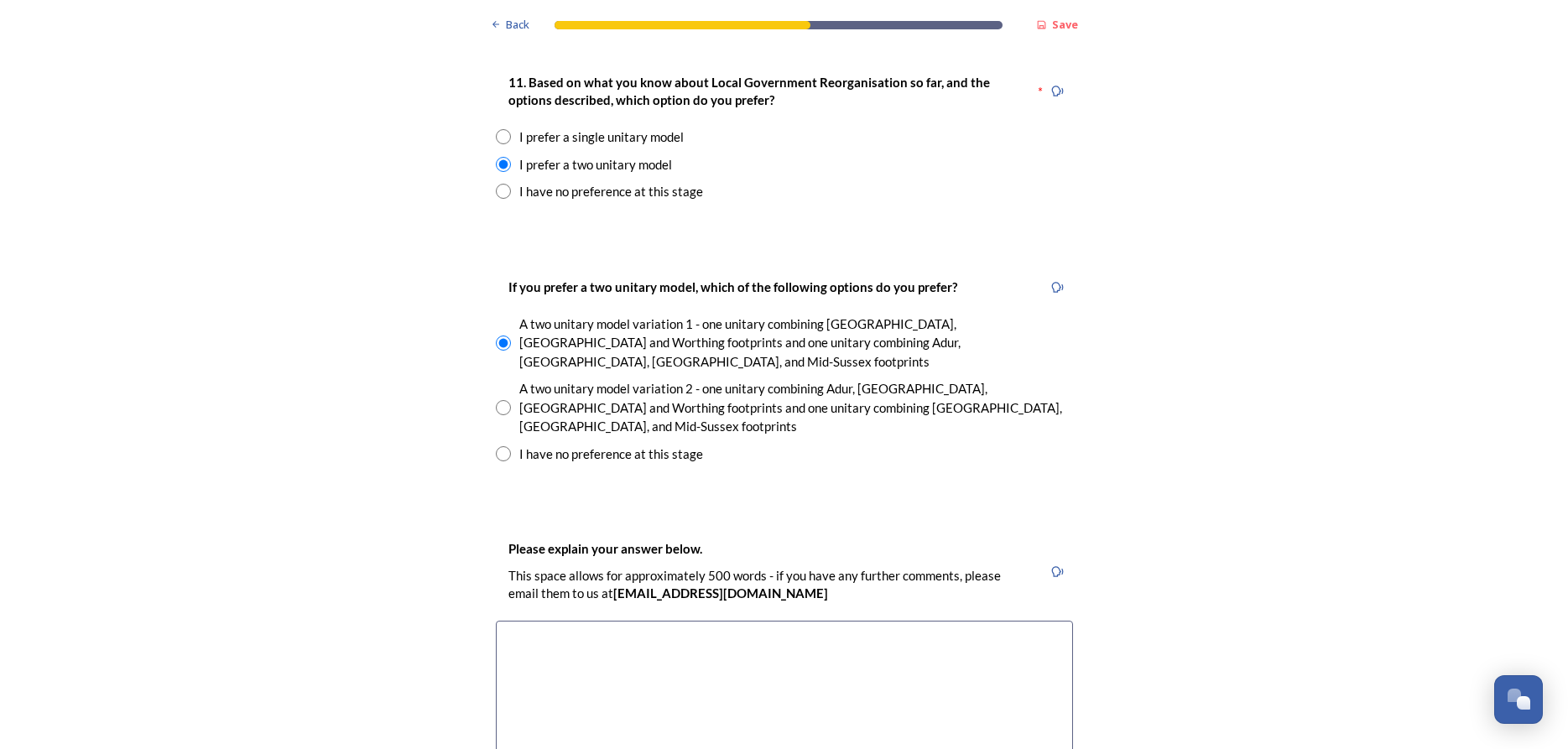
scroll to position [2248, 0]
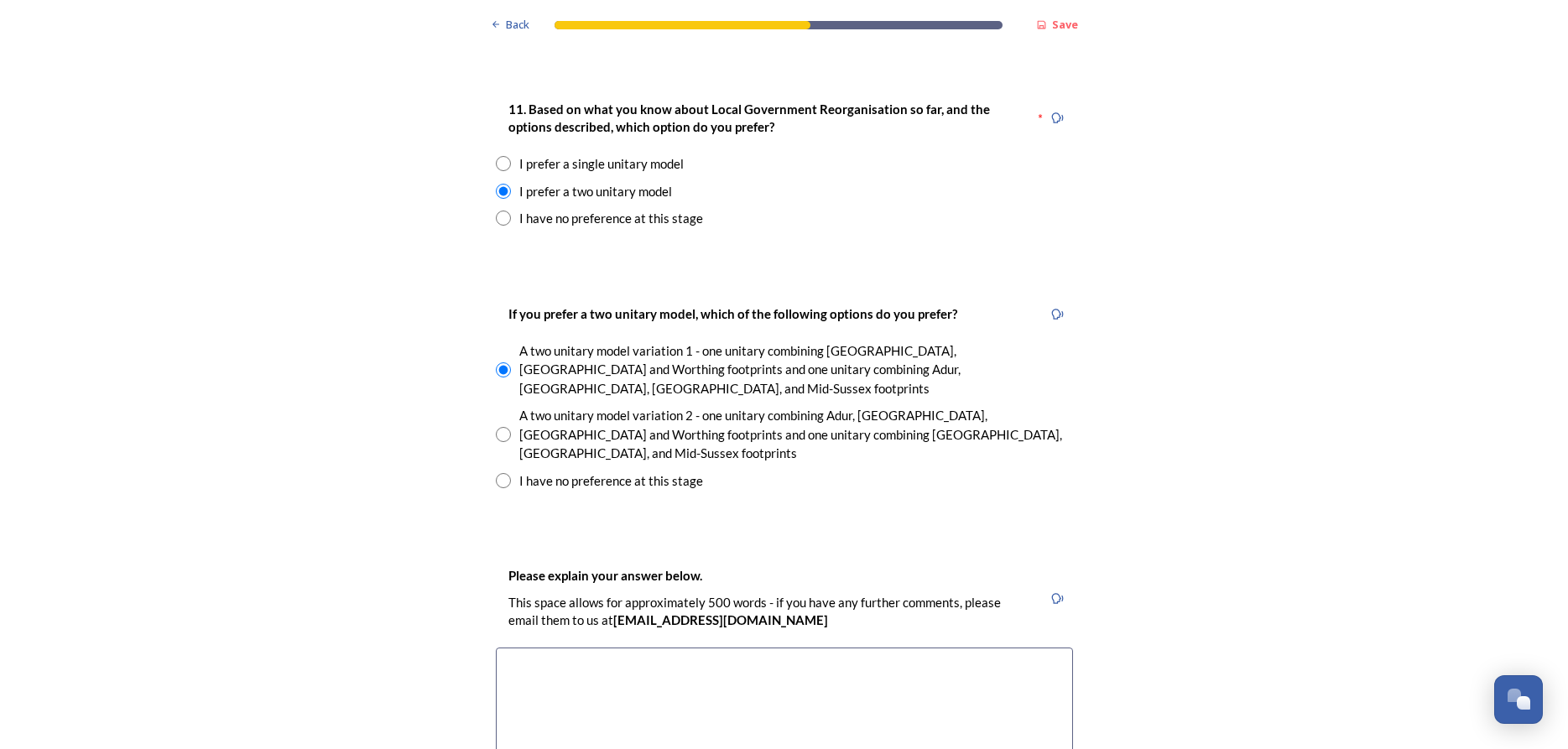
click at [503, 473] on input "radio" at bounding box center [504, 481] width 16 height 16
radio input "true"
click at [529, 648] on textarea at bounding box center [784, 742] width 577 height 189
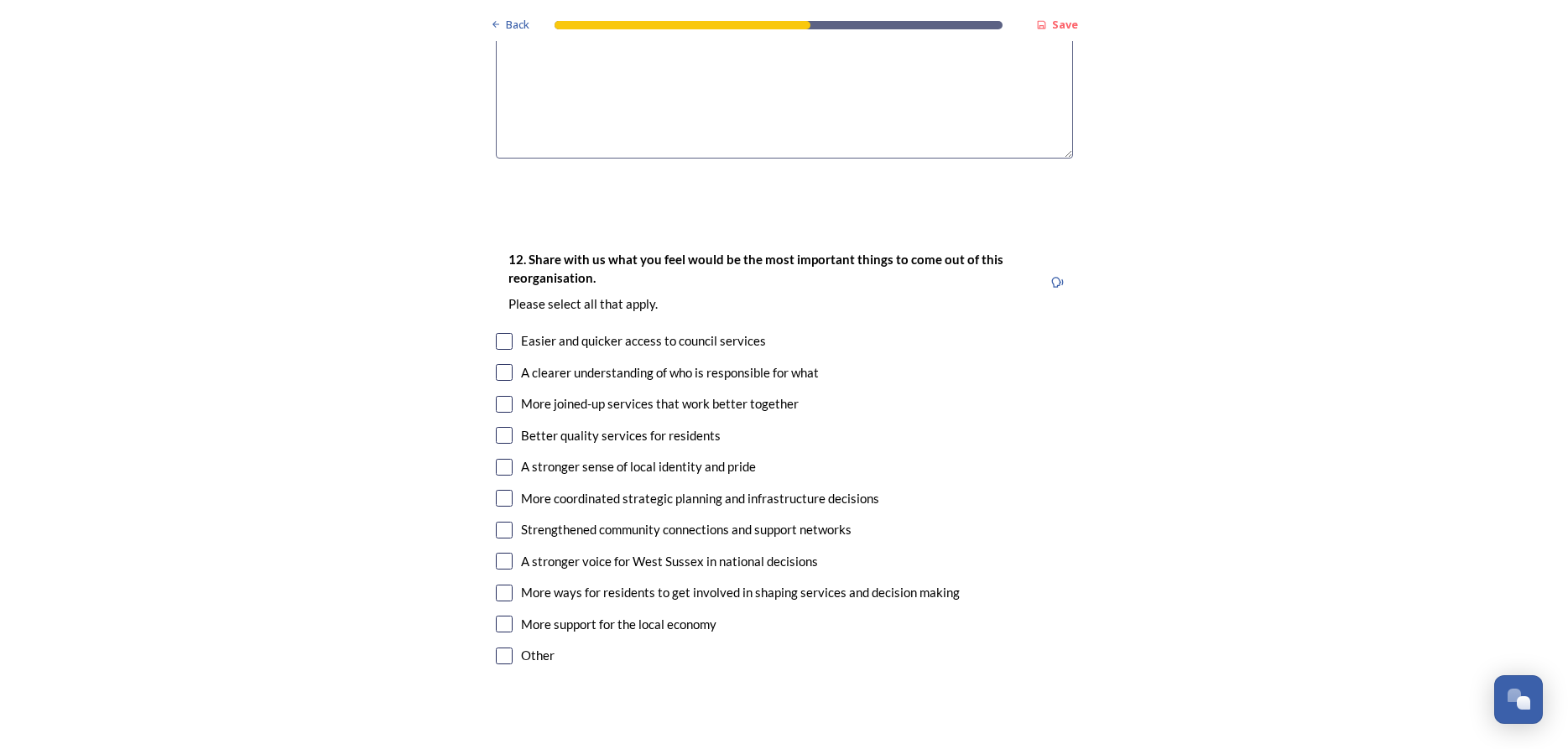
scroll to position [2925, 0]
type textarea "The difference seems to be Adur which probably has more in common with Brighton…"
click at [509, 428] on input "checkbox" at bounding box center [504, 436] width 17 height 17
checkbox input "true"
click at [507, 397] on input "checkbox" at bounding box center [504, 405] width 17 height 17
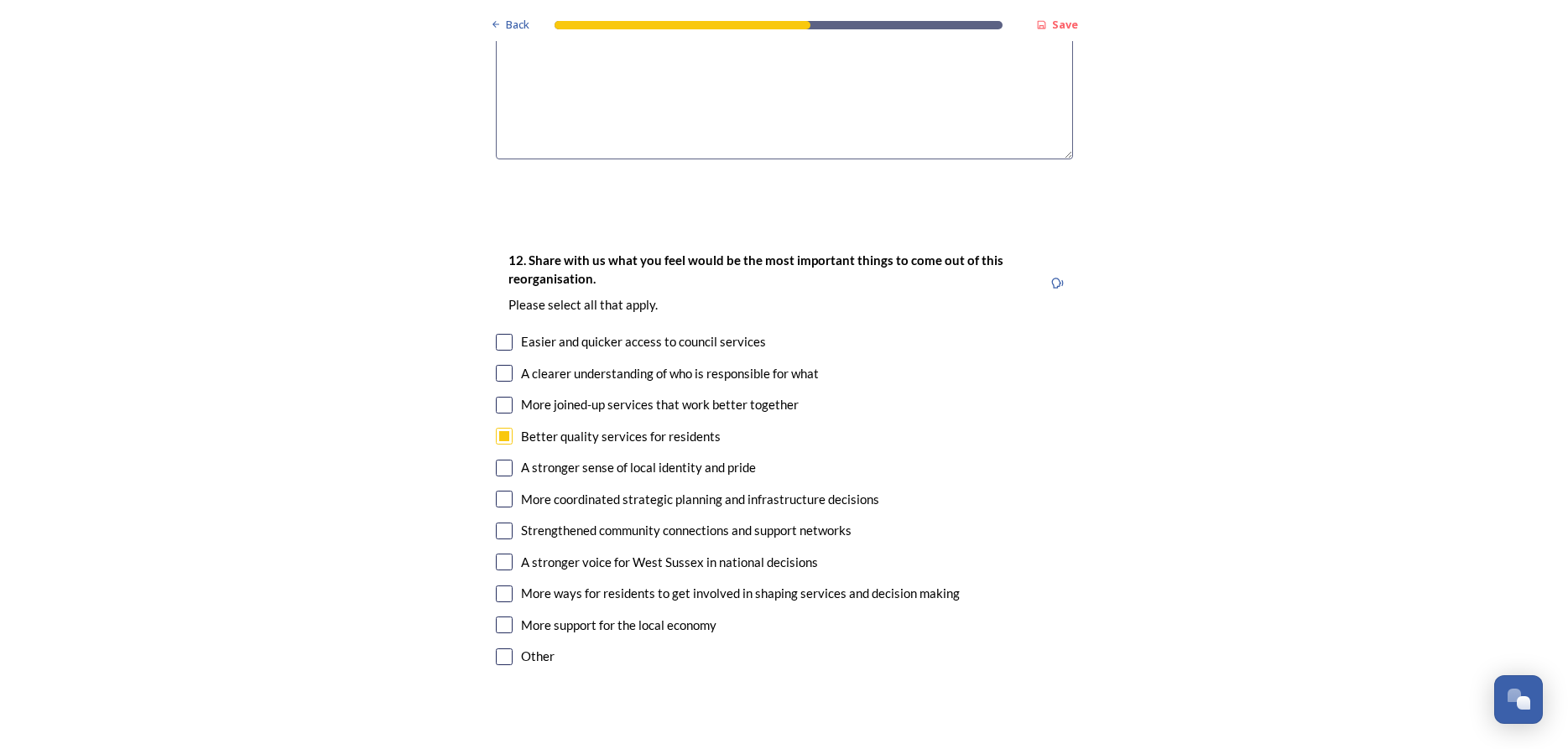
checkbox input "true"
click at [509, 365] on input "checkbox" at bounding box center [504, 373] width 17 height 17
checkbox input "true"
click at [506, 490] on input "checkbox" at bounding box center [504, 498] width 17 height 17
checkbox input "true"
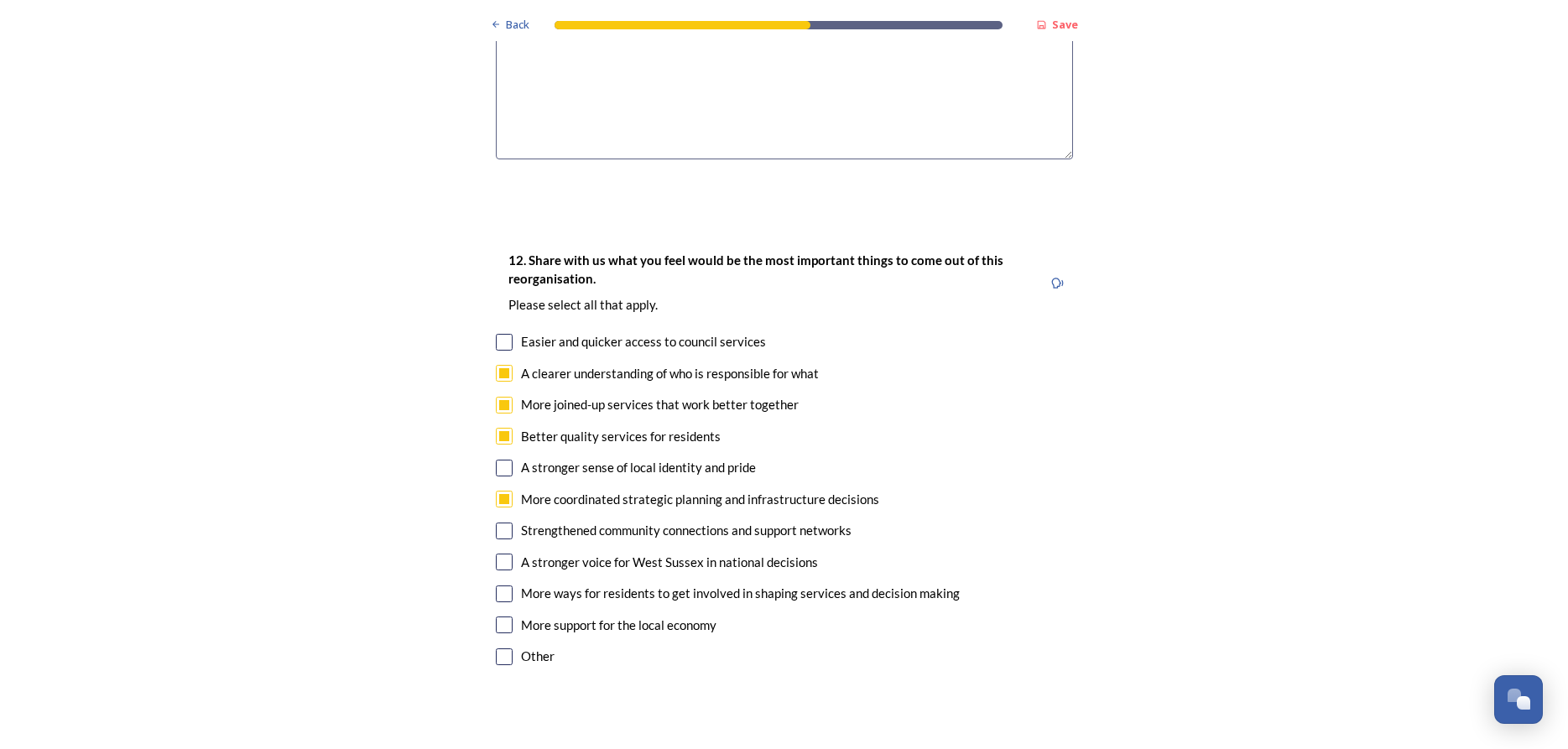
click at [503, 553] on input "checkbox" at bounding box center [504, 561] width 17 height 17
checkbox input "true"
click at [506, 334] on input "checkbox" at bounding box center [504, 341] width 17 height 17
checkbox input "true"
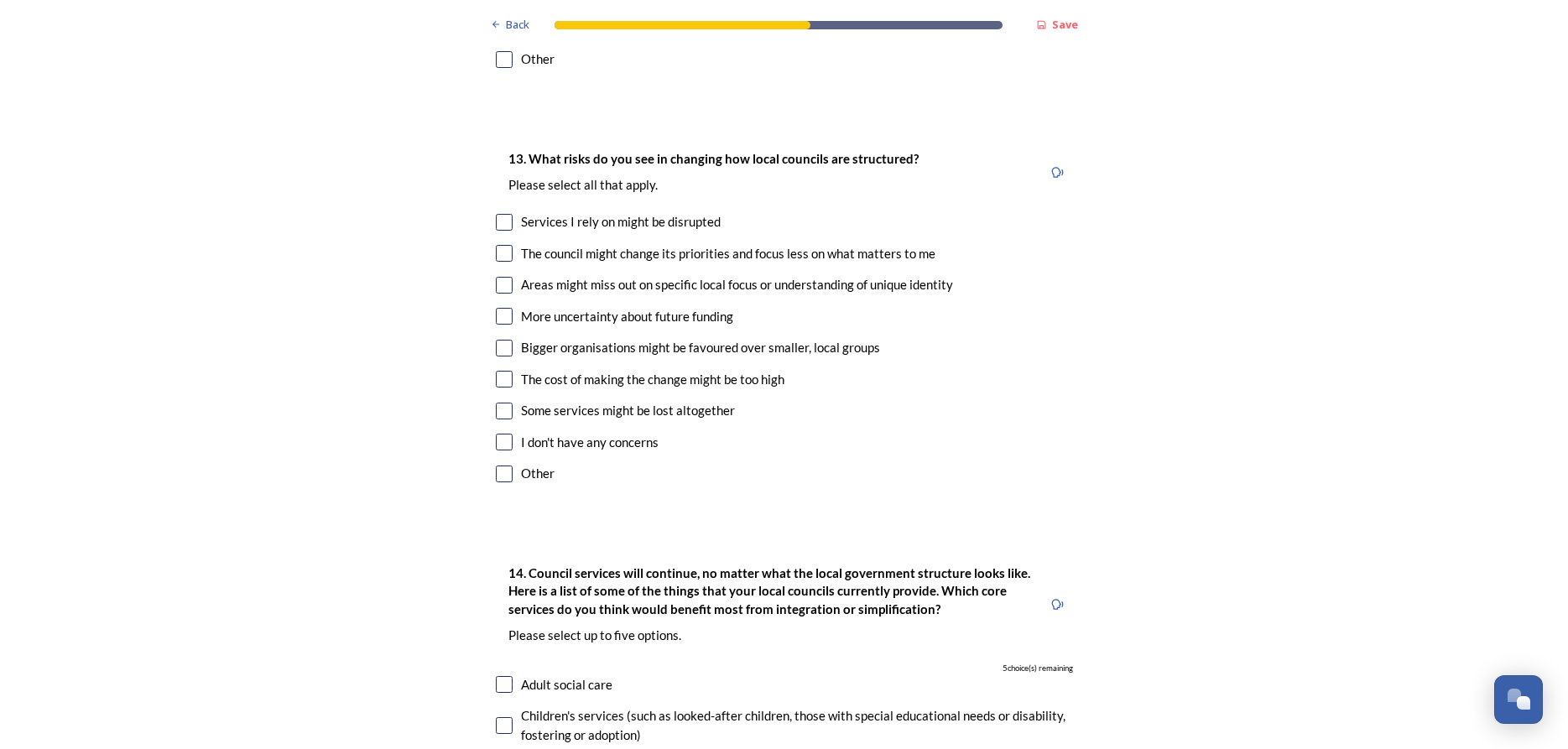
scroll to position [3527, 0]
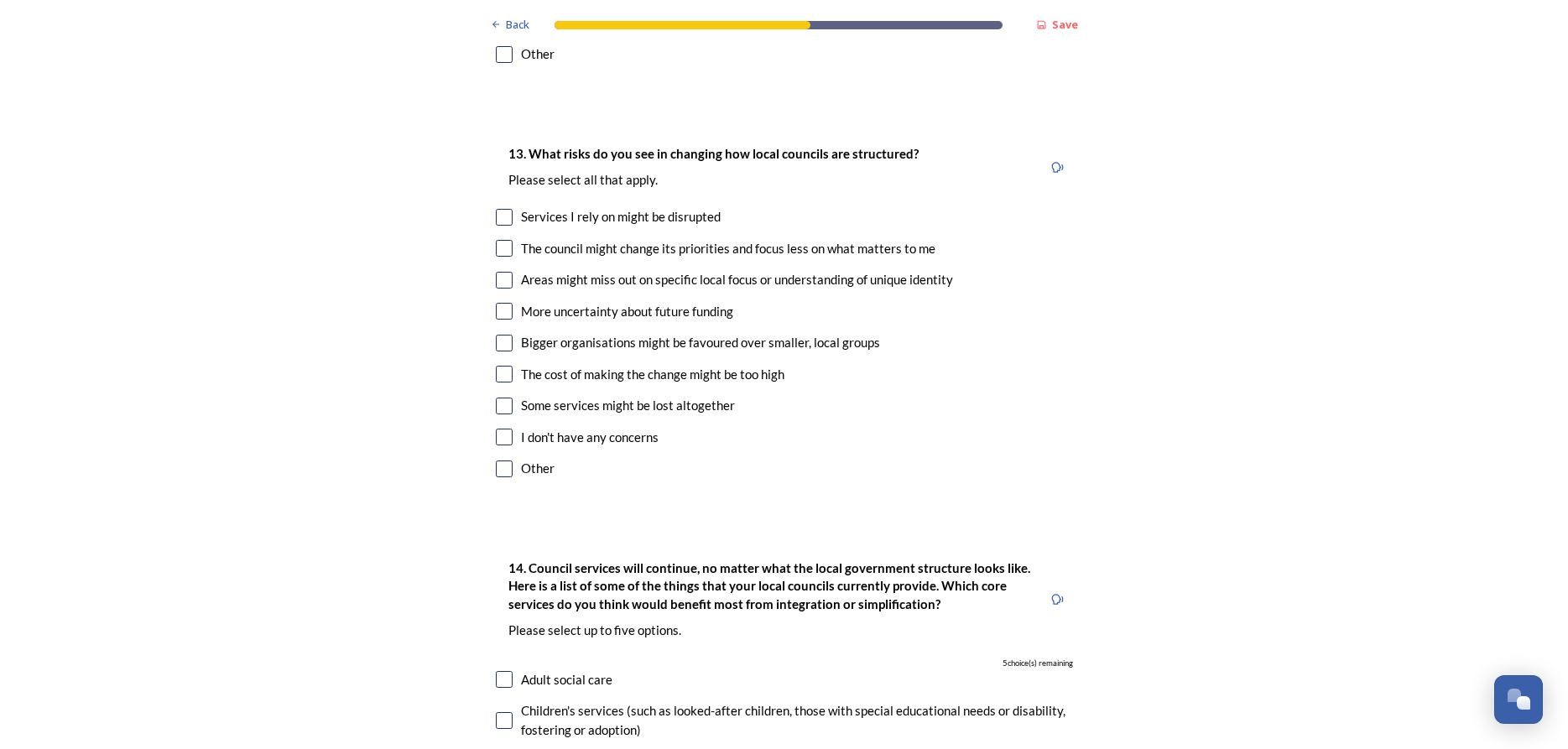
click at [502, 209] on input "checkbox" at bounding box center [504, 217] width 17 height 17
checkbox input "true"
click at [509, 240] on input "checkbox" at bounding box center [504, 248] width 17 height 17
checkbox input "true"
click at [504, 271] on input "checkbox" at bounding box center [504, 279] width 17 height 17
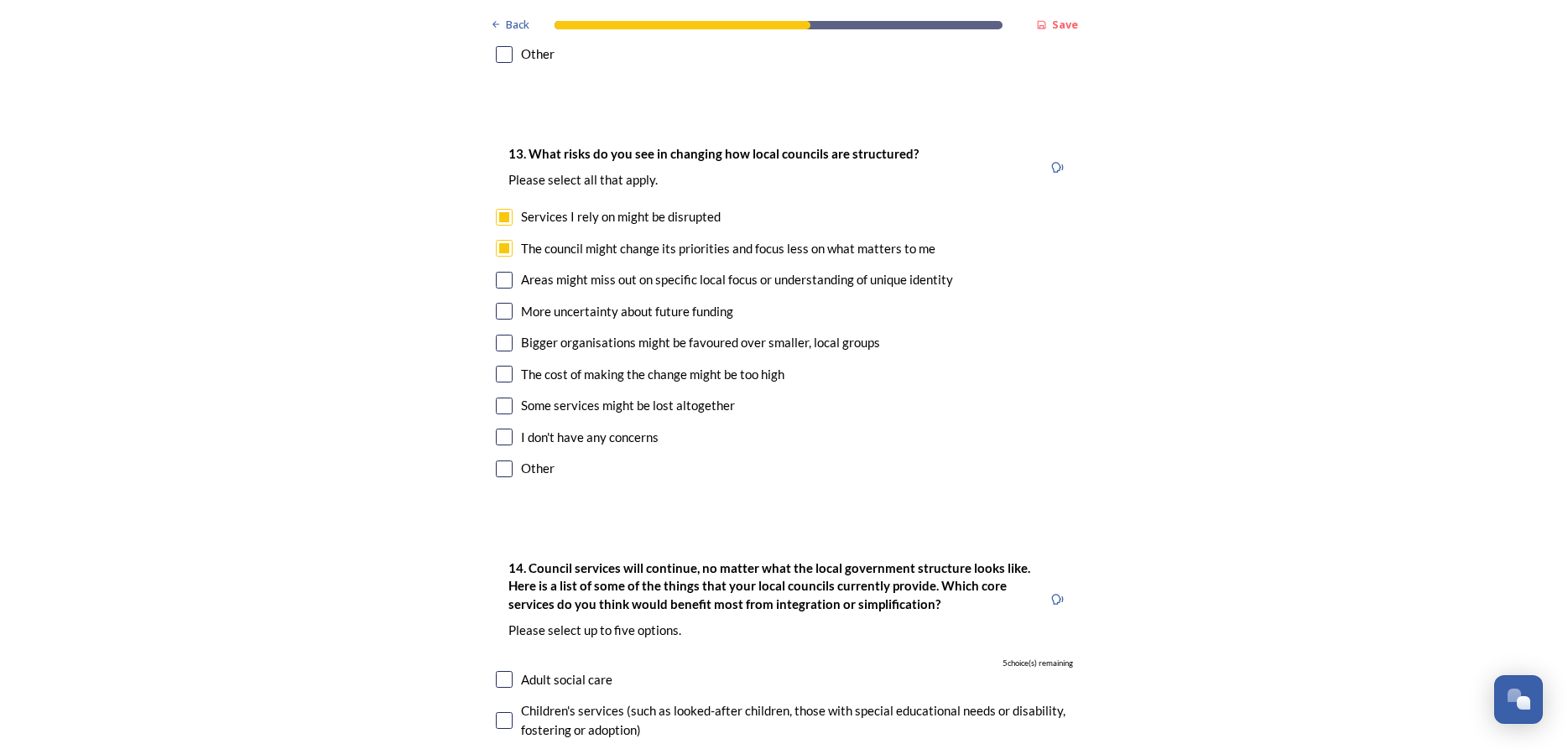
checkbox input "true"
click at [503, 303] on input "checkbox" at bounding box center [504, 310] width 17 height 17
checkbox input "true"
drag, startPoint x: 516, startPoint y: 253, endPoint x: 534, endPoint y: 253, distance: 18.0
click at [524, 333] on div "Bigger organisations might be favoured over smaller, local groups" at bounding box center [784, 342] width 577 height 19
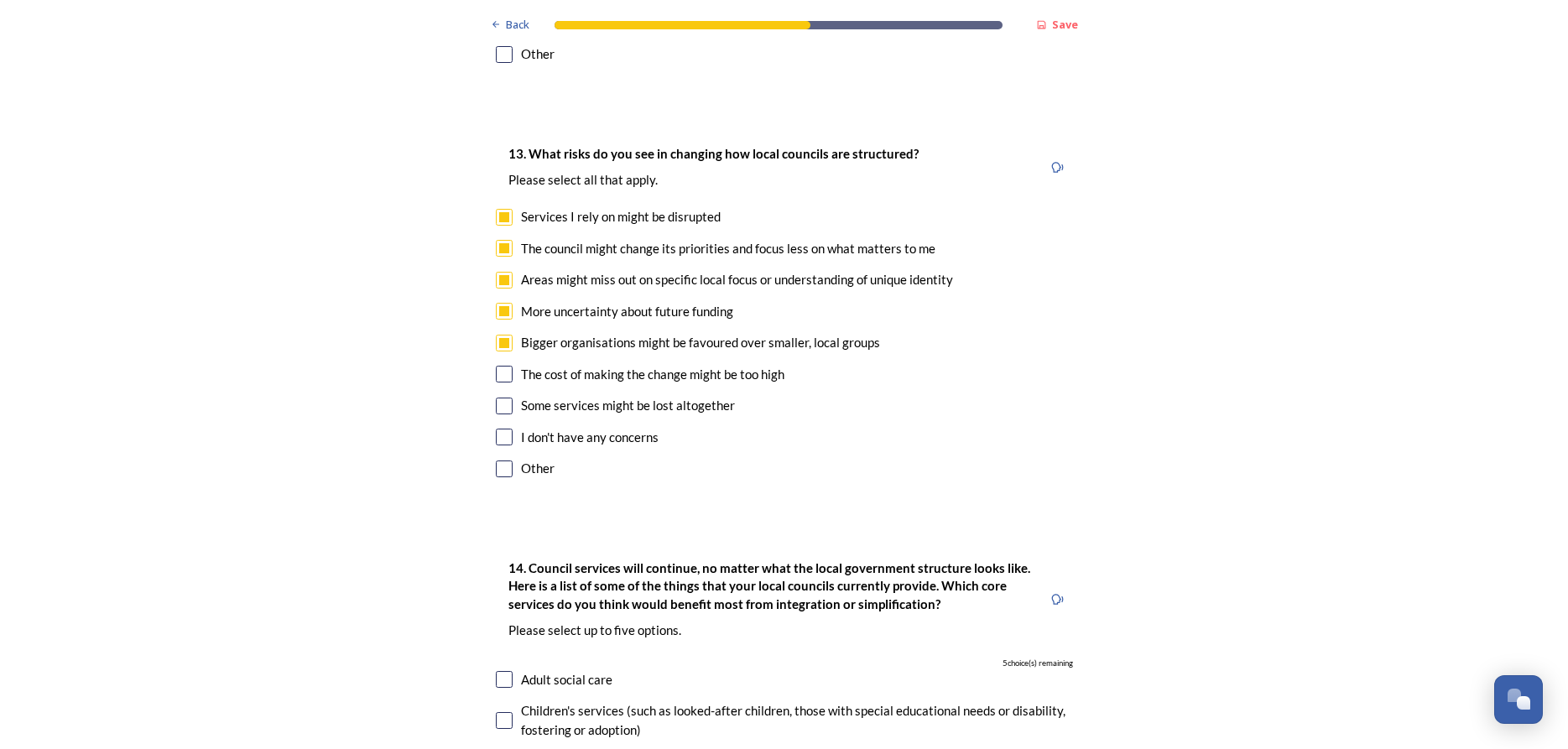
checkbox input "true"
click at [500, 366] on input "checkbox" at bounding box center [504, 374] width 17 height 17
checkbox input "true"
click at [498, 398] on input "checkbox" at bounding box center [504, 406] width 17 height 17
checkbox input "true"
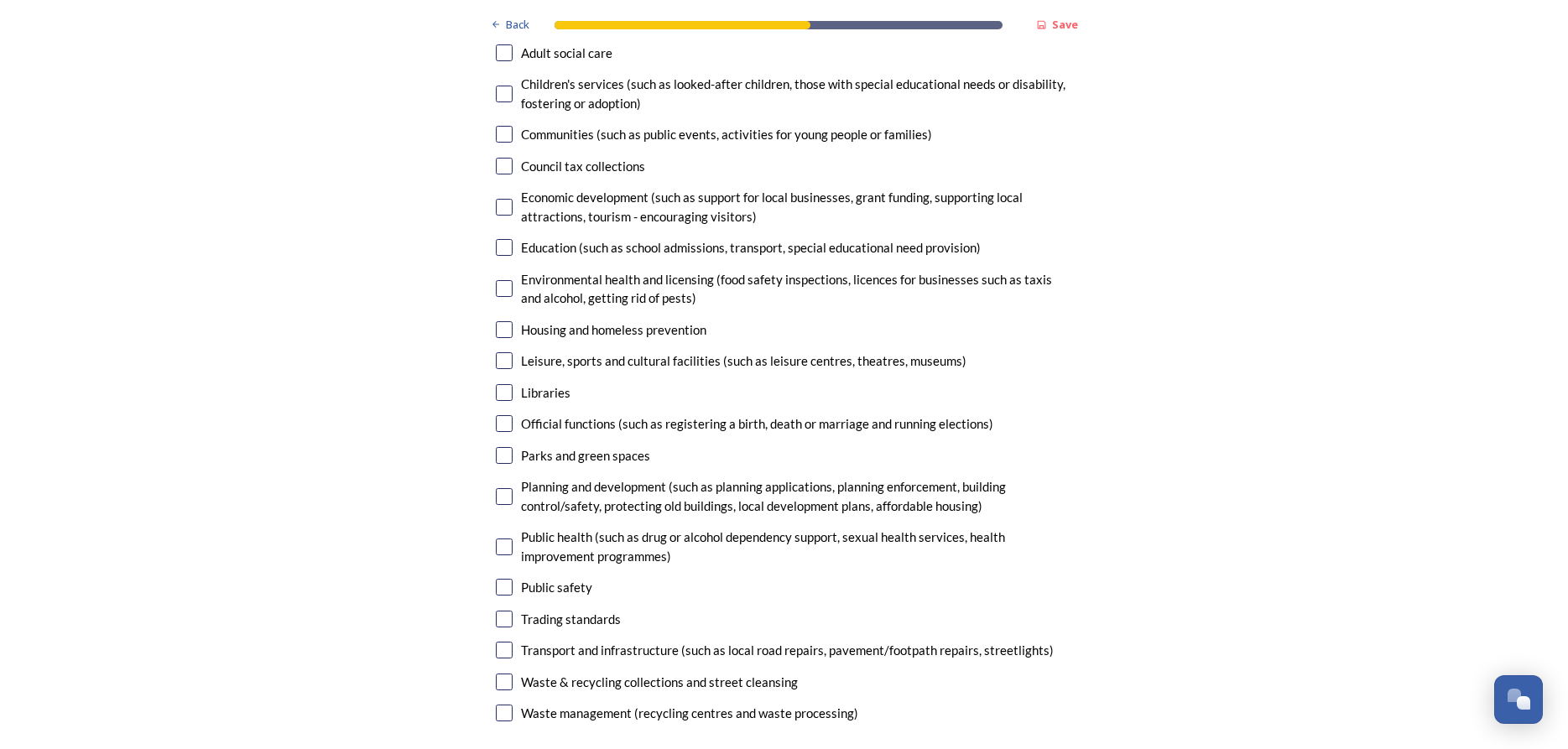
scroll to position [4161, 0]
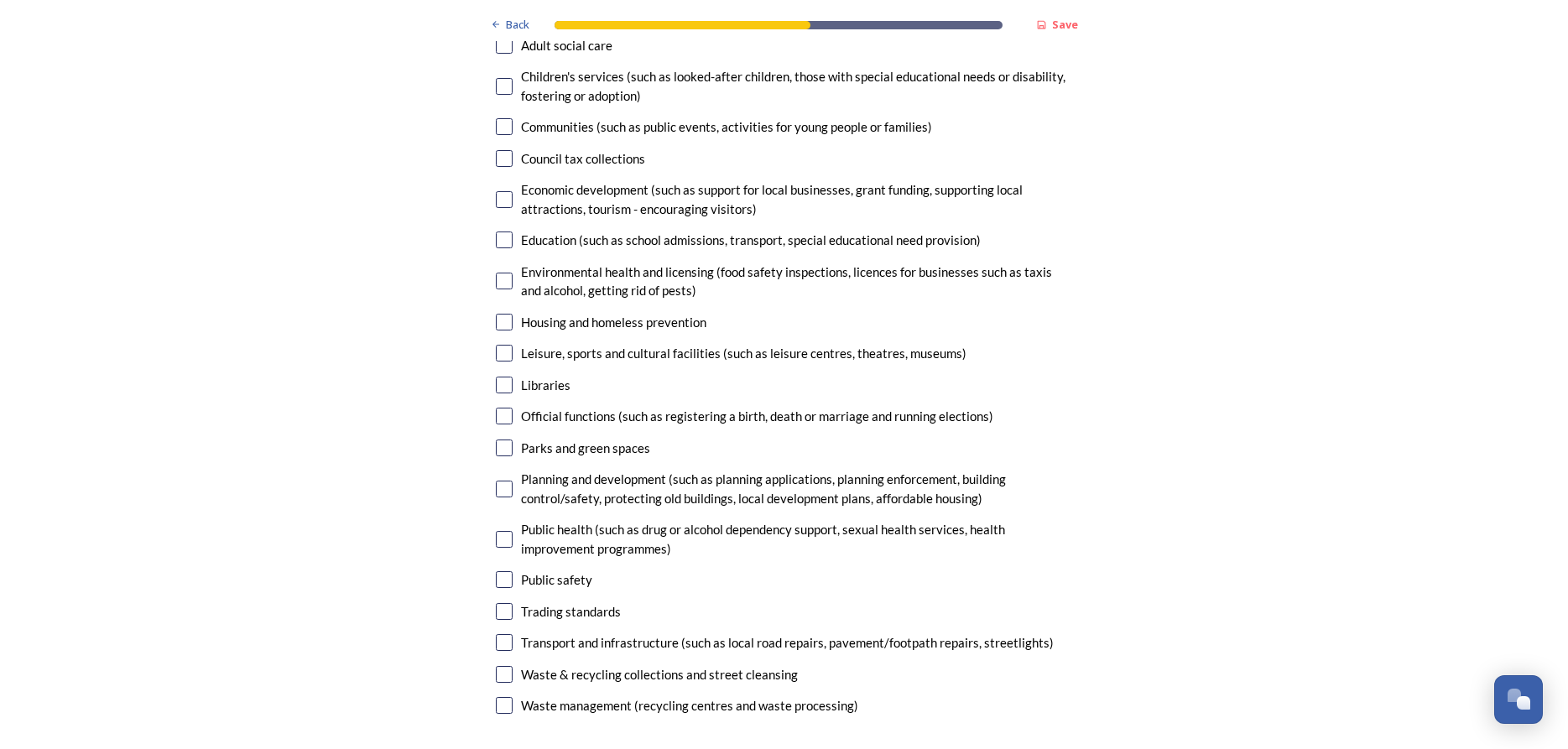
click at [503, 634] on input "checkbox" at bounding box center [504, 642] width 17 height 17
checkbox input "true"
click at [500, 481] on input "checkbox" at bounding box center [504, 488] width 17 height 17
checkbox input "true"
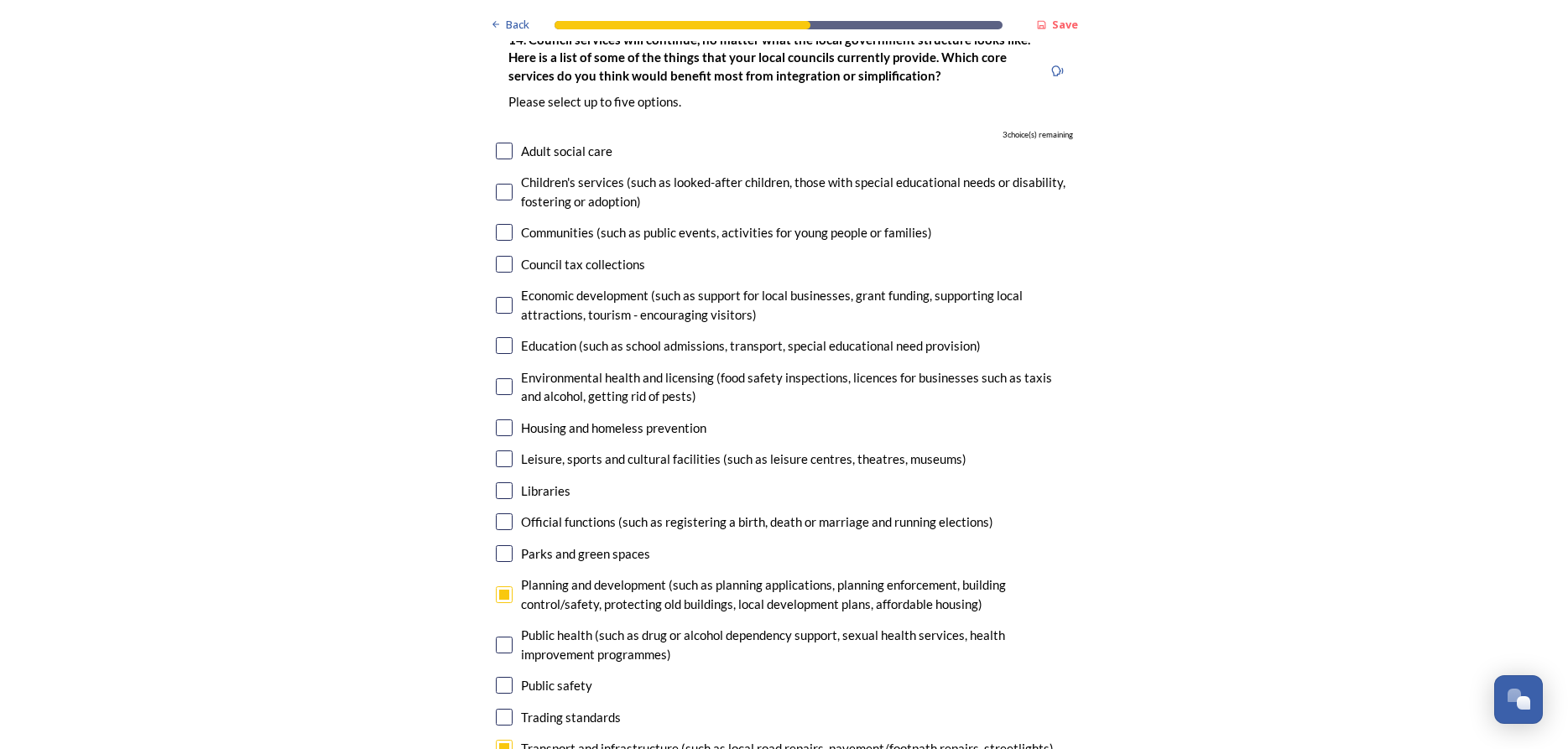
scroll to position [3950, 0]
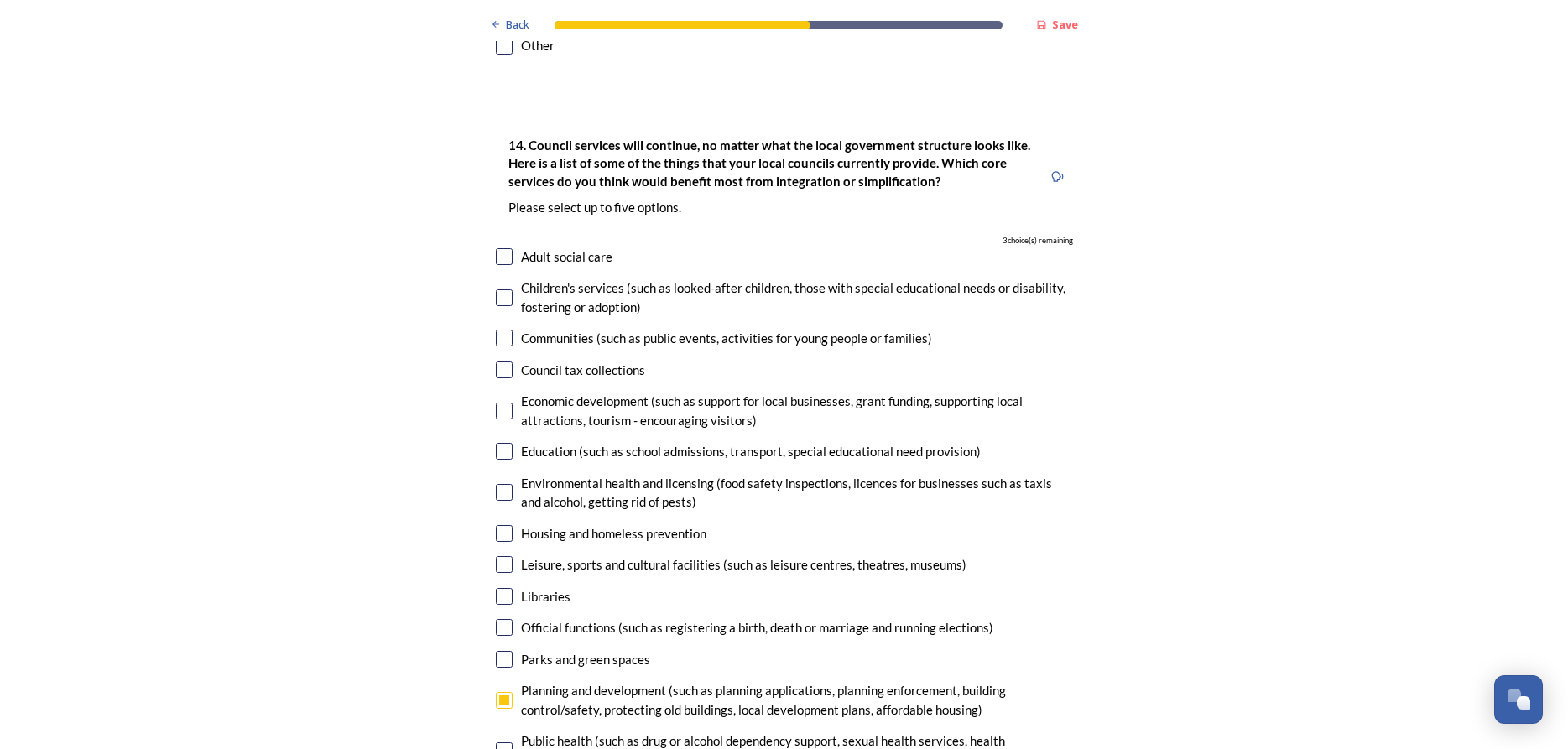
click at [506, 392] on div "Economic development (such as support for local businesses, grant funding, supp…" at bounding box center [784, 410] width 577 height 38
checkbox input "true"
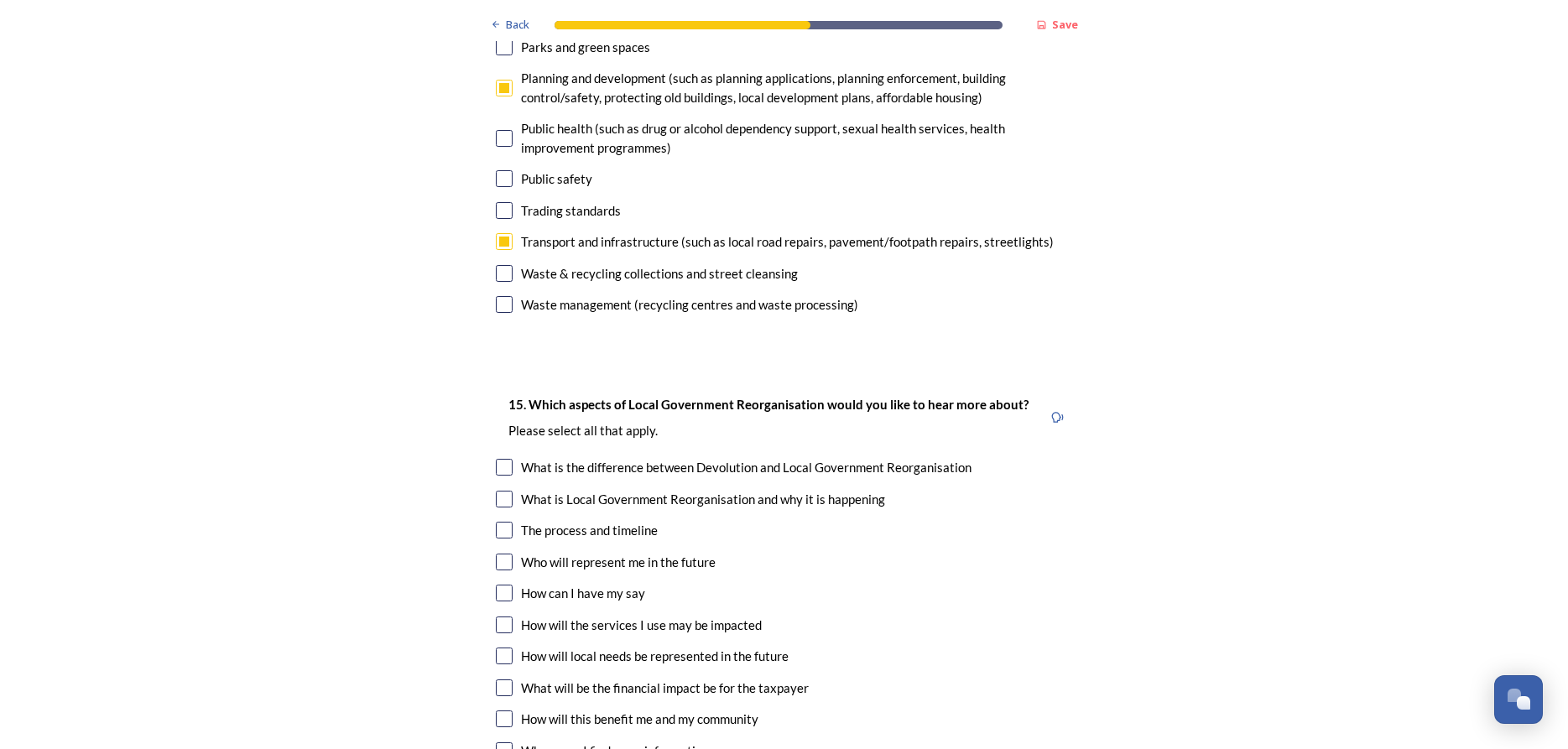
scroll to position [4690, 0]
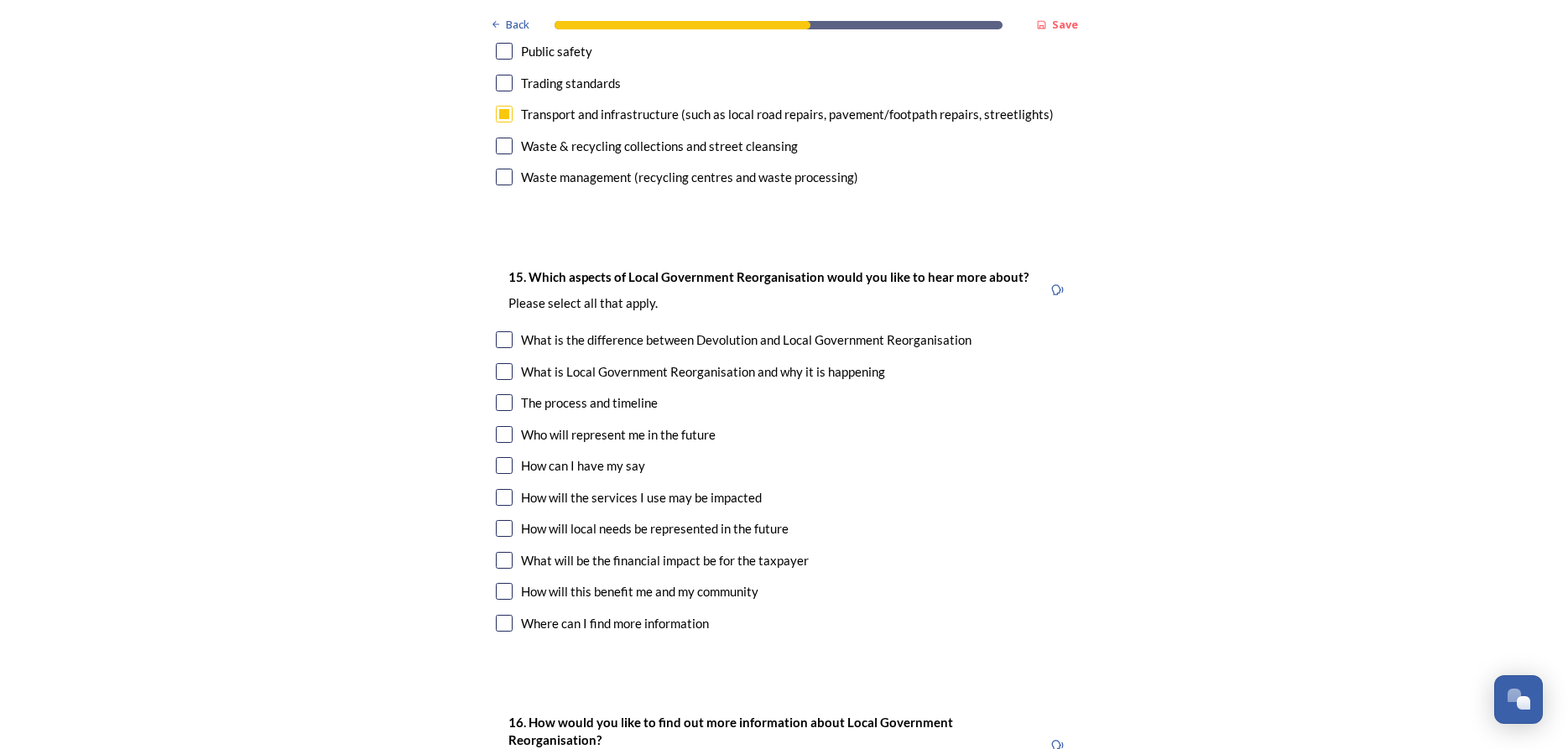
click at [502, 457] on input "checkbox" at bounding box center [504, 465] width 17 height 17
checkbox input "true"
click at [501, 520] on input "checkbox" at bounding box center [504, 528] width 17 height 17
checkbox input "true"
click at [509, 583] on input "checkbox" at bounding box center [504, 590] width 17 height 17
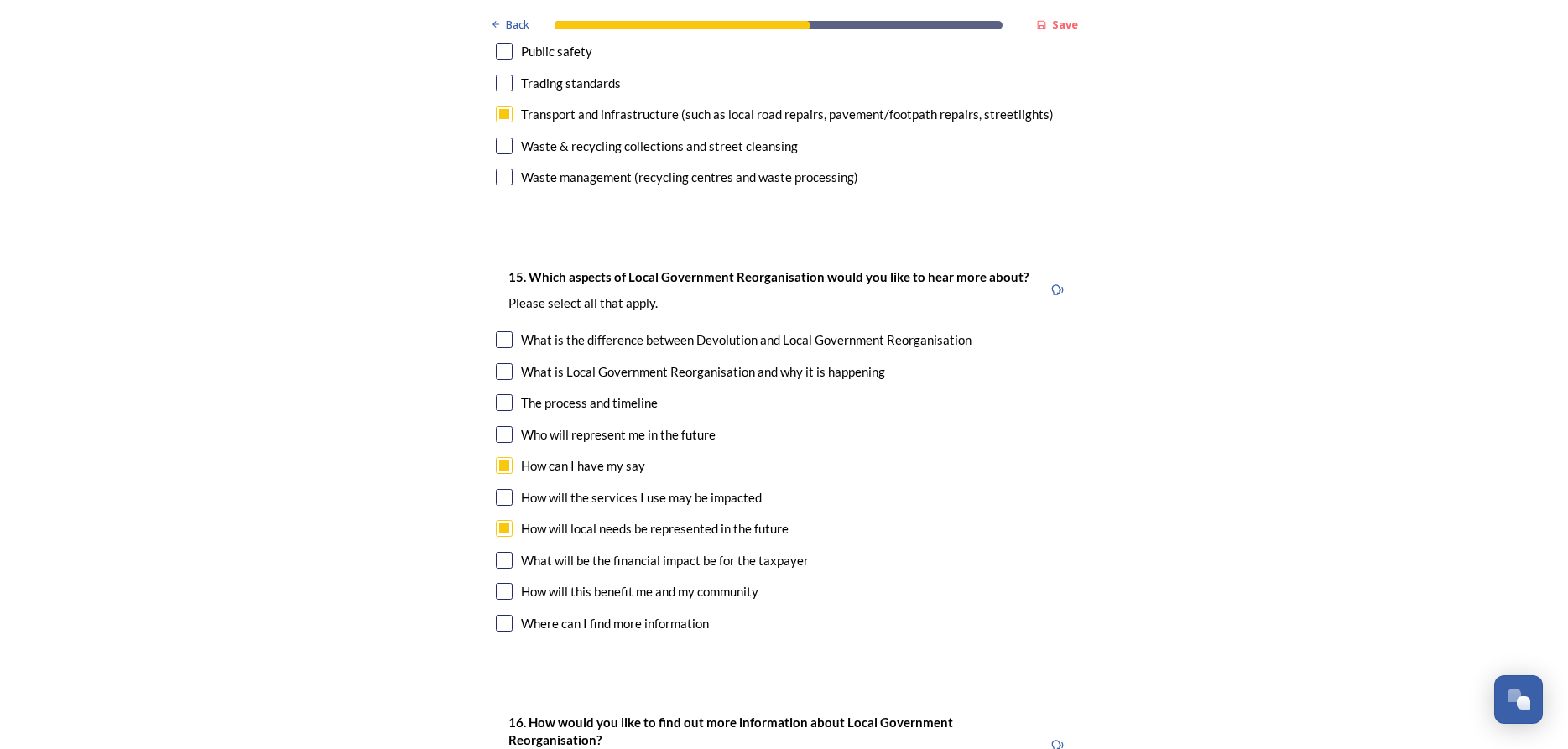
checkbox input "true"
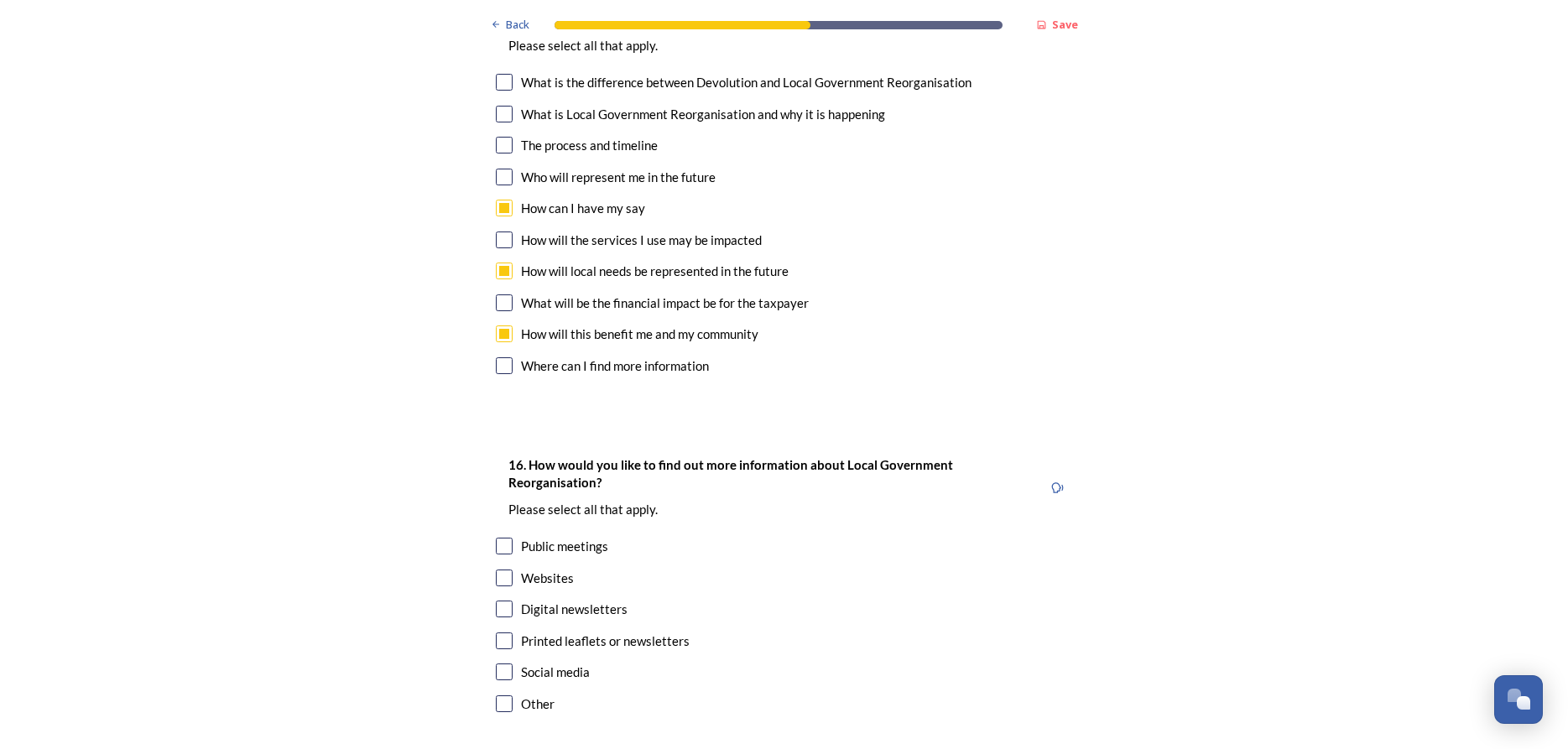
scroll to position [4917, 0]
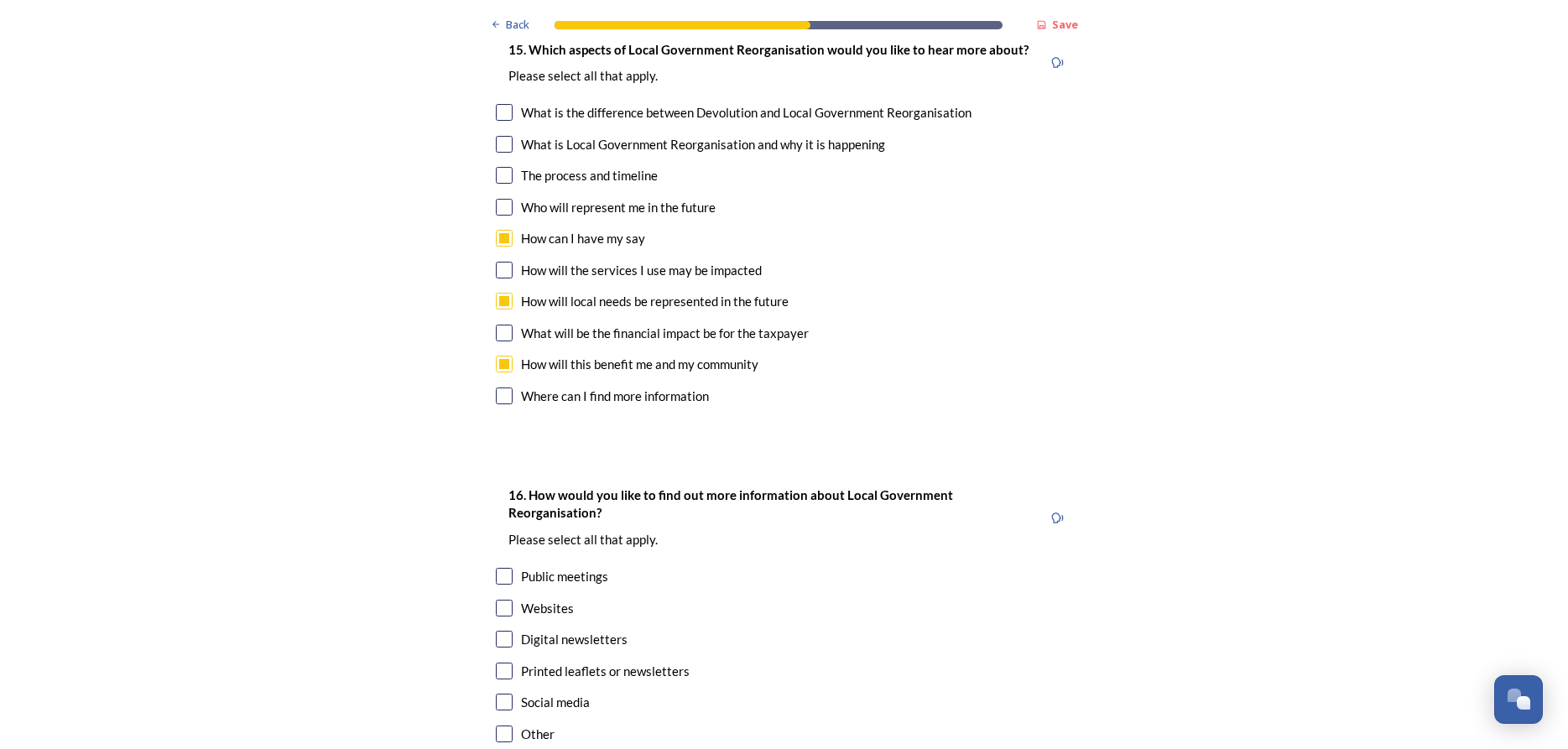
click at [501, 325] on input "checkbox" at bounding box center [504, 333] width 17 height 17
checkbox input "true"
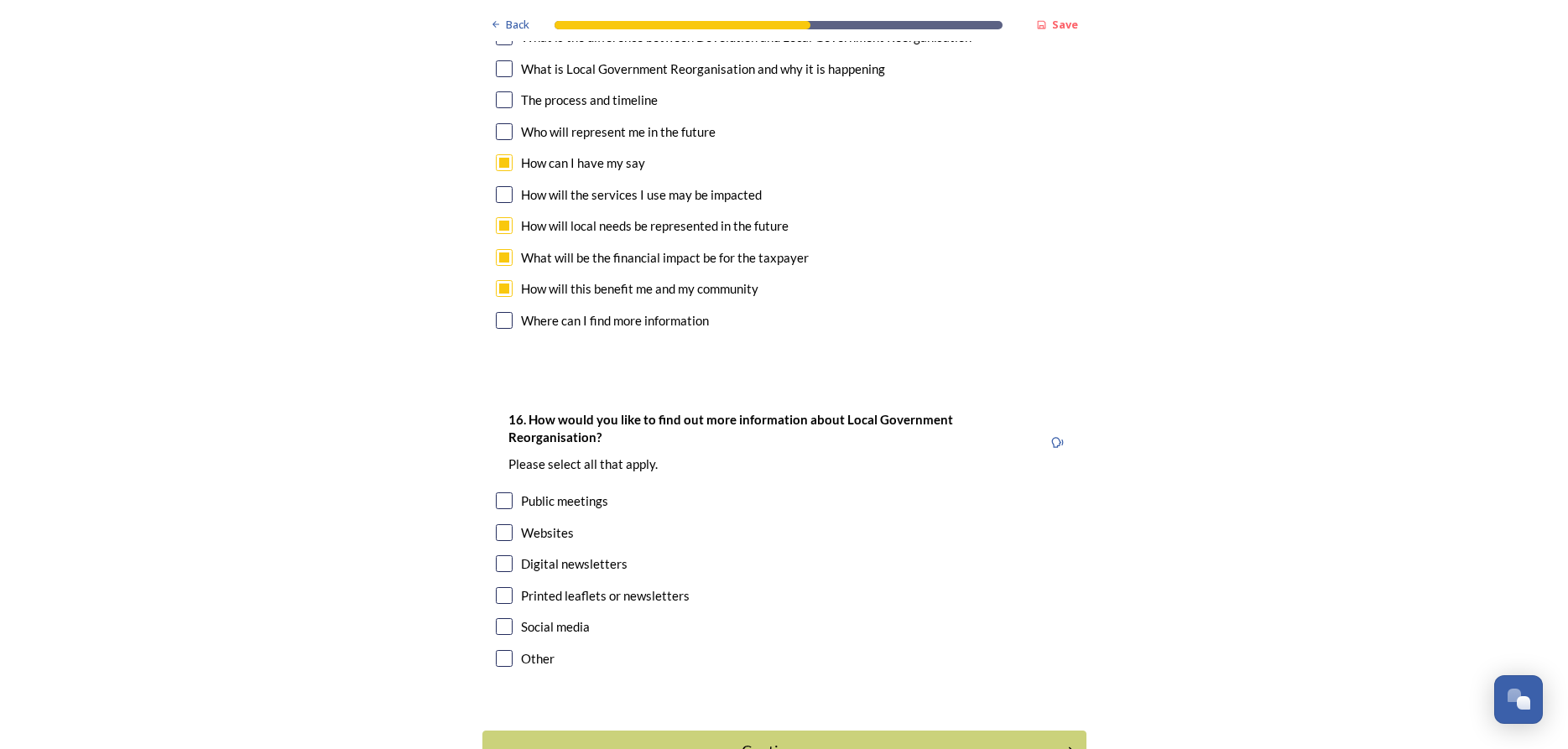
scroll to position [5023, 0]
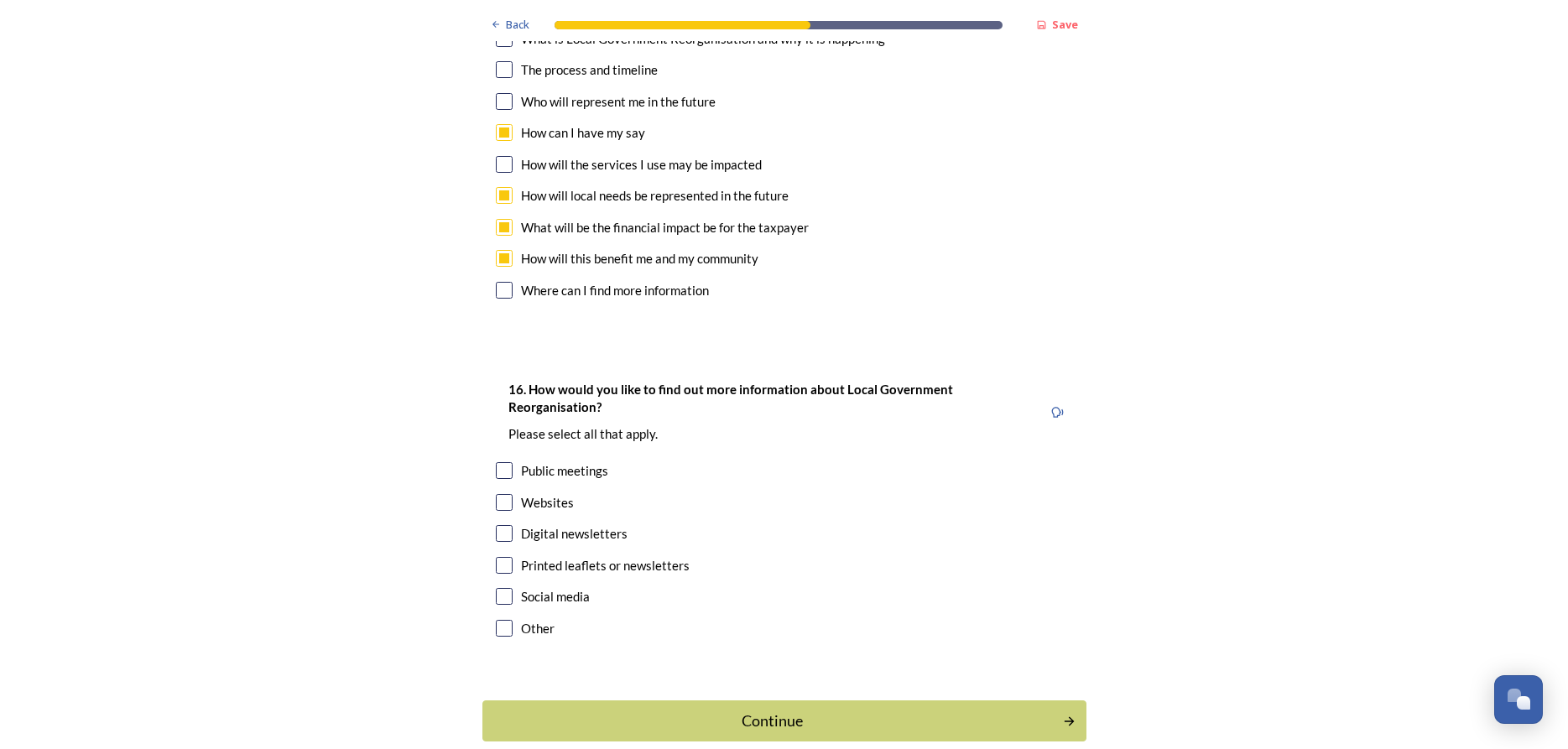
click at [503, 494] on input "checkbox" at bounding box center [504, 502] width 17 height 17
checkbox input "true"
click at [502, 525] on input "checkbox" at bounding box center [504, 533] width 17 height 17
checkbox input "true"
click at [819, 710] on div "Continue" at bounding box center [772, 721] width 568 height 22
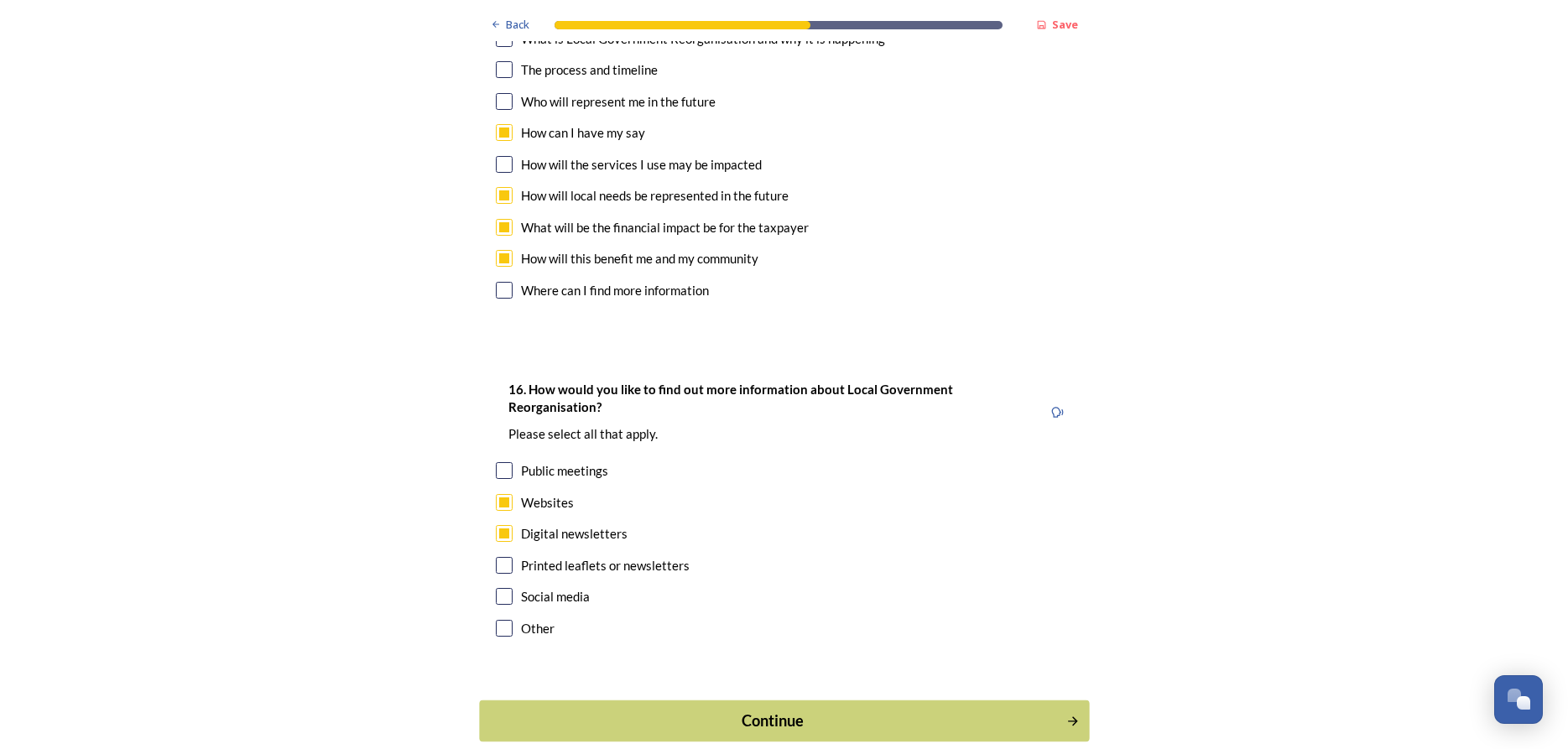
scroll to position [0, 0]
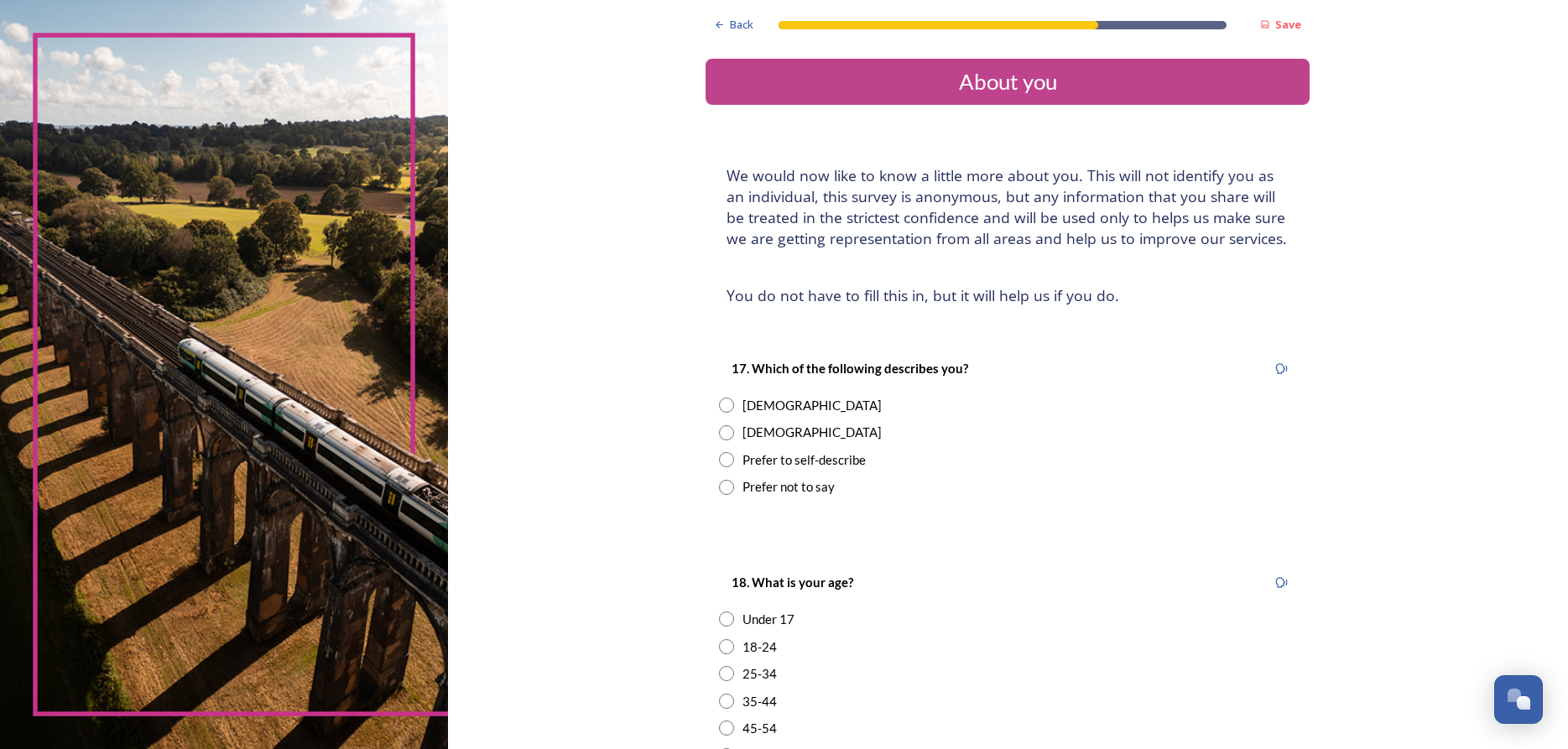
click at [762, 404] on div "[DEMOGRAPHIC_DATA]" at bounding box center [811, 406] width 139 height 19
radio input "true"
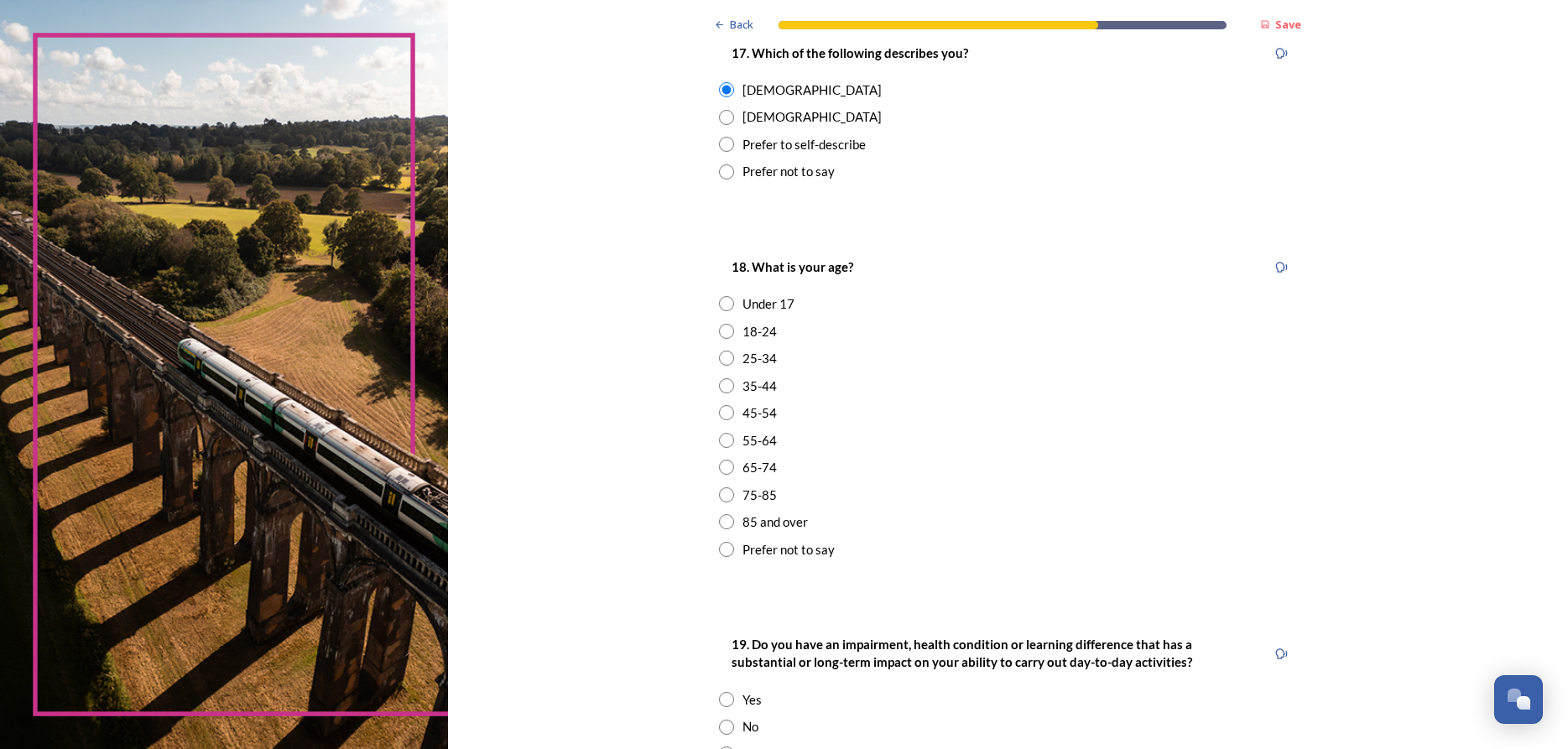
scroll to position [317, 0]
click at [721, 497] on input "radio" at bounding box center [727, 493] width 16 height 16
radio input "true"
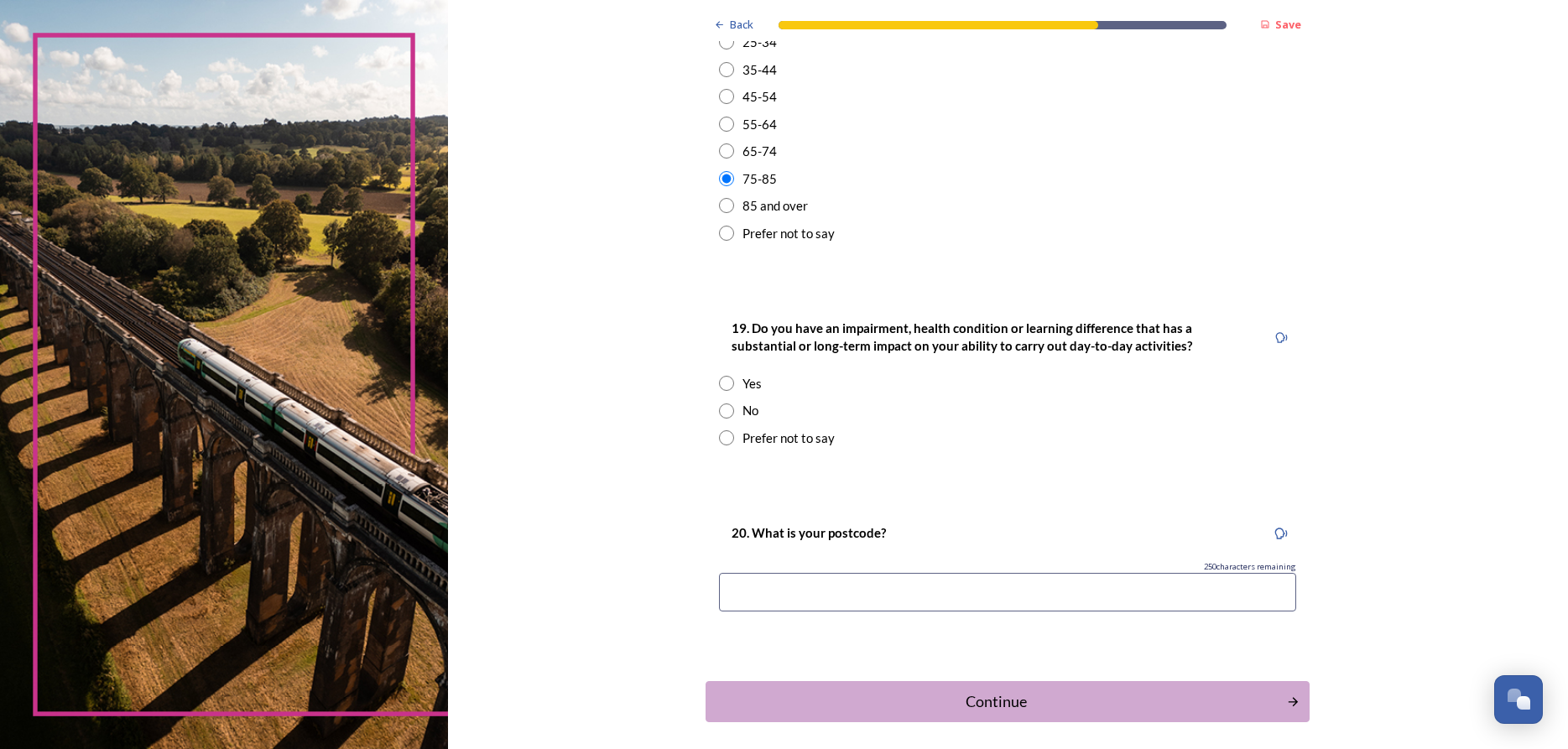
scroll to position [634, 0]
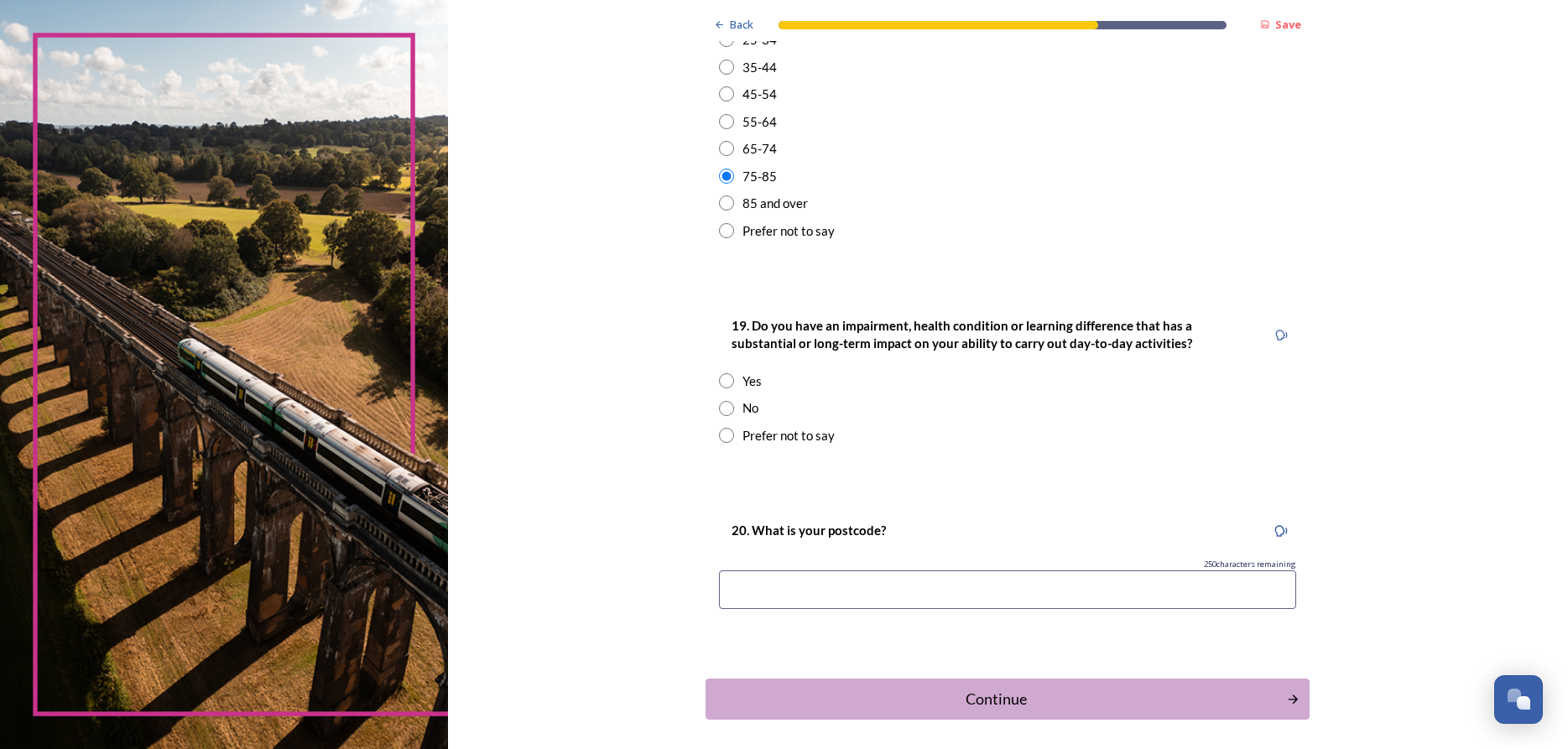
click at [723, 368] on div "19. Do you have an impairment, health condition or learning difference that has…" at bounding box center [1007, 379] width 604 height 162
click at [729, 384] on input "radio" at bounding box center [727, 381] width 16 height 16
radio input "true"
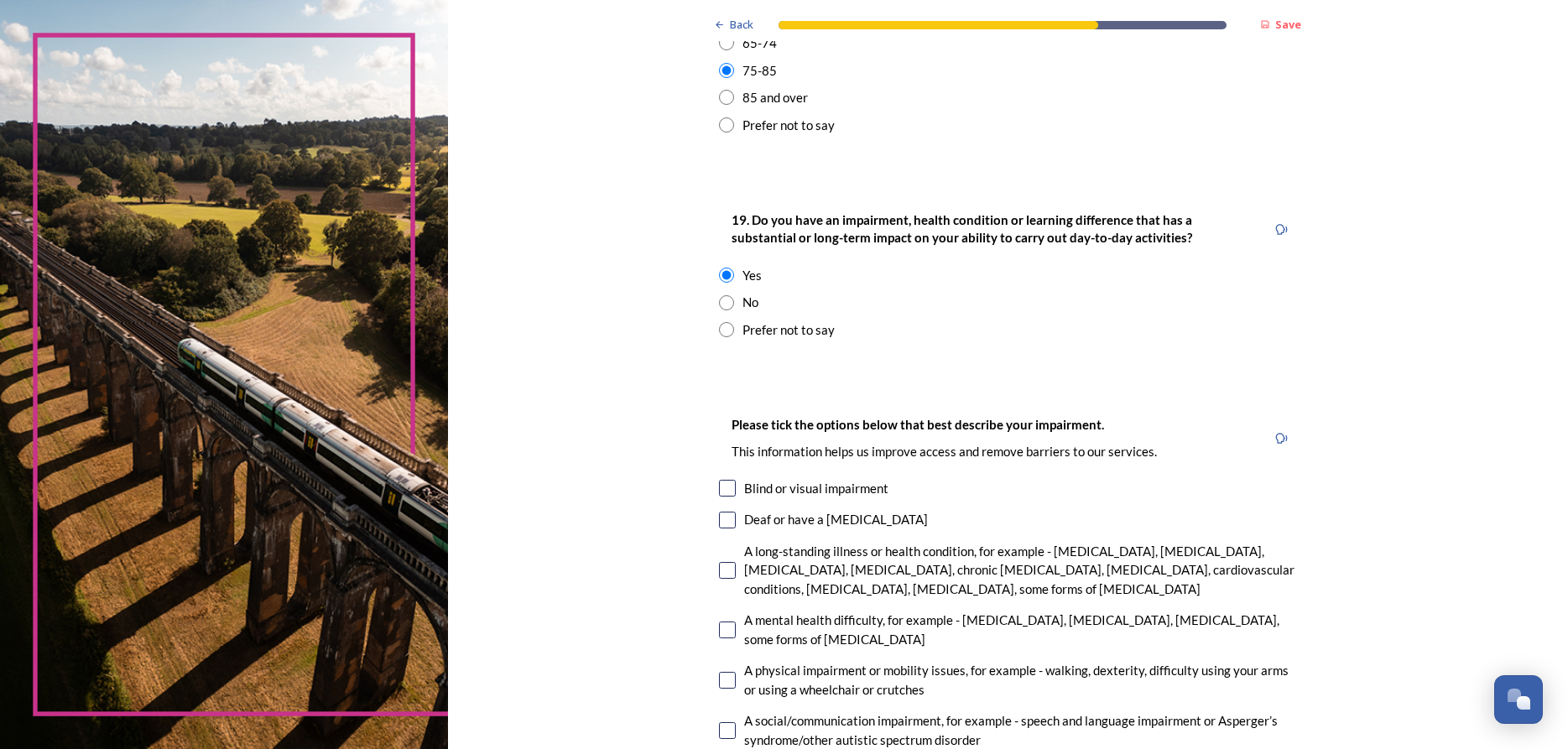
scroll to position [951, 0]
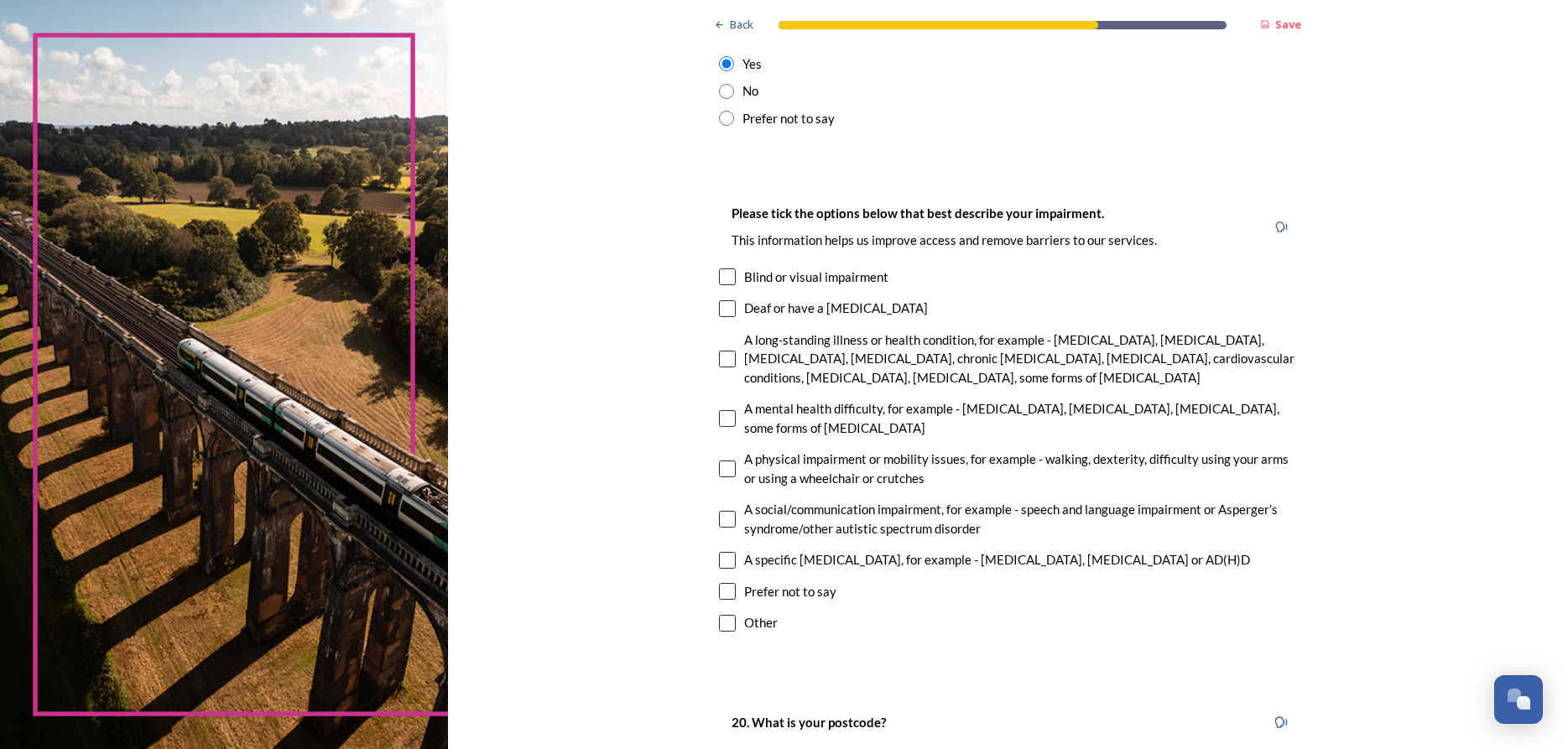
click at [730, 625] on input "checkbox" at bounding box center [727, 623] width 17 height 17
checkbox input "true"
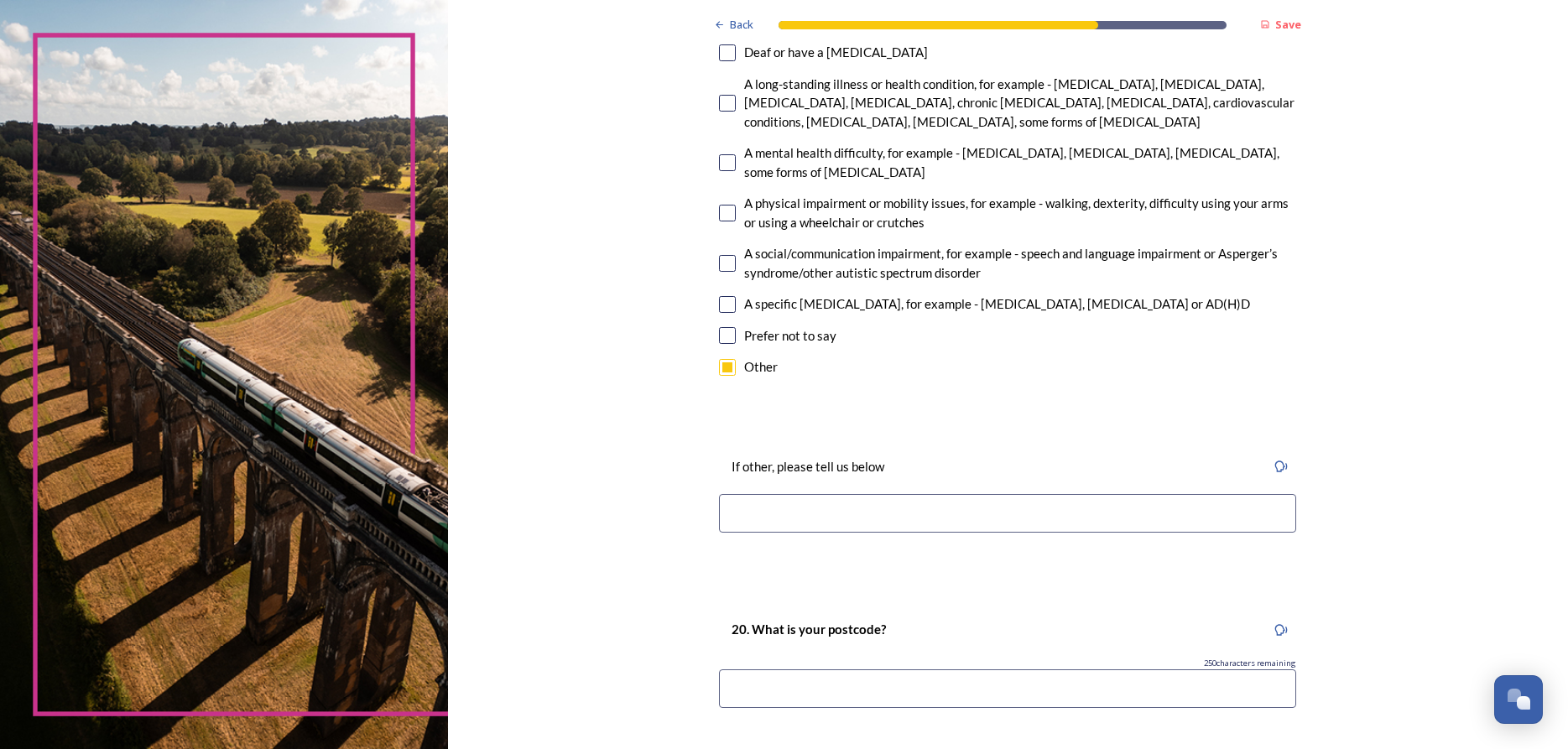
scroll to position [1162, 0]
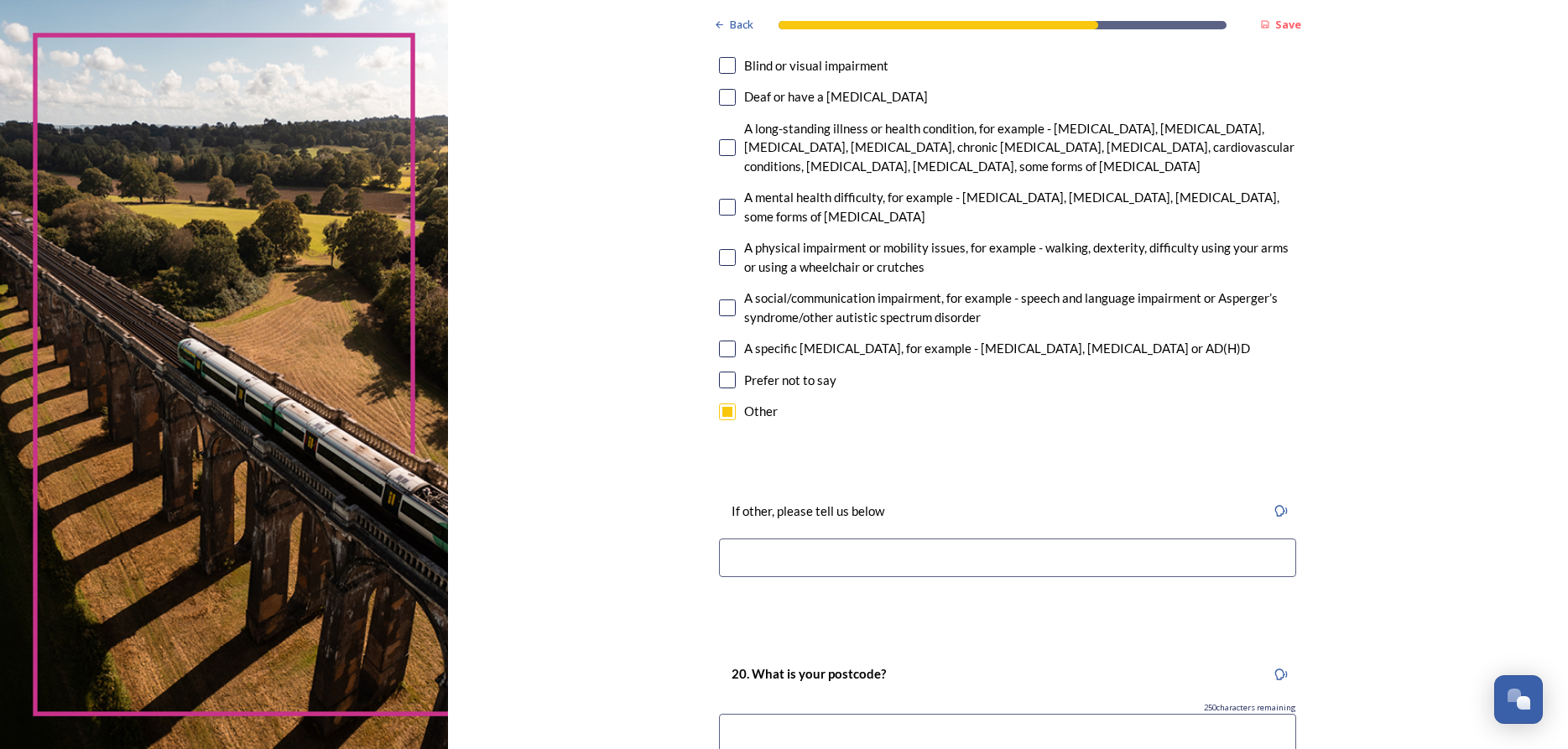
click at [802, 551] on input at bounding box center [1007, 558] width 577 height 39
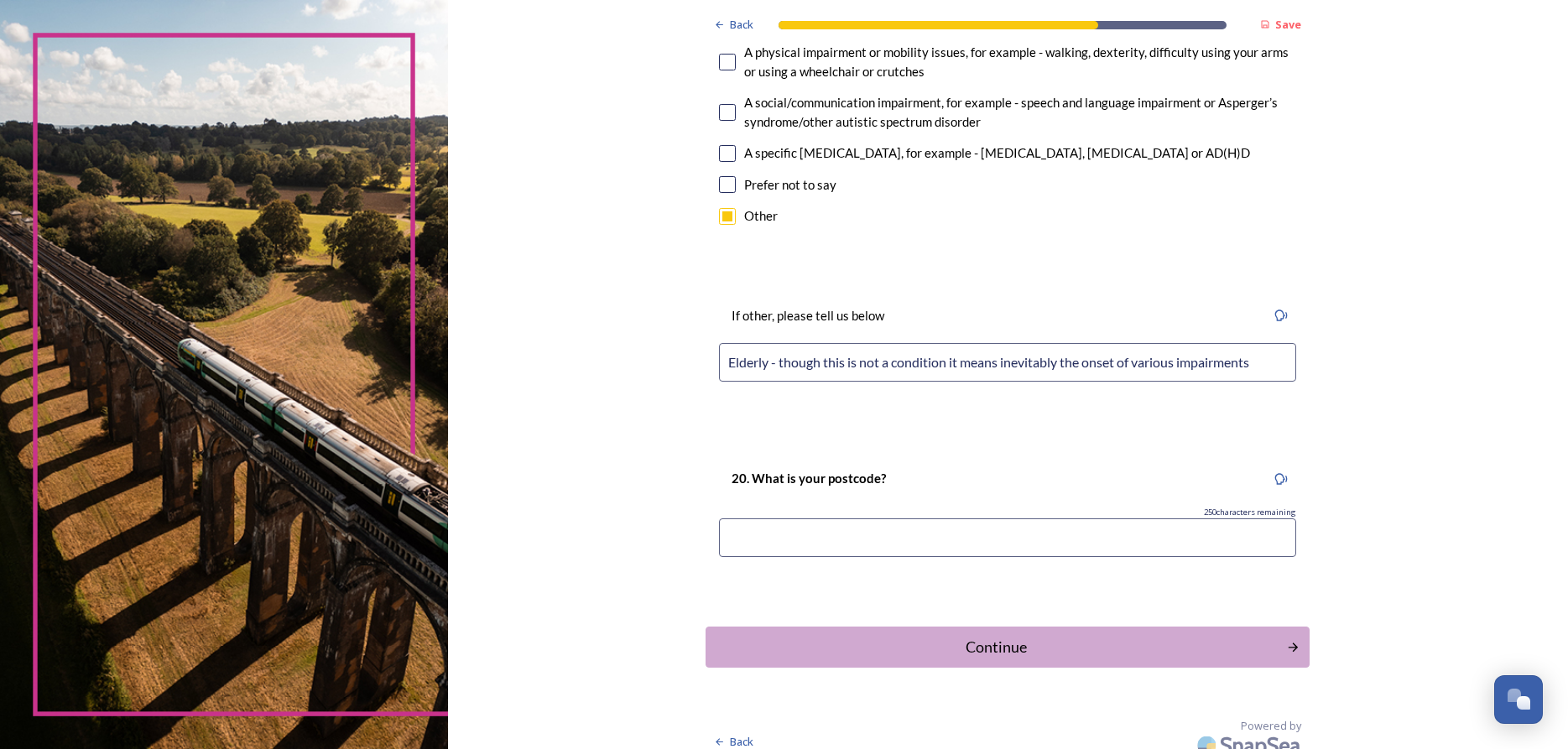
scroll to position [1374, 0]
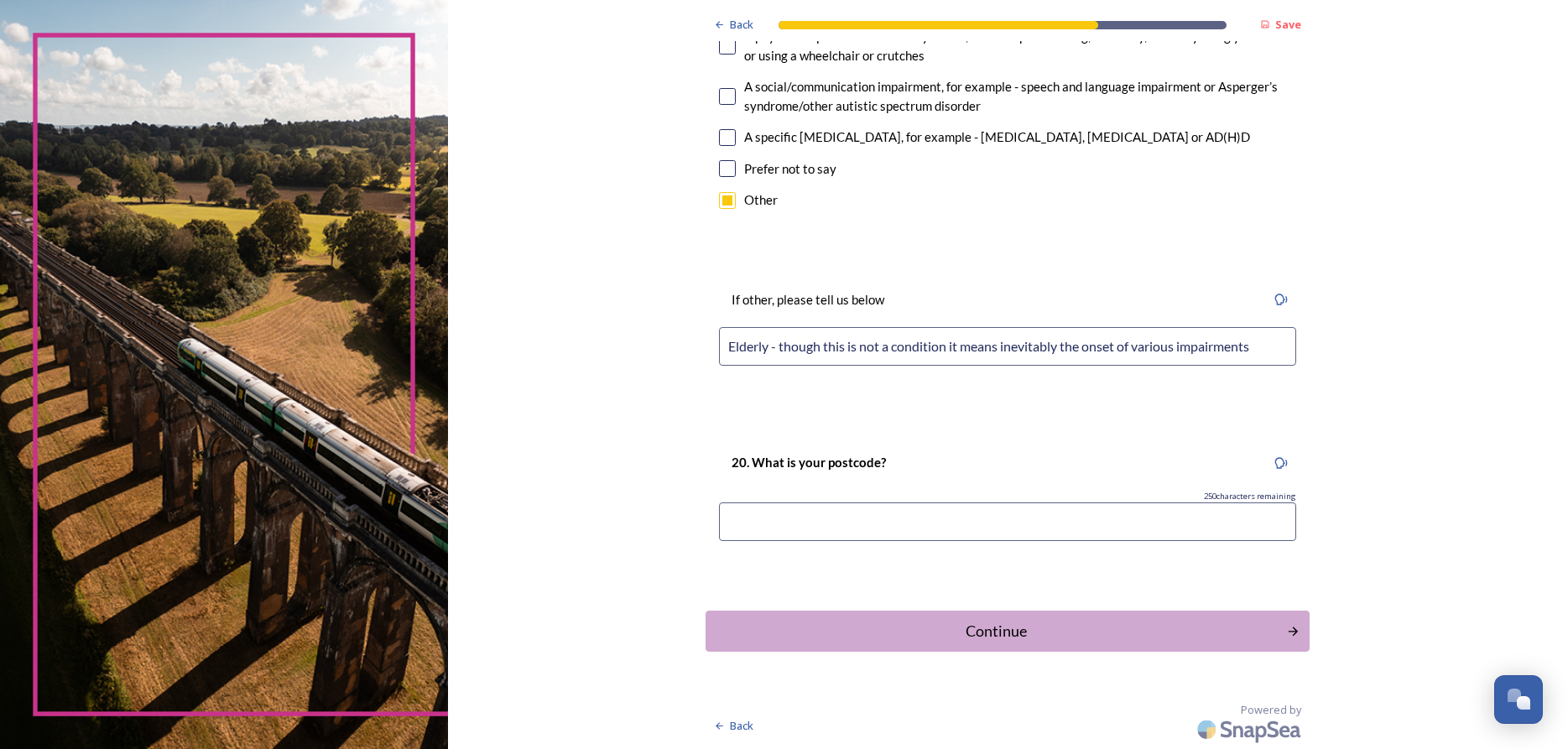
type input "Elderly - though this is not a condition it means inevitably the onset of vario…"
click at [996, 534] on input at bounding box center [1007, 522] width 577 height 39
type input "PO193QP"
click at [1155, 623] on div "Continue" at bounding box center [996, 630] width 568 height 22
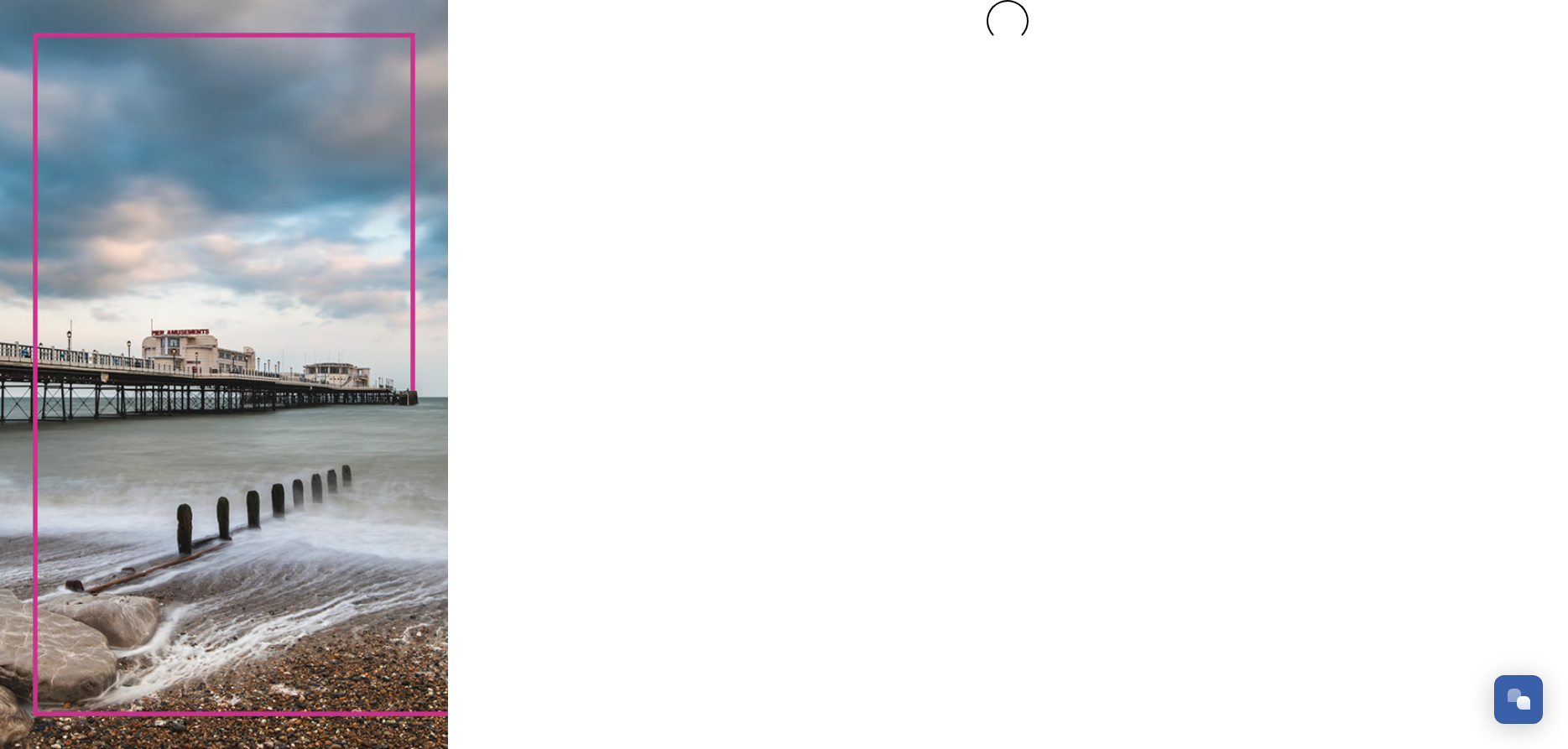
scroll to position [0, 0]
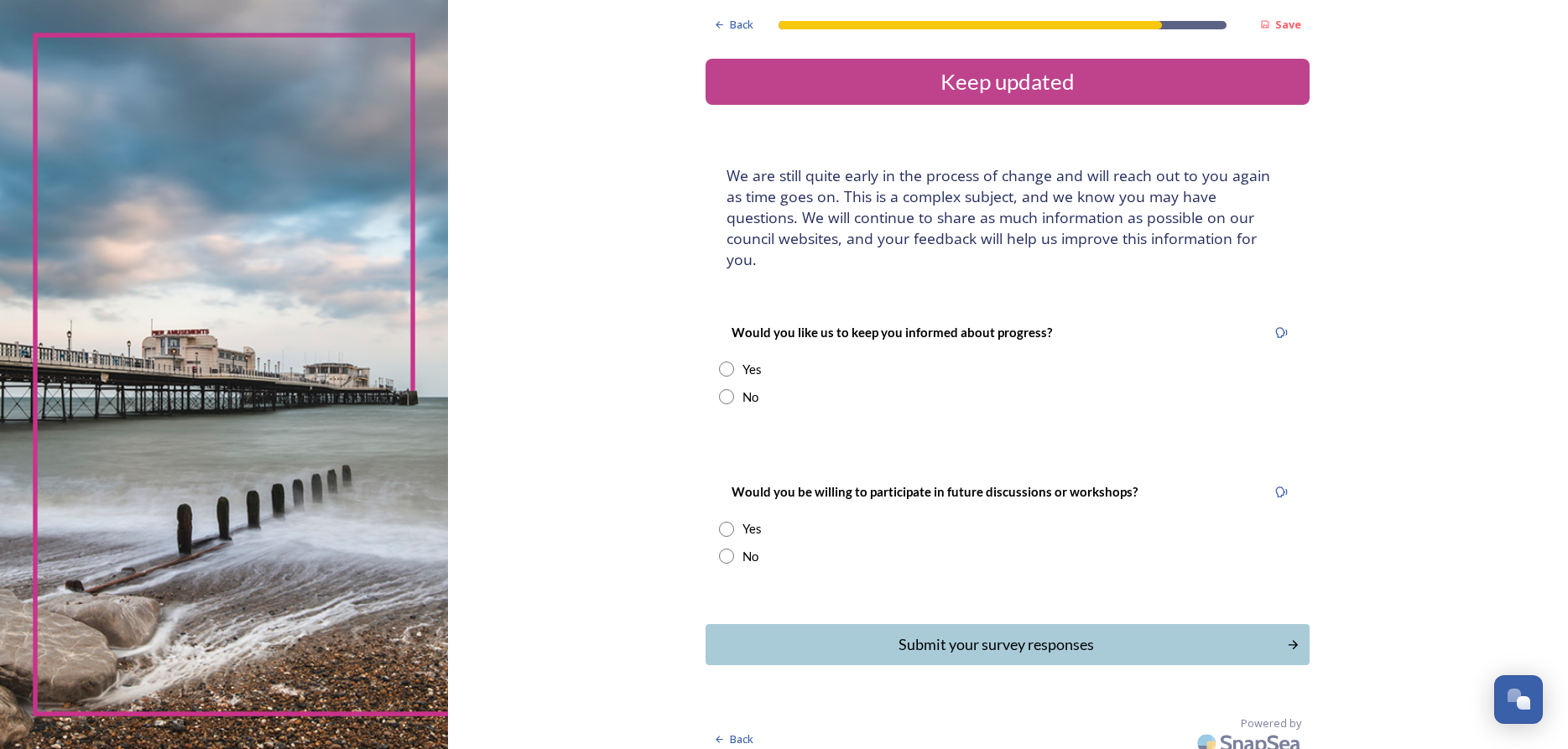
click at [730, 362] on input "radio" at bounding box center [727, 370] width 16 height 16
radio input "true"
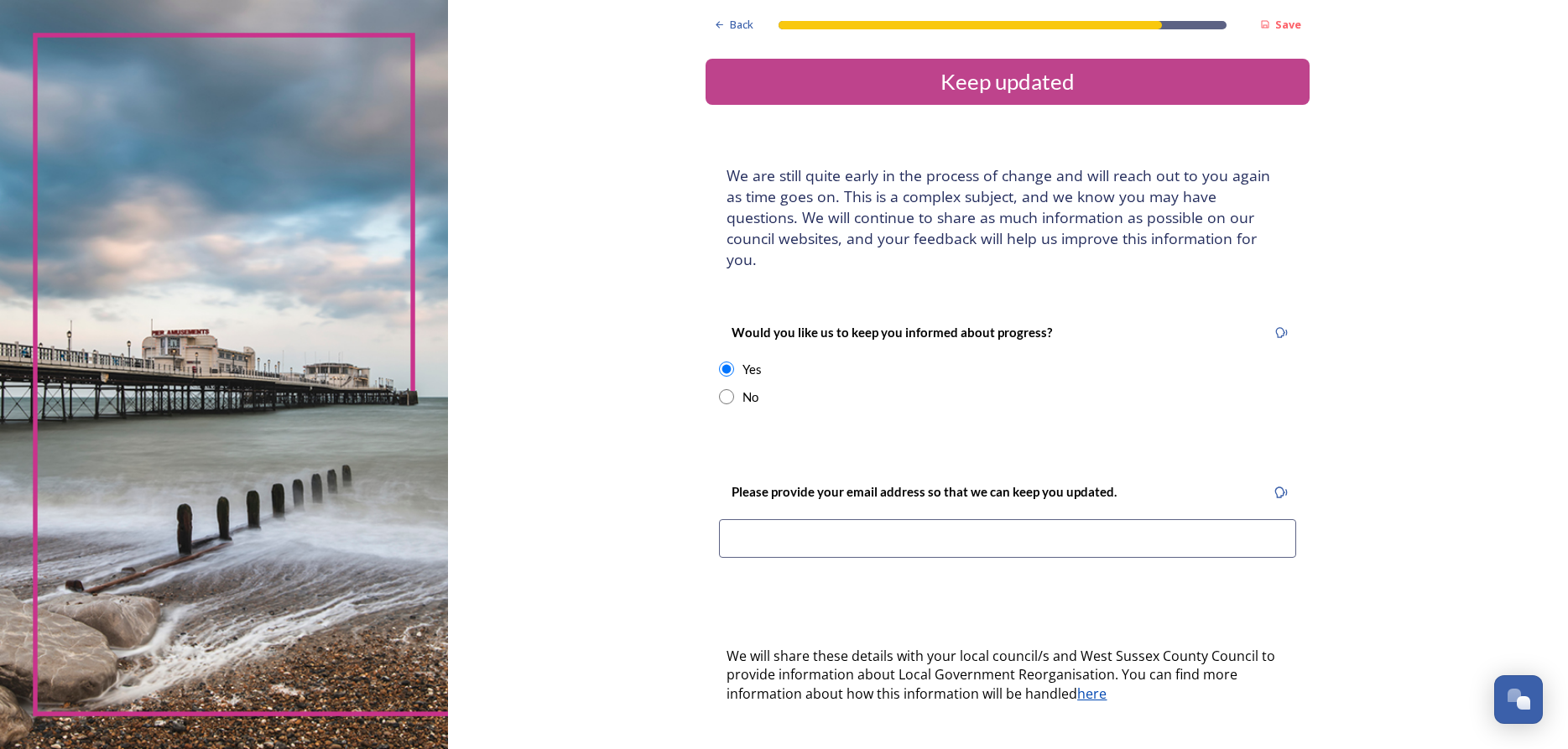
click at [813, 534] on input at bounding box center [1007, 539] width 577 height 39
click at [814, 523] on input at bounding box center [1007, 539] width 577 height 39
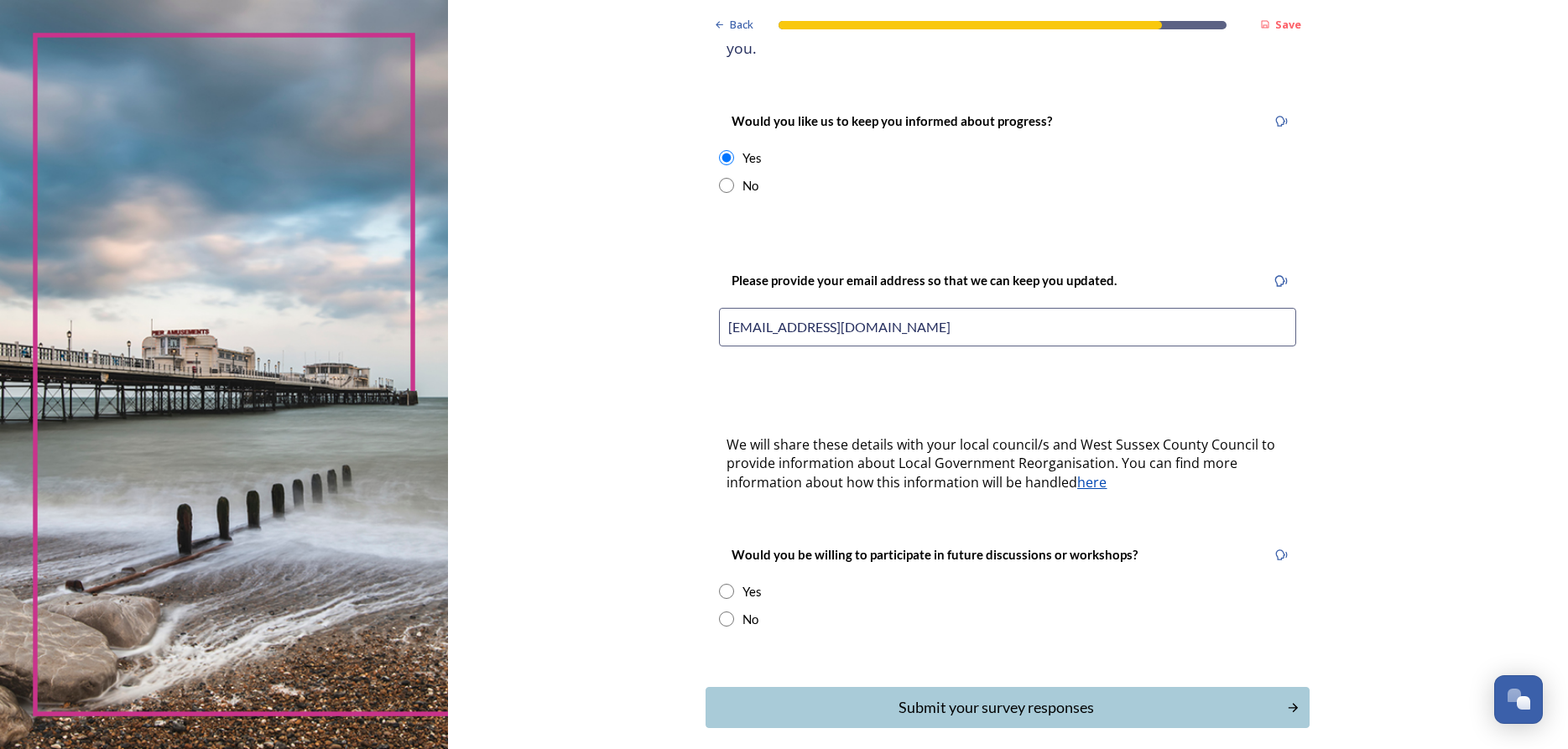
scroll to position [267, 0]
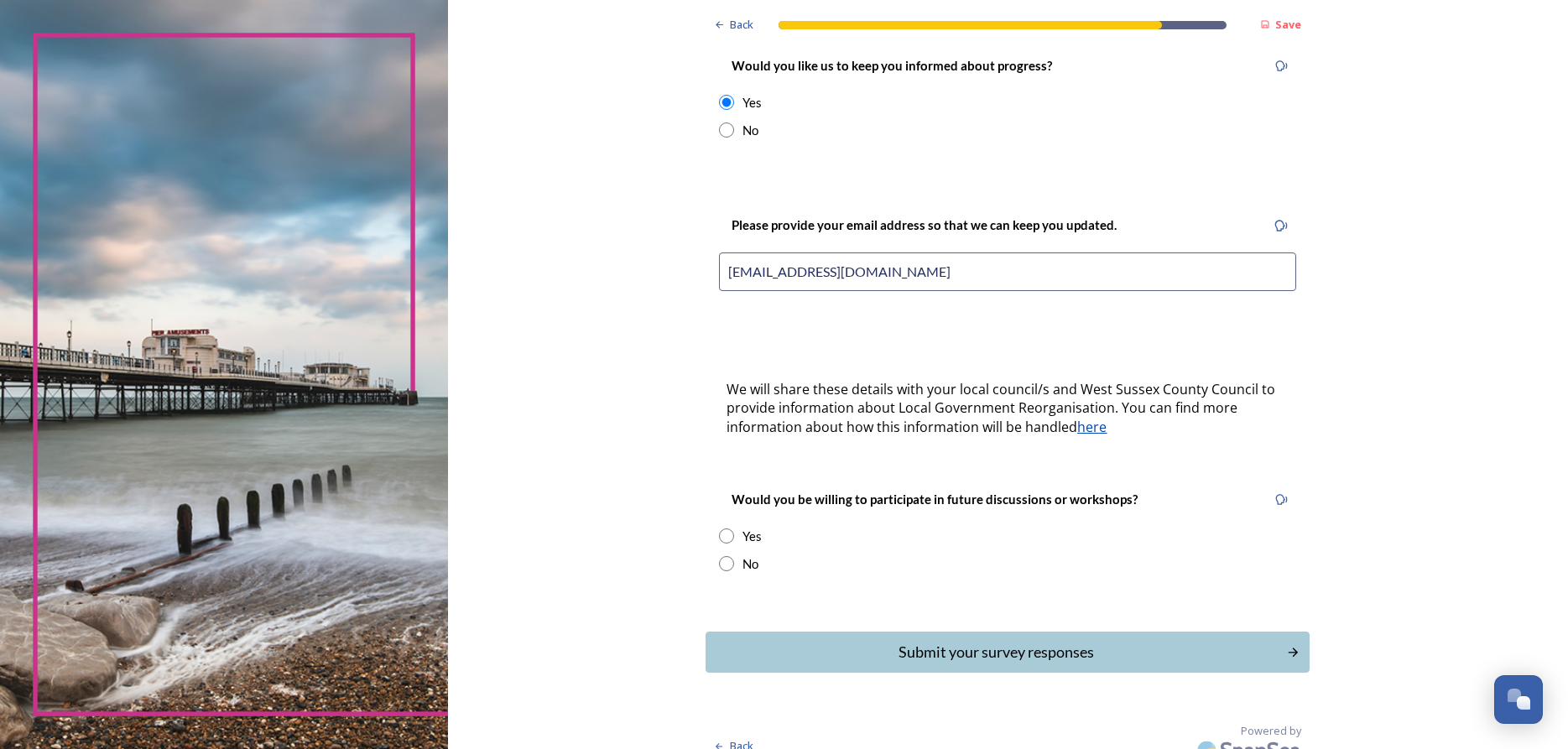
type input "[EMAIL_ADDRESS][DOMAIN_NAME]"
click at [729, 556] on input "radio" at bounding box center [727, 564] width 16 height 16
radio input "true"
click at [1011, 641] on div "Submit your survey responses" at bounding box center [996, 652] width 568 height 22
